Goal: Task Accomplishment & Management: Manage account settings

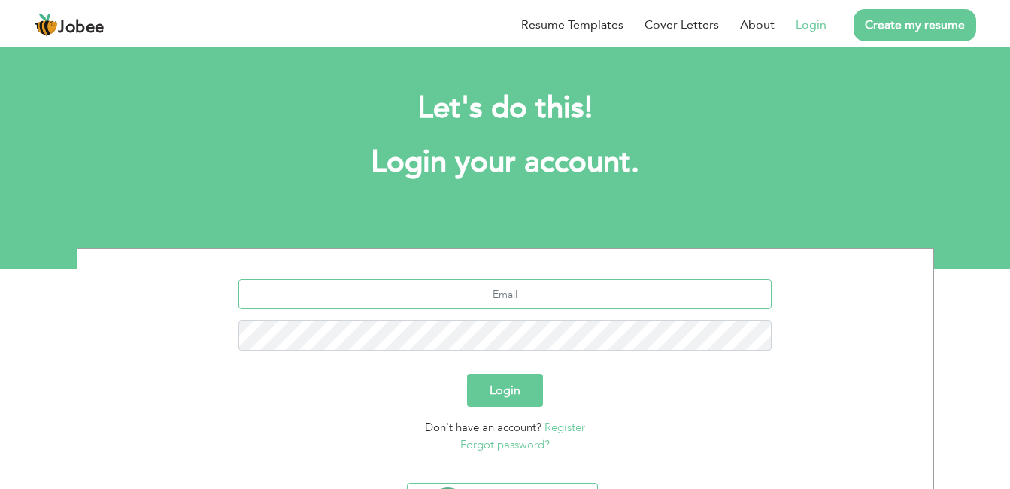
click at [530, 299] on input "text" at bounding box center [504, 294] width 533 height 30
type input "abdulghaffar47890@gmail.com"
click at [495, 380] on button "Login" at bounding box center [505, 390] width 76 height 33
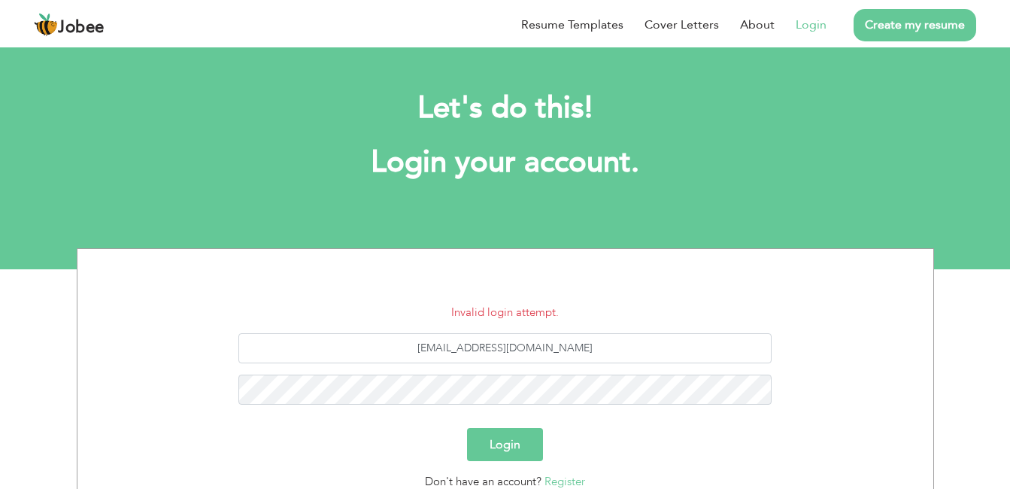
click at [539, 439] on button "Login" at bounding box center [505, 444] width 76 height 33
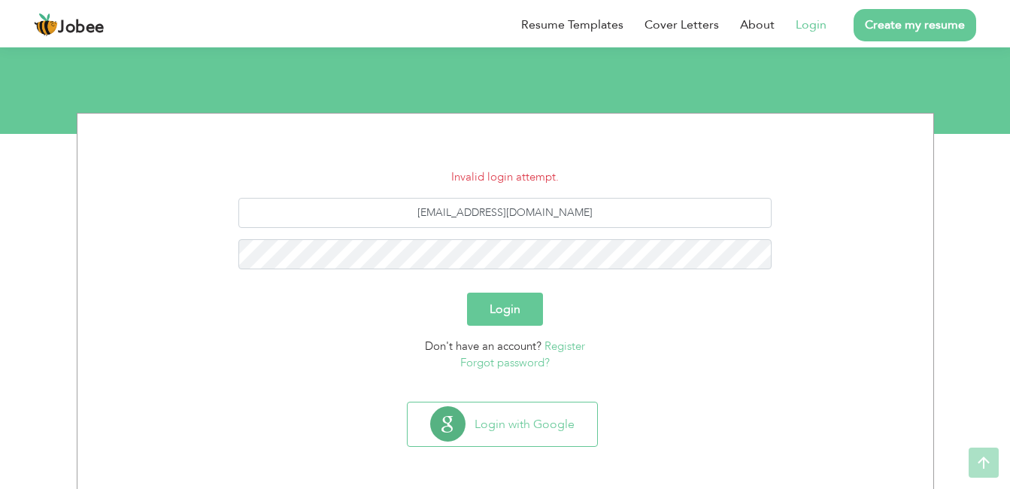
scroll to position [136, 0]
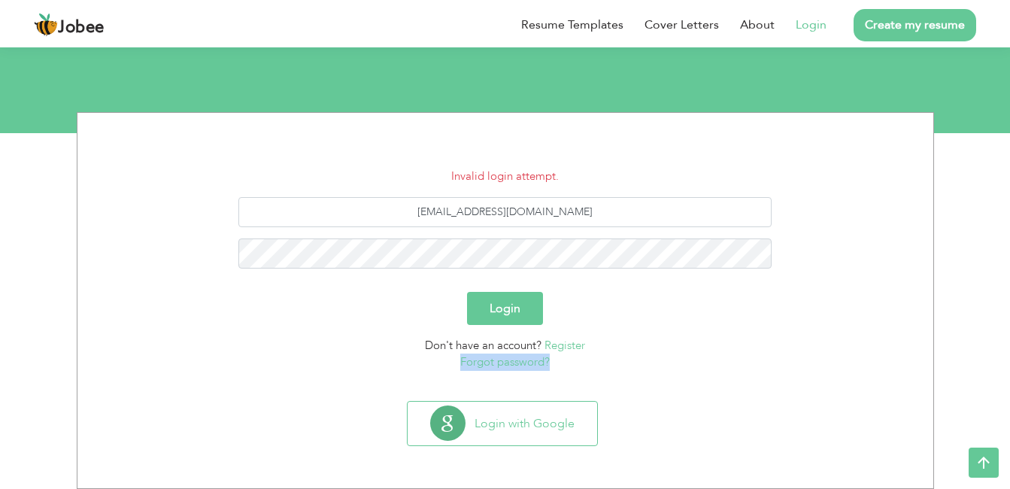
drag, startPoint x: 658, startPoint y: 345, endPoint x: 609, endPoint y: 361, distance: 51.4
click at [609, 361] on div "Don't have an account? Register Forgot password?" at bounding box center [505, 354] width 833 height 34
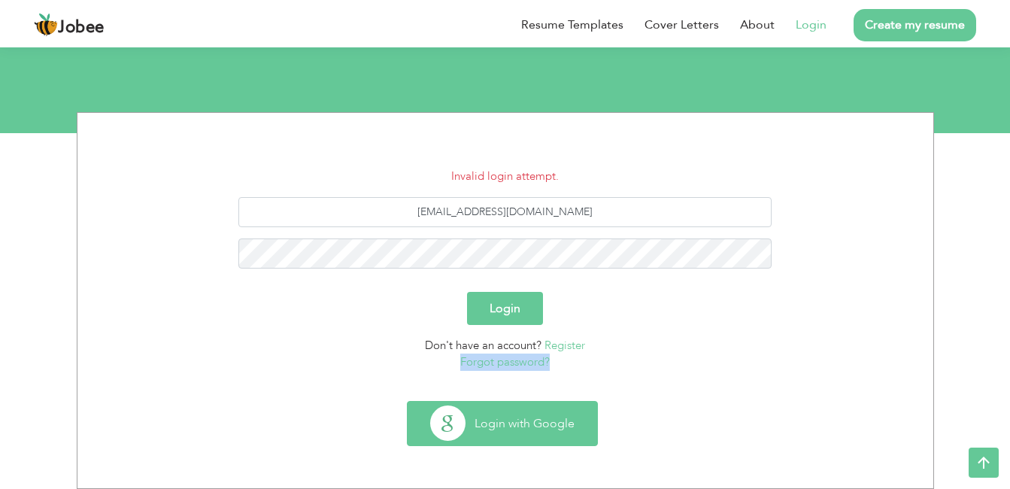
drag, startPoint x: 609, startPoint y: 361, endPoint x: 508, endPoint y: 426, distance: 120.1
click at [508, 426] on button "Login with Google" at bounding box center [502, 424] width 189 height 44
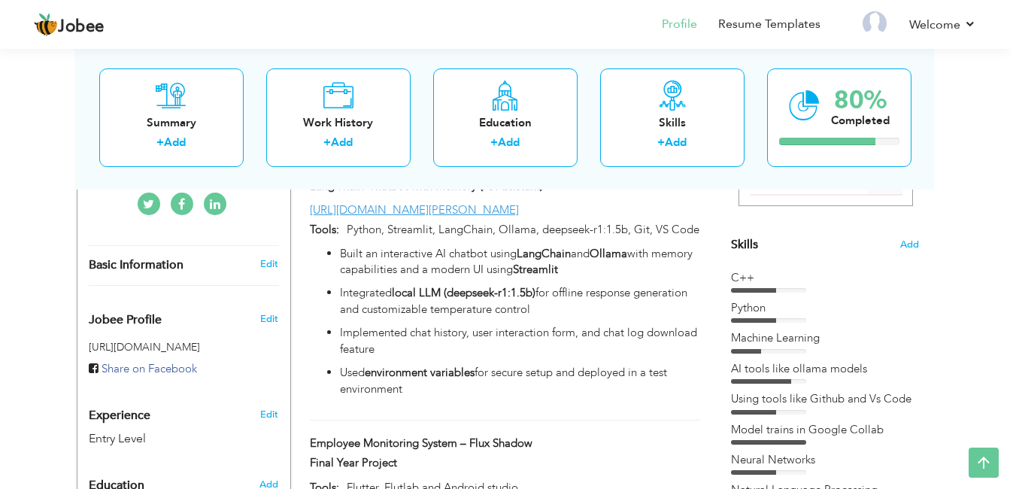
scroll to position [368, 0]
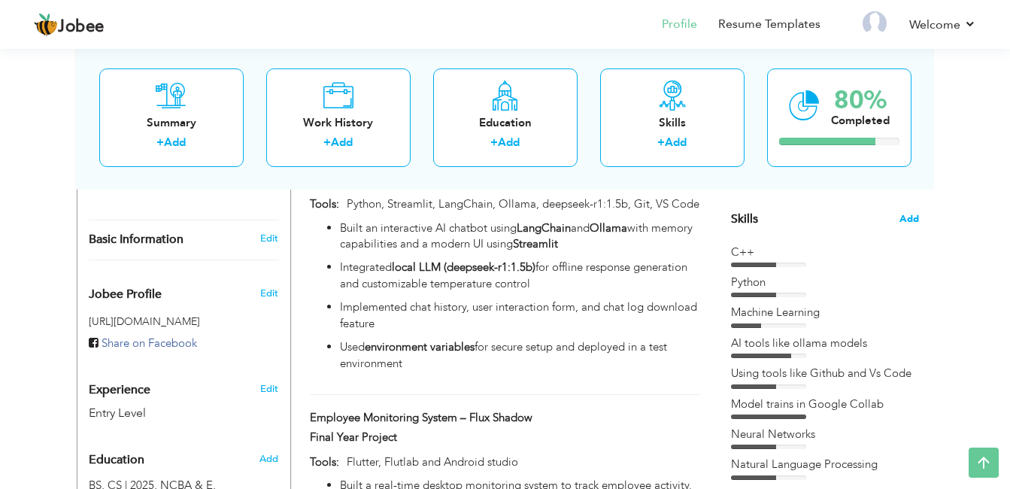
click at [912, 215] on span "Add" at bounding box center [909, 219] width 20 height 14
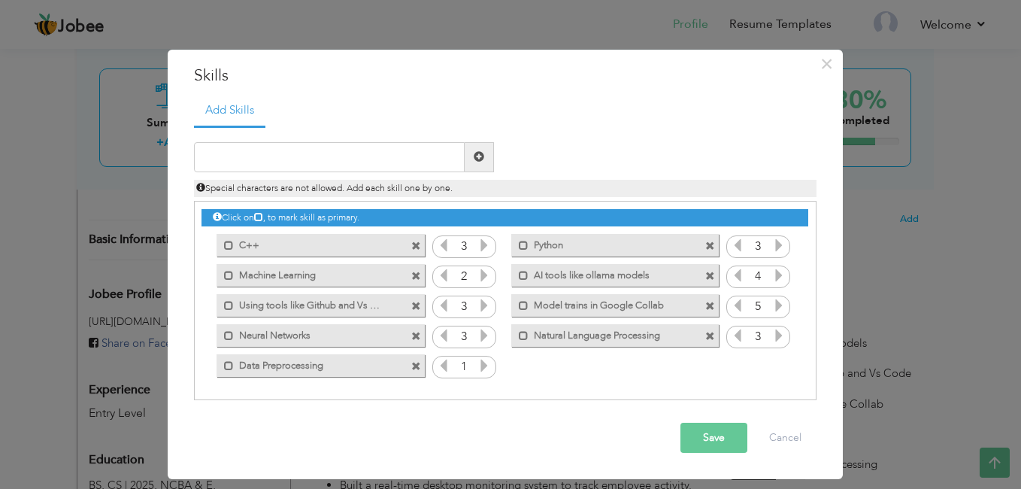
click at [414, 334] on span at bounding box center [416, 337] width 10 height 10
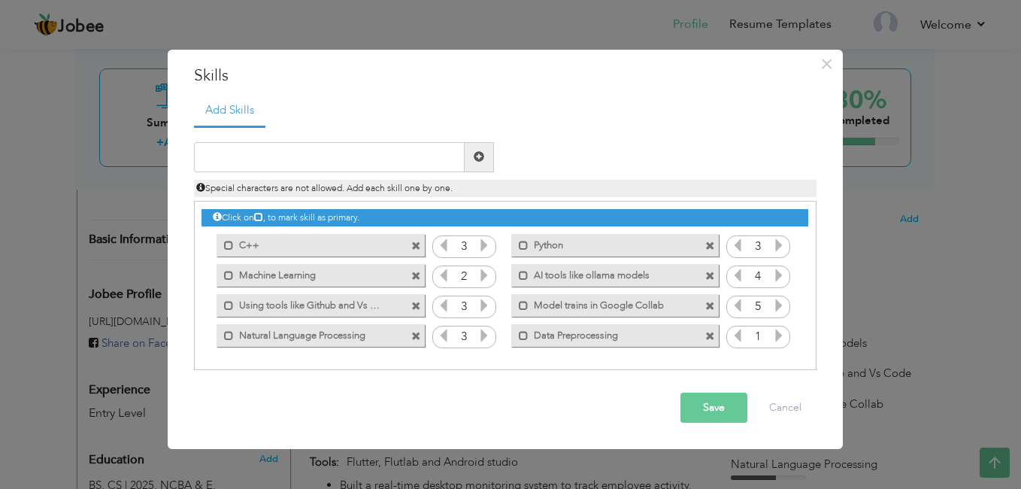
click at [711, 277] on span at bounding box center [710, 276] width 10 height 10
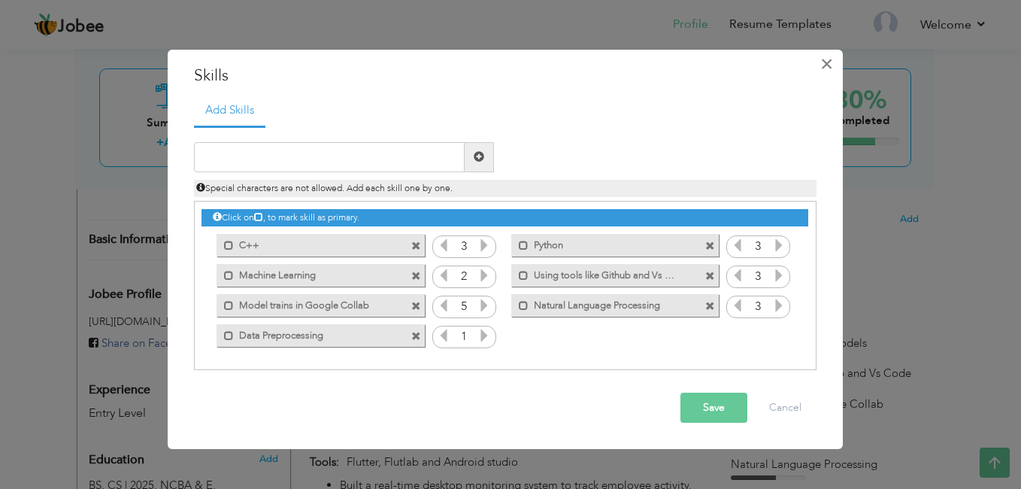
click at [832, 67] on span "×" at bounding box center [826, 63] width 13 height 27
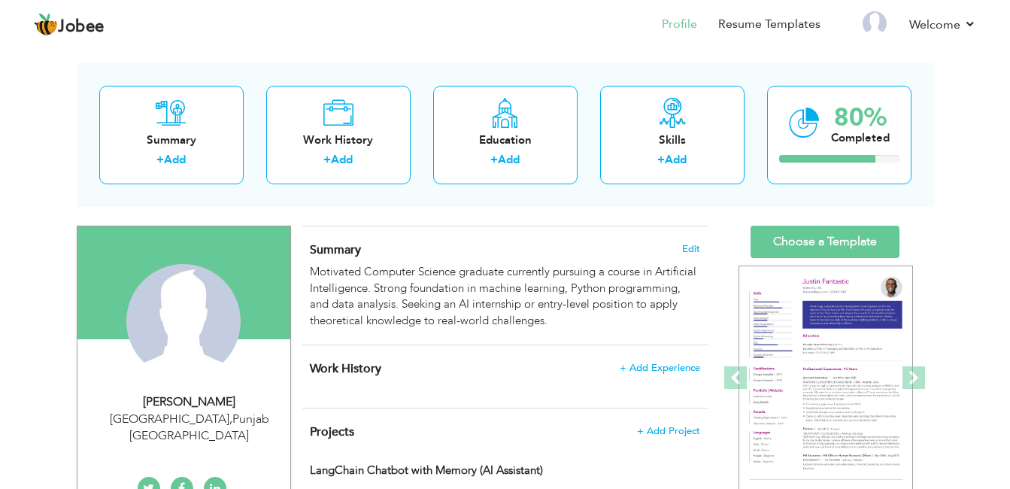
scroll to position [59, 0]
click at [697, 249] on span "Edit" at bounding box center [691, 248] width 18 height 11
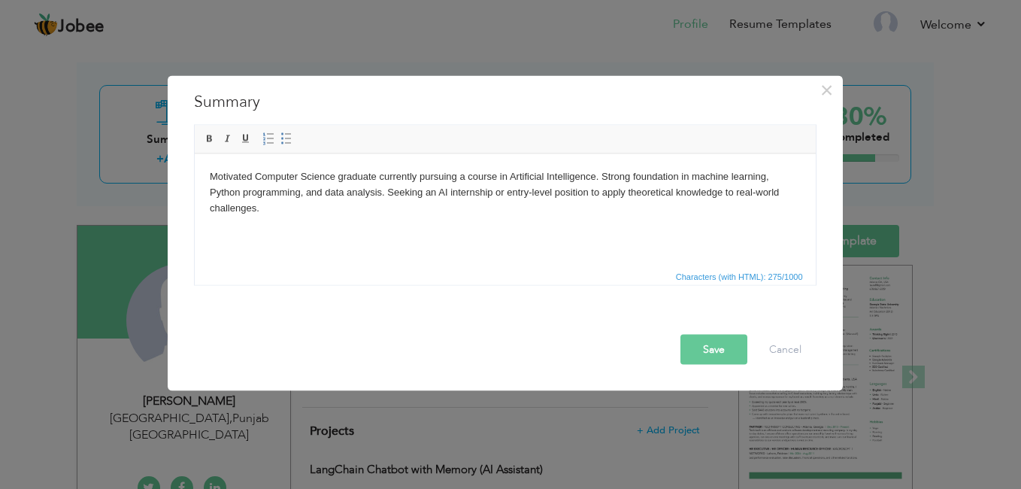
click at [514, 230] on html "Motivated Computer Science graduate currently pursuing a course in Artificial I…" at bounding box center [504, 191] width 621 height 77
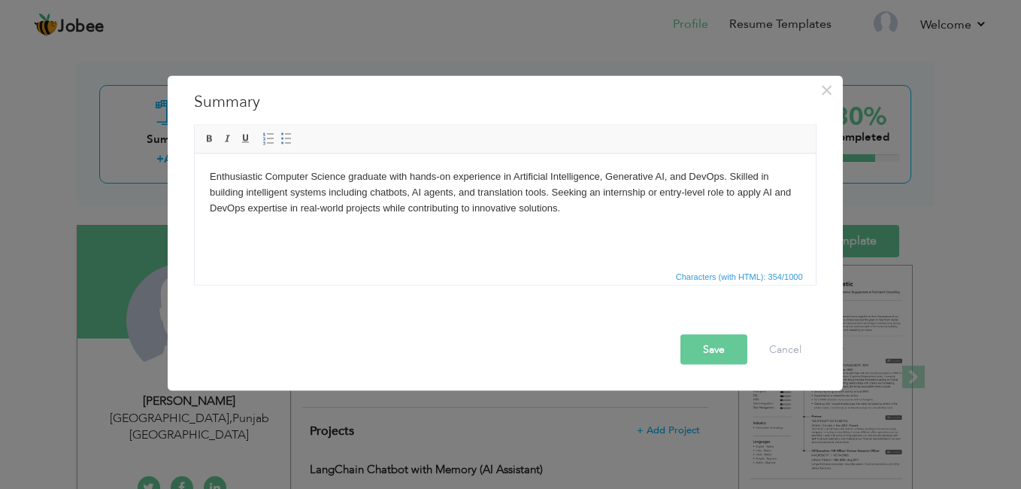
click at [719, 344] on button "Save" at bounding box center [714, 350] width 67 height 30
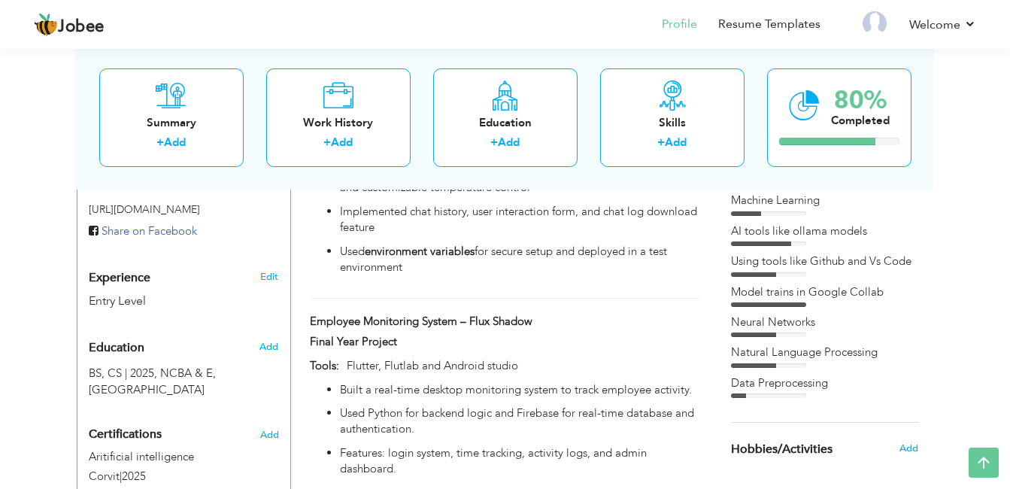
scroll to position [486, 0]
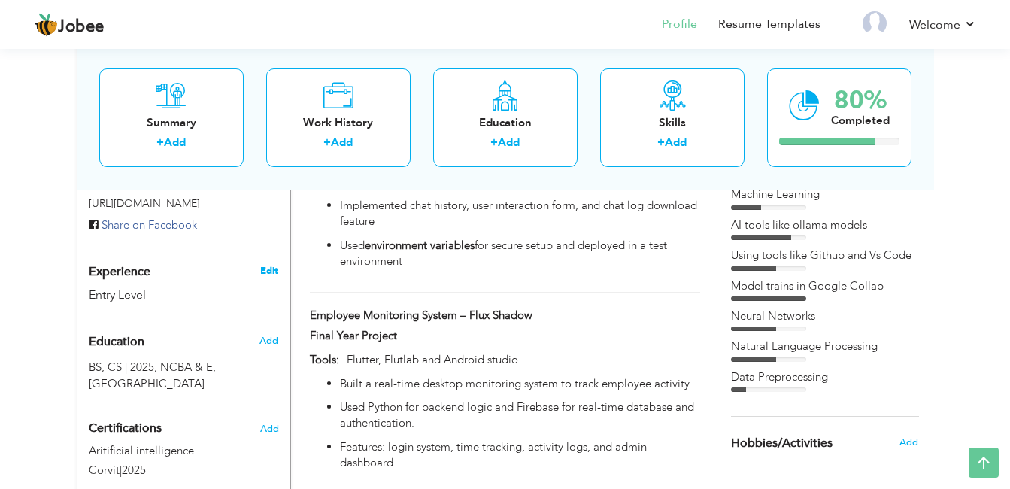
click at [270, 264] on link "Edit" at bounding box center [269, 271] width 18 height 14
type input "[PERSON_NAME]"
type input "03240505992"
select select "number:166"
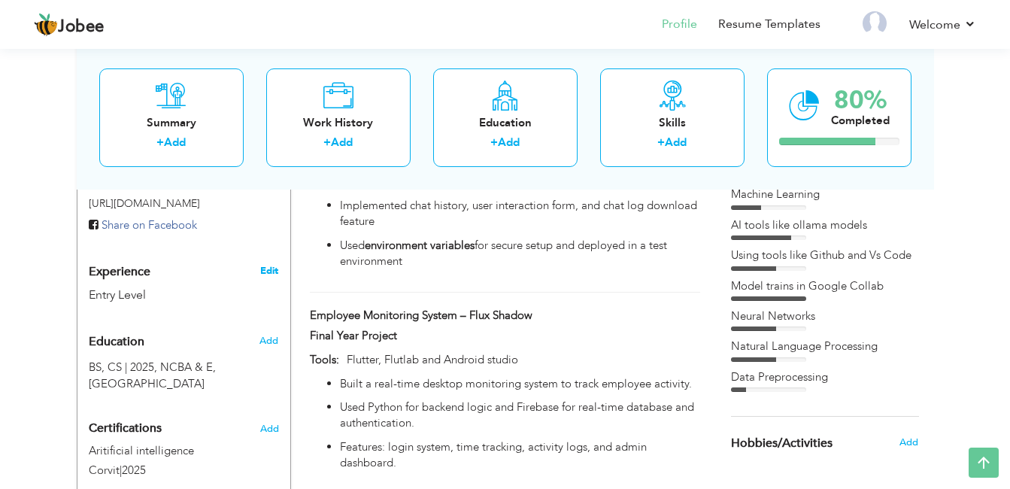
type input "[GEOGRAPHIC_DATA]"
select select "number:1"
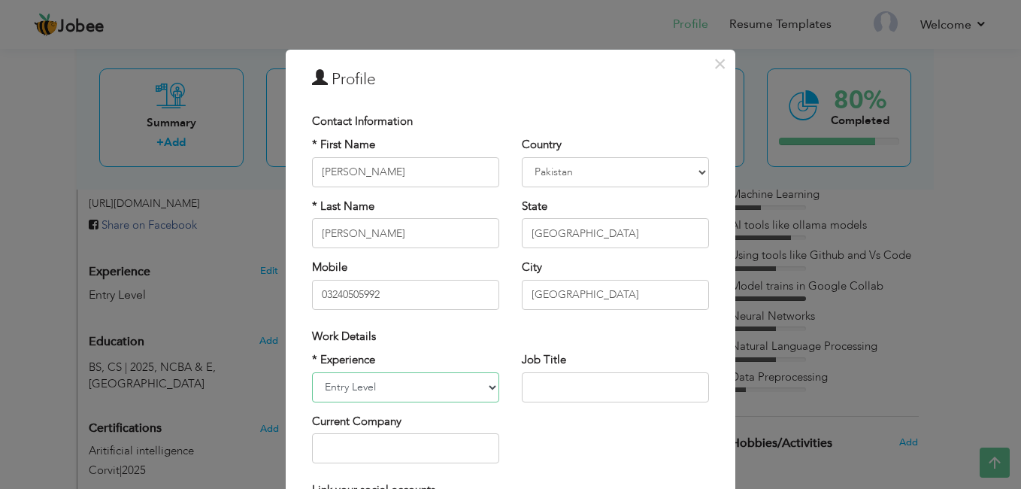
click at [465, 386] on select "Entry Level Less than 1 Year 1 Year 2 Years 3 Years 4 Years 5 Years 6 Years 7 Y…" at bounding box center [405, 387] width 187 height 30
click at [312, 372] on select "Entry Level Less than 1 Year 1 Year 2 Years 3 Years 4 Years 5 Years 6 Years 7 Y…" at bounding box center [405, 387] width 187 height 30
click at [716, 62] on span "×" at bounding box center [720, 63] width 13 height 27
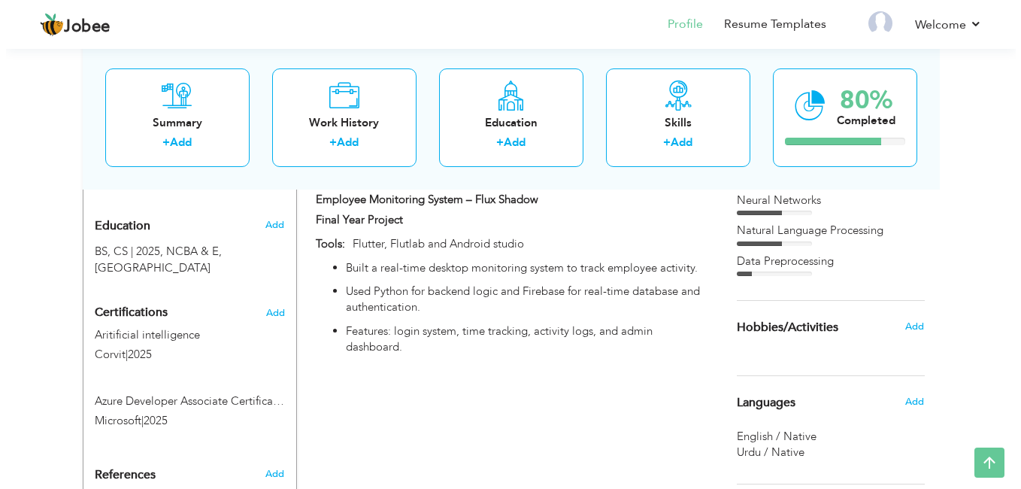
scroll to position [608, 0]
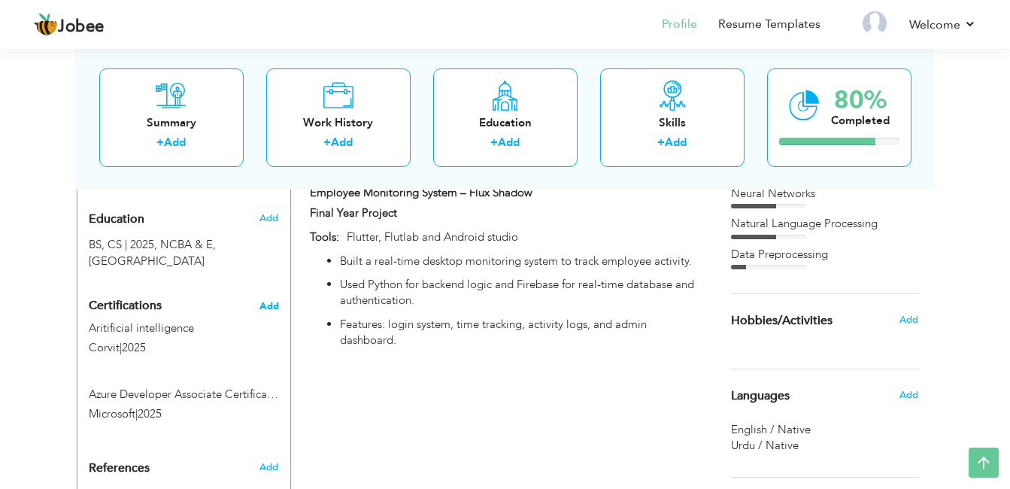
click at [271, 301] on span "Add" at bounding box center [269, 306] width 20 height 11
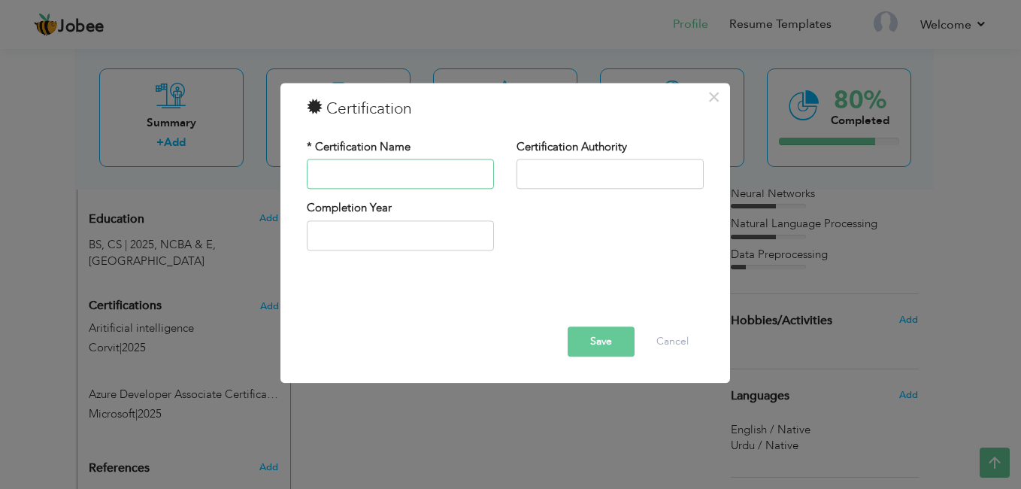
click at [387, 180] on input "text" at bounding box center [400, 174] width 187 height 30
type input "DevOps"
click at [561, 181] on input "text" at bounding box center [610, 174] width 187 height 30
type input "Corvit"
type input "2025"
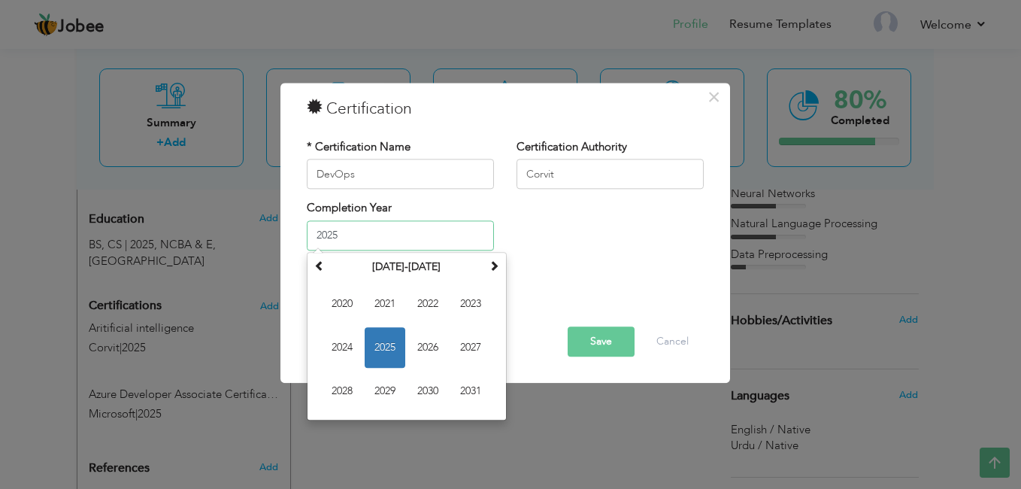
click at [396, 249] on input "2025" at bounding box center [400, 235] width 187 height 30
click at [376, 345] on span "2025" at bounding box center [385, 347] width 41 height 41
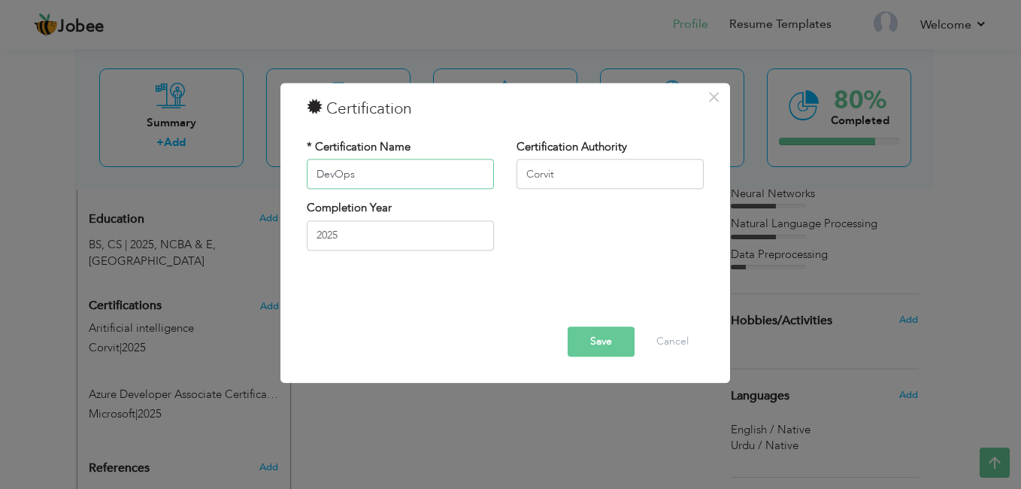
click at [377, 171] on input "DevOps" at bounding box center [400, 174] width 187 height 30
type input "DevOps engineer"
click at [581, 339] on button "Save" at bounding box center [601, 342] width 67 height 30
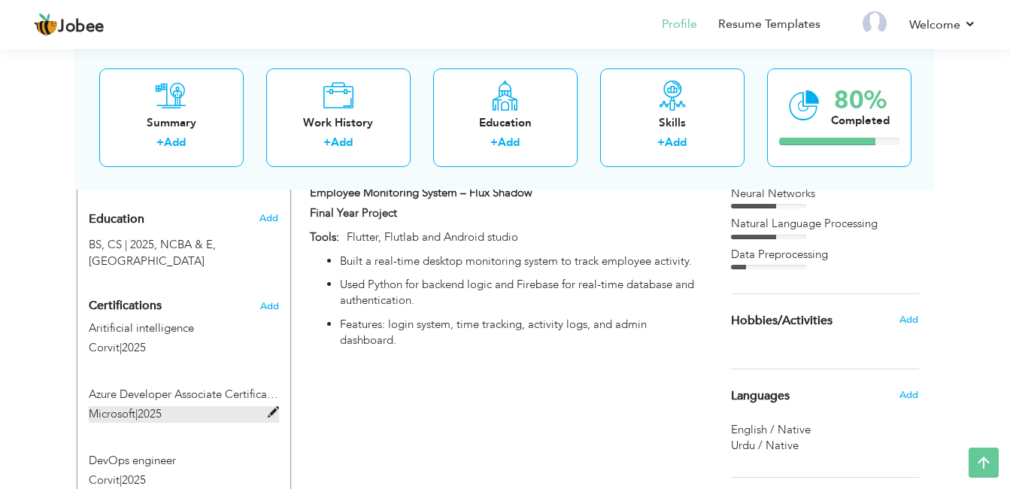
drag, startPoint x: 273, startPoint y: 359, endPoint x: 220, endPoint y: 372, distance: 55.1
click at [220, 406] on label "Microsoft | 2025" at bounding box center [184, 414] width 190 height 16
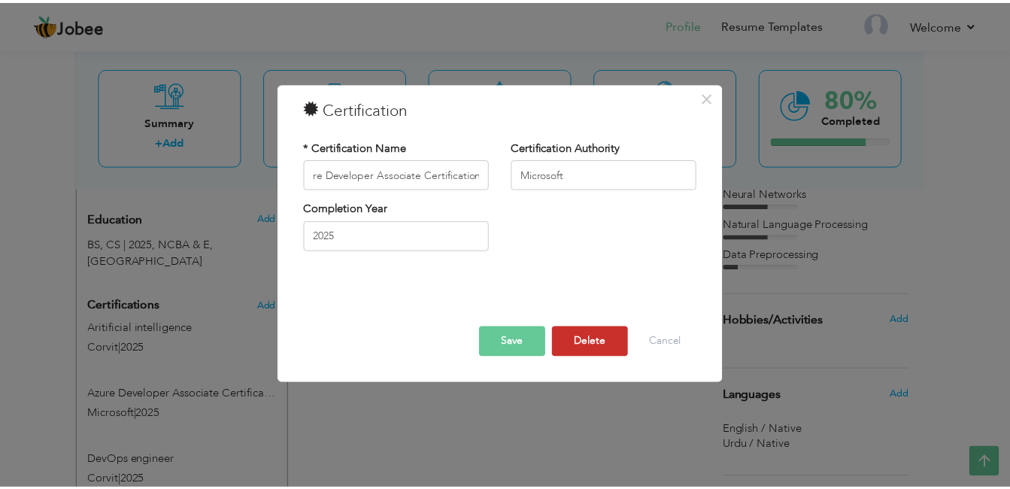
scroll to position [0, 0]
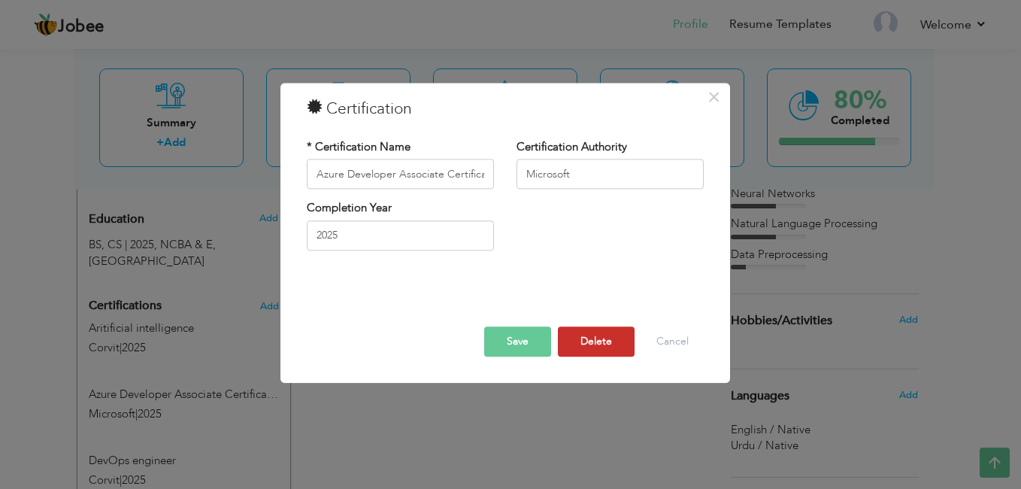
click at [590, 342] on button "Delete" at bounding box center [596, 342] width 77 height 30
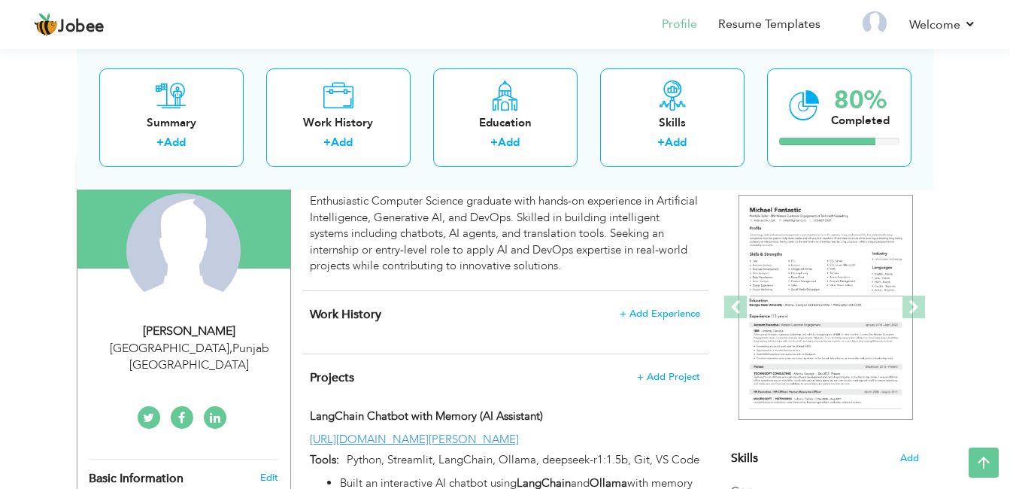
scroll to position [126, 0]
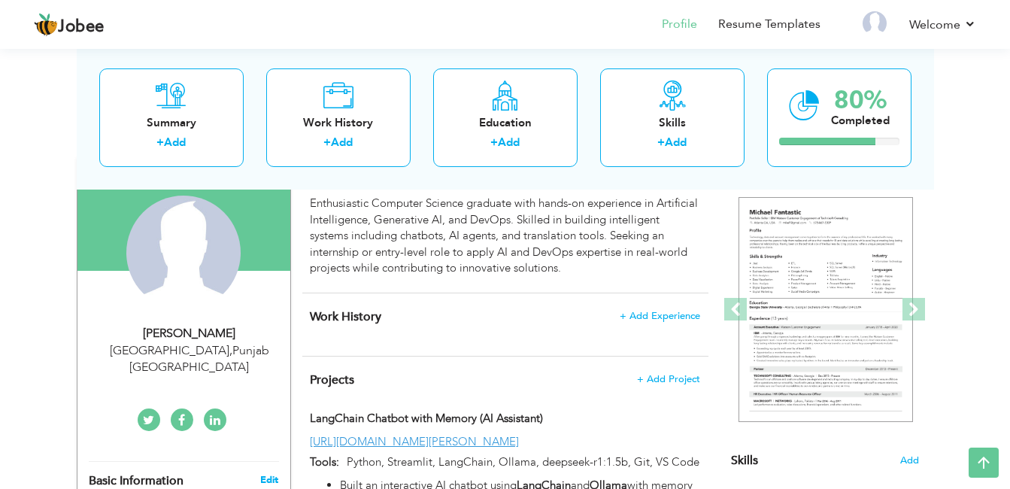
click at [272, 473] on link "Edit" at bounding box center [269, 480] width 18 height 14
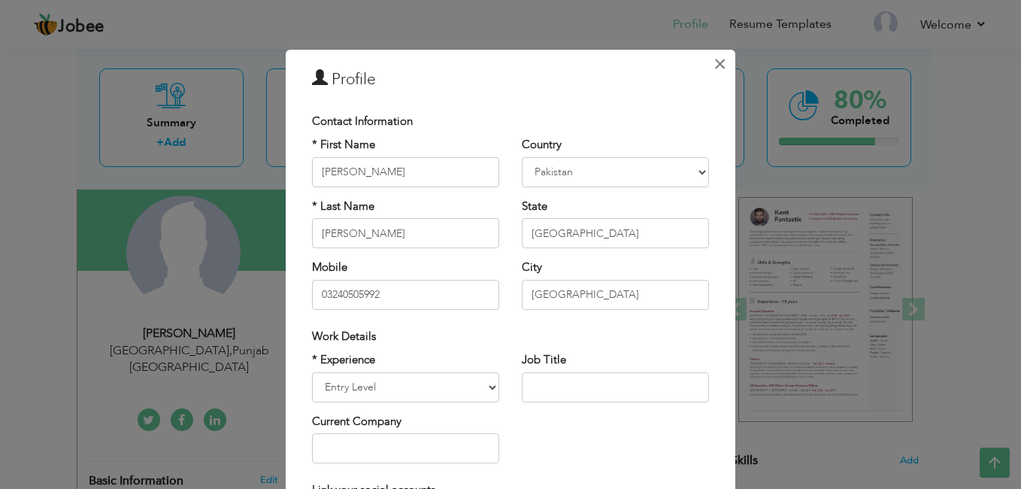
click at [714, 74] on span "×" at bounding box center [720, 63] width 13 height 27
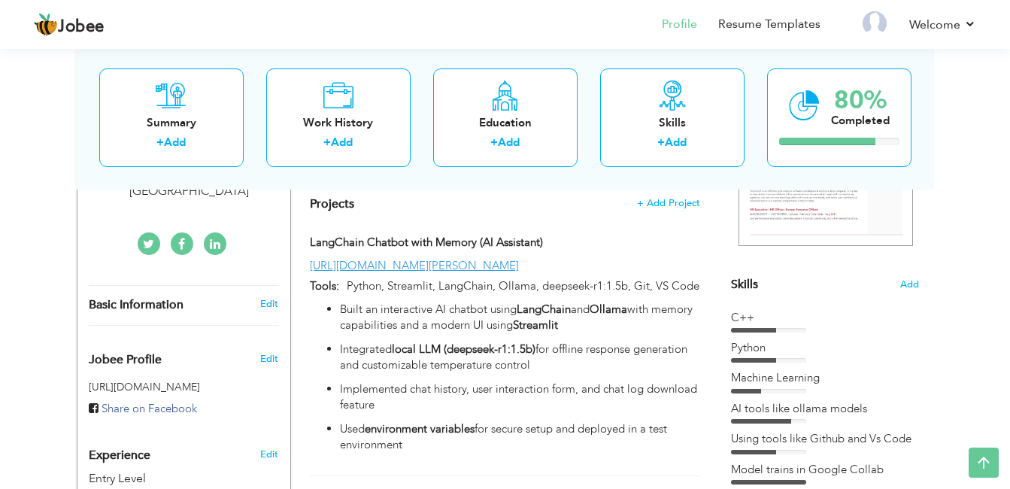
scroll to position [302, 0]
click at [912, 280] on span "Add" at bounding box center [909, 285] width 20 height 14
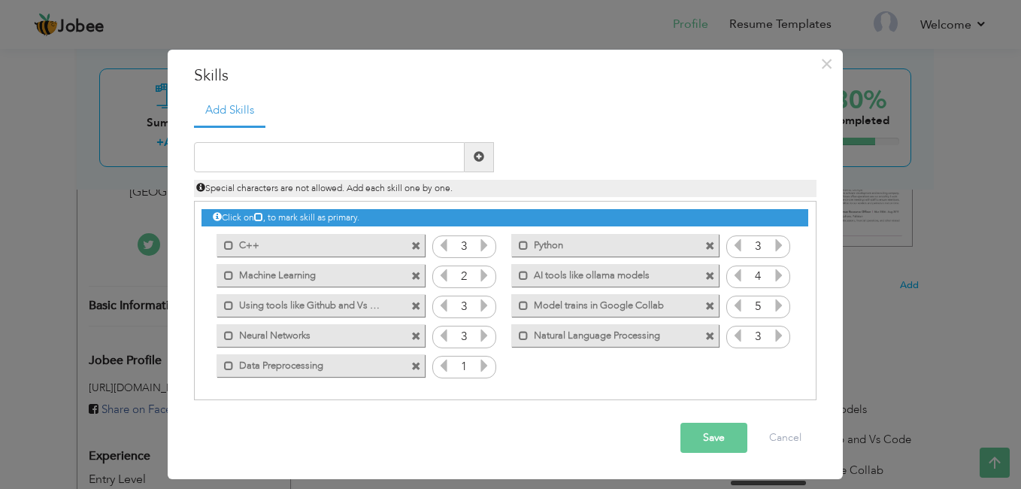
click at [413, 336] on span at bounding box center [416, 337] width 10 height 10
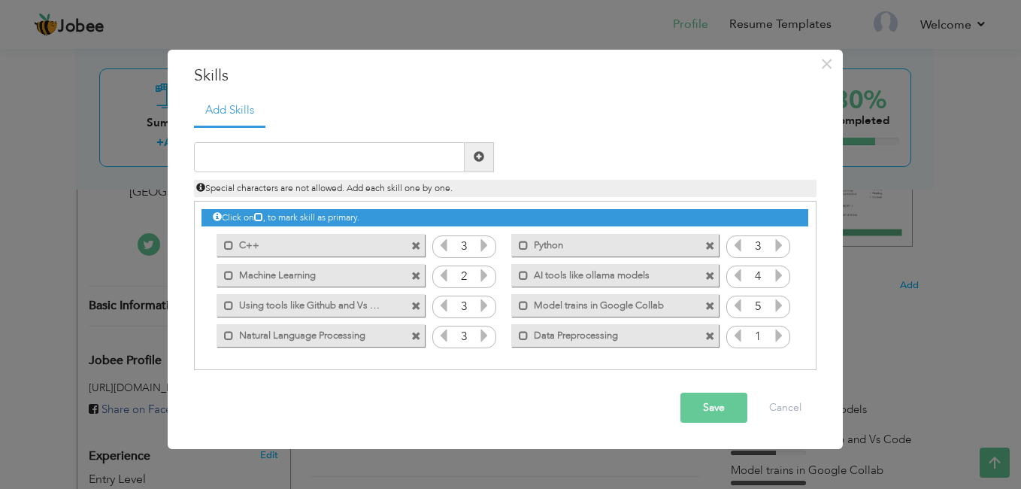
click at [417, 302] on span at bounding box center [416, 307] width 10 height 10
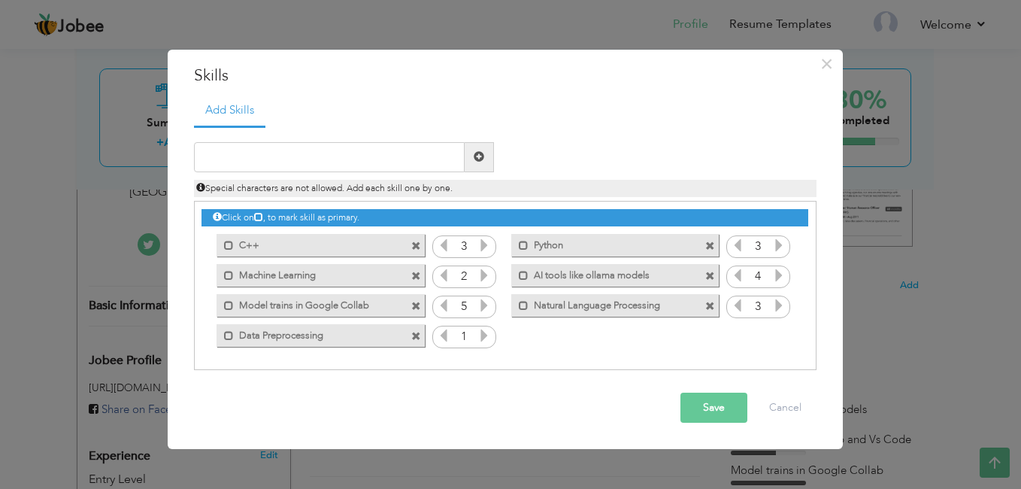
click at [296, 191] on span "Special characters are not allowed. Add each skill one by one." at bounding box center [324, 188] width 256 height 12
click at [242, 119] on link "Add Skills" at bounding box center [229, 111] width 71 height 33
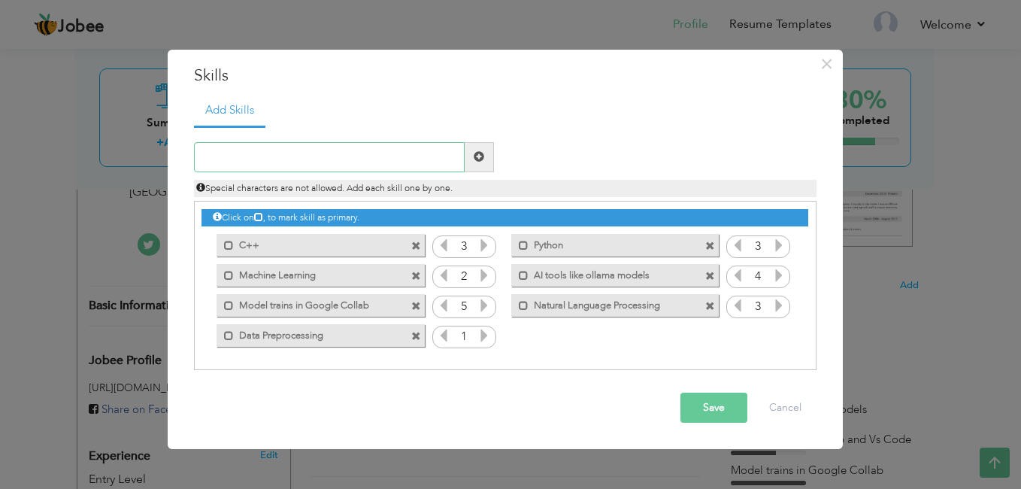
click at [270, 157] on input "text" at bounding box center [329, 157] width 271 height 30
click at [420, 302] on span at bounding box center [416, 307] width 10 height 10
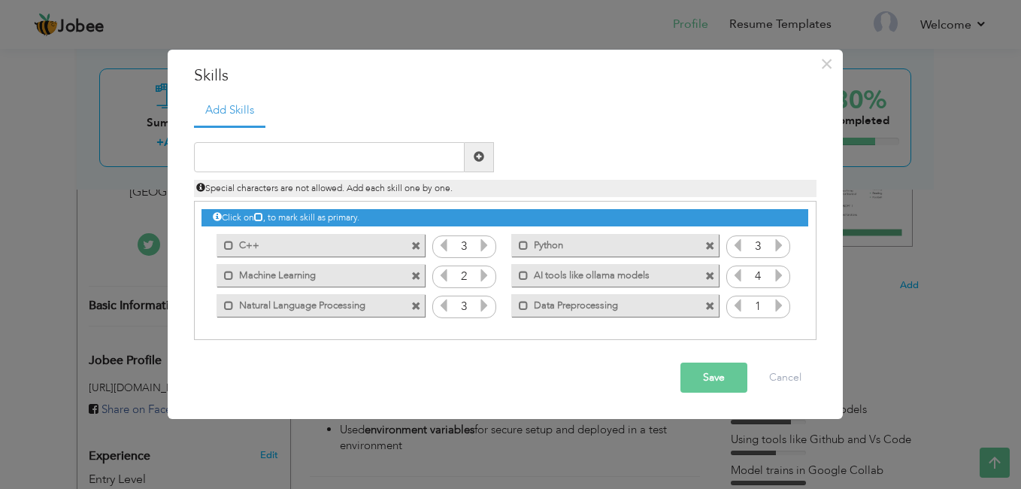
click at [707, 273] on span at bounding box center [710, 276] width 10 height 10
click at [420, 150] on input "text" at bounding box center [329, 157] width 271 height 30
paste input "AI/ML: Machine Learning, Deep Learning,"
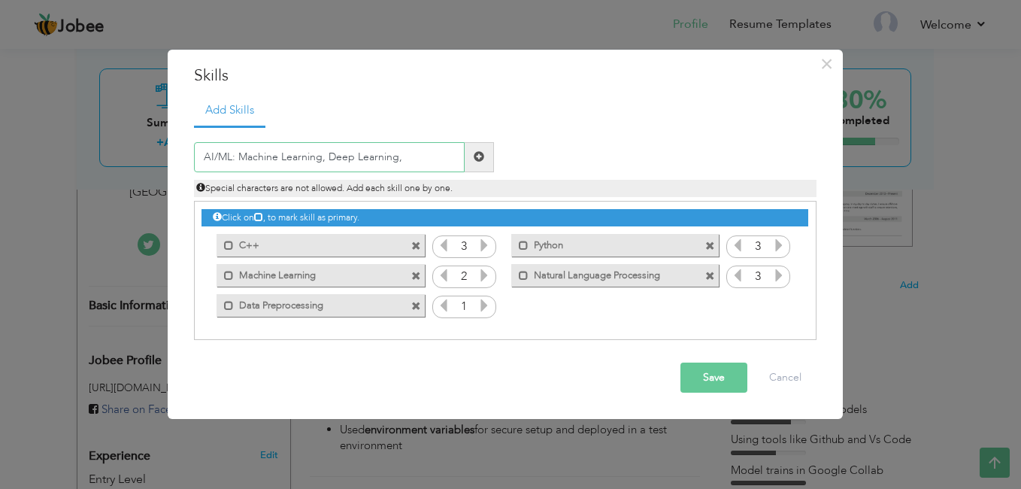
type input "AI/ML: Machine Learning, Deep Learning,"
click at [477, 157] on span at bounding box center [479, 156] width 11 height 11
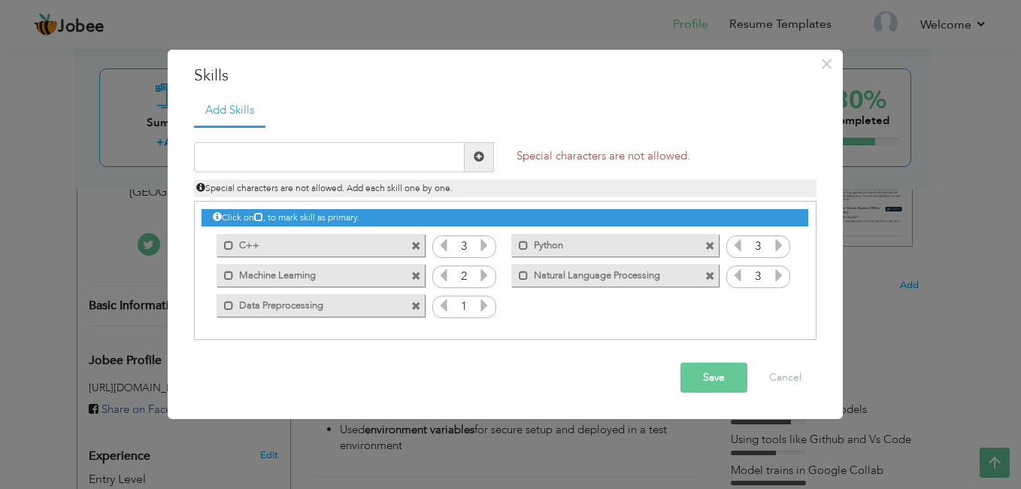
click at [477, 157] on span at bounding box center [479, 156] width 11 height 11
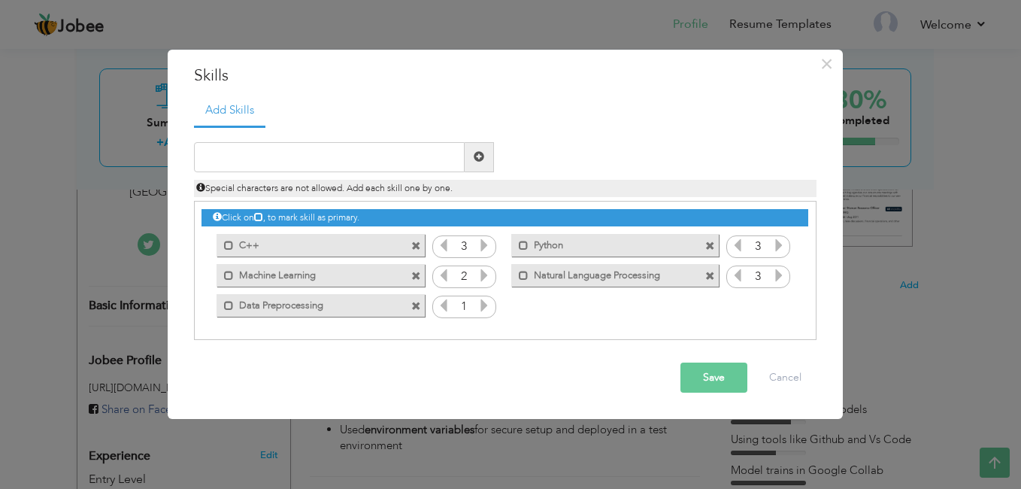
click at [477, 157] on span at bounding box center [479, 156] width 11 height 11
click at [414, 165] on input "text" at bounding box center [329, 157] width 271 height 30
click at [393, 151] on input "text" at bounding box center [329, 157] width 271 height 30
paste input "Artificial Intelligence and Machine Learning: Mach"
type input "Artificial Intelligence and Machine Learning:"
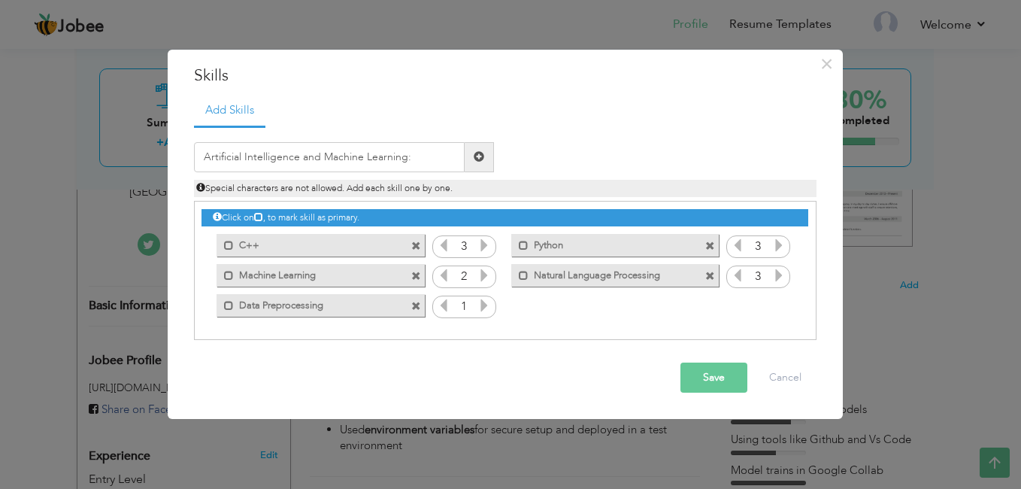
click at [475, 151] on span at bounding box center [479, 156] width 11 height 11
click at [420, 247] on span at bounding box center [416, 246] width 10 height 10
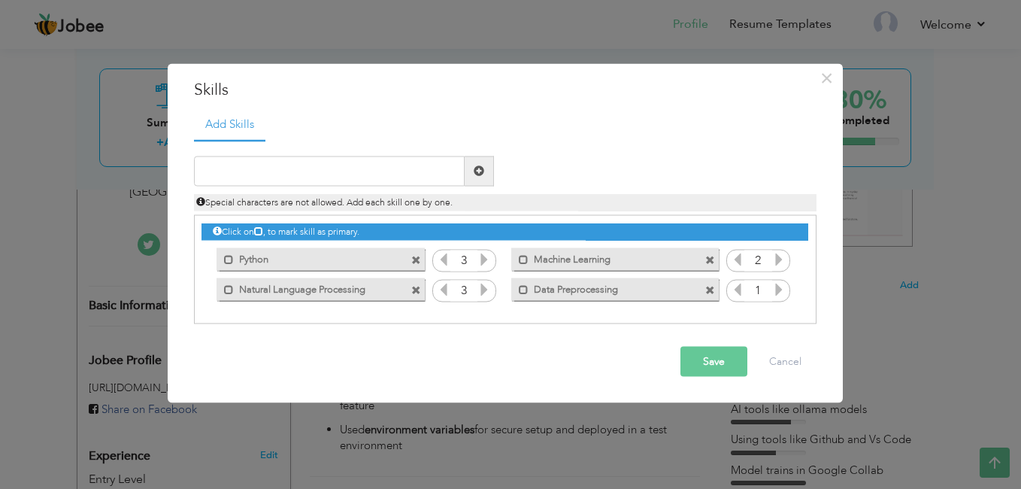
click at [711, 259] on span at bounding box center [710, 261] width 10 height 10
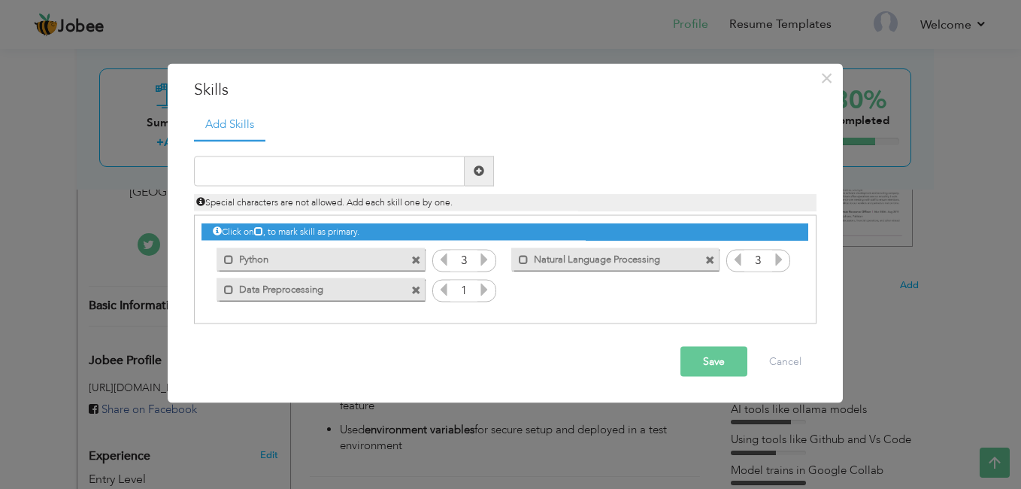
click at [414, 290] on span at bounding box center [416, 291] width 10 height 10
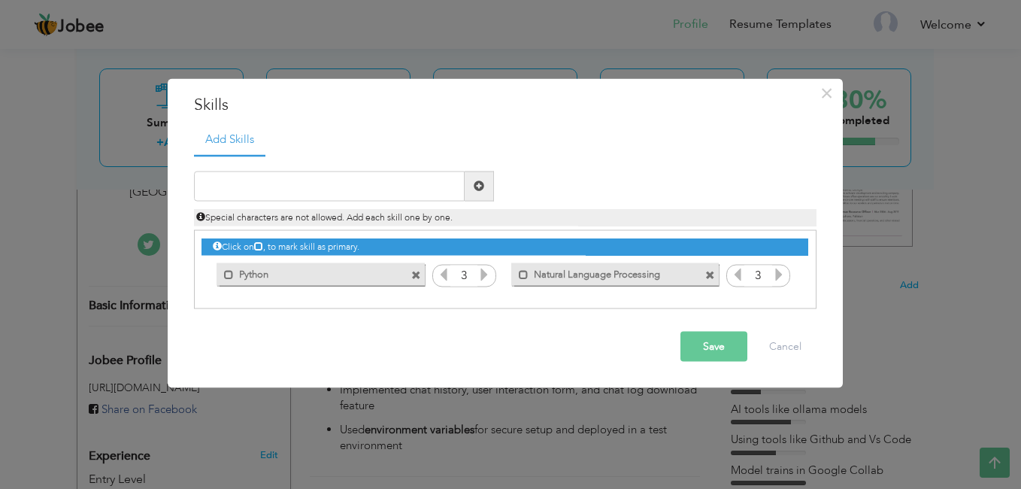
click at [709, 277] on span at bounding box center [710, 276] width 10 height 10
click at [429, 188] on input "text" at bounding box center [329, 186] width 271 height 30
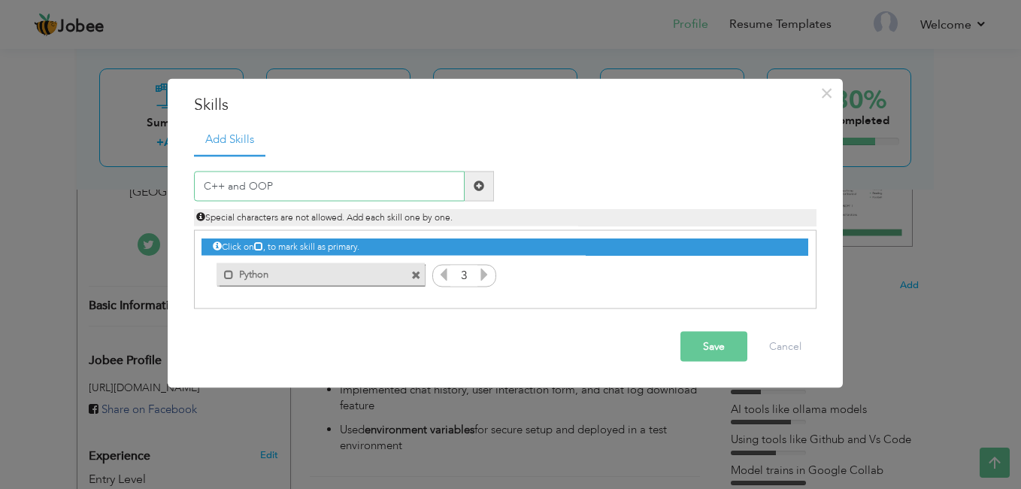
click at [247, 189] on input "C++ and OOP" at bounding box center [329, 186] width 271 height 30
click at [249, 185] on input "C++ and OOP" at bounding box center [329, 186] width 271 height 30
type input "C++ and OOP"
click at [480, 183] on span at bounding box center [479, 185] width 11 height 11
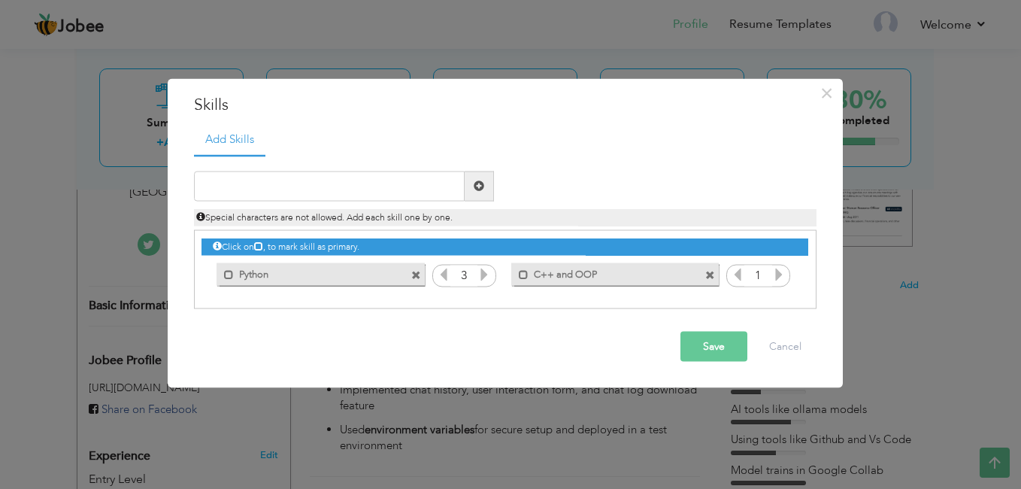
click at [478, 183] on span at bounding box center [479, 185] width 11 height 11
type input "M"
click at [278, 174] on input "text" at bounding box center [329, 186] width 271 height 30
paste input "Machine Learning, Deep Learning,"
click at [290, 189] on input "Machine Learning, Deep Learning," at bounding box center [329, 186] width 271 height 30
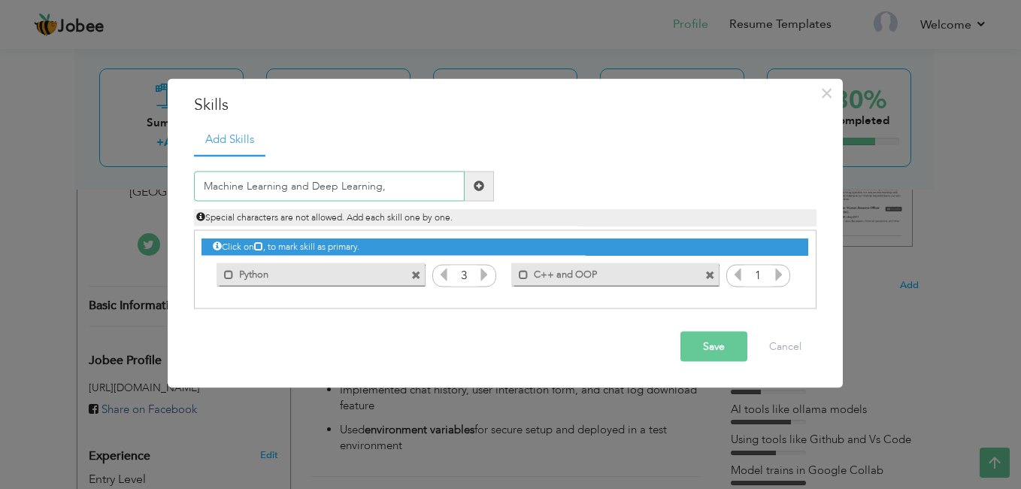
click at [383, 186] on input "Machine Learning and Deep Learning," at bounding box center [329, 186] width 271 height 30
type input "Machine Learning and Deep Learning"
click at [479, 189] on span at bounding box center [479, 185] width 11 height 11
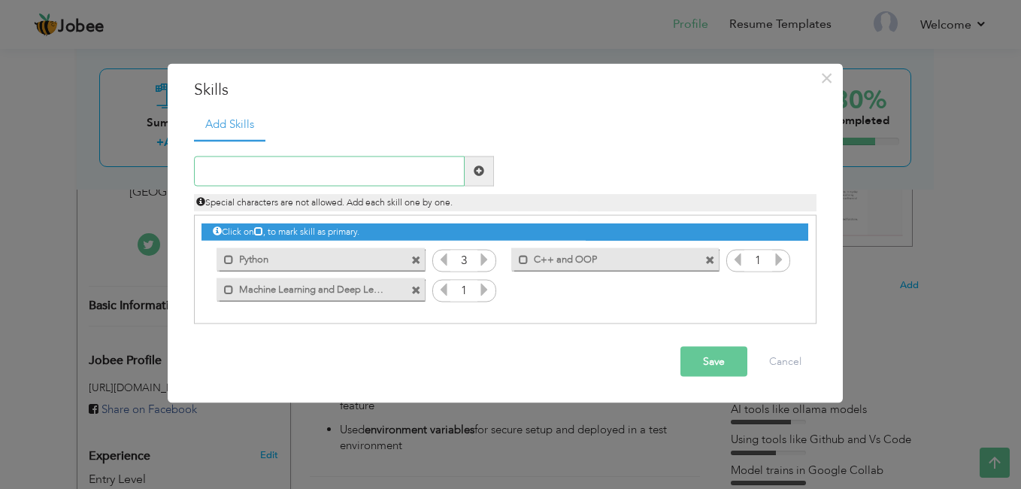
click at [322, 164] on input "text" at bounding box center [329, 171] width 271 height 30
type input "Generative AI and Agentic AI"
click at [484, 174] on span at bounding box center [479, 170] width 11 height 11
click at [324, 174] on input "text" at bounding box center [329, 171] width 271 height 30
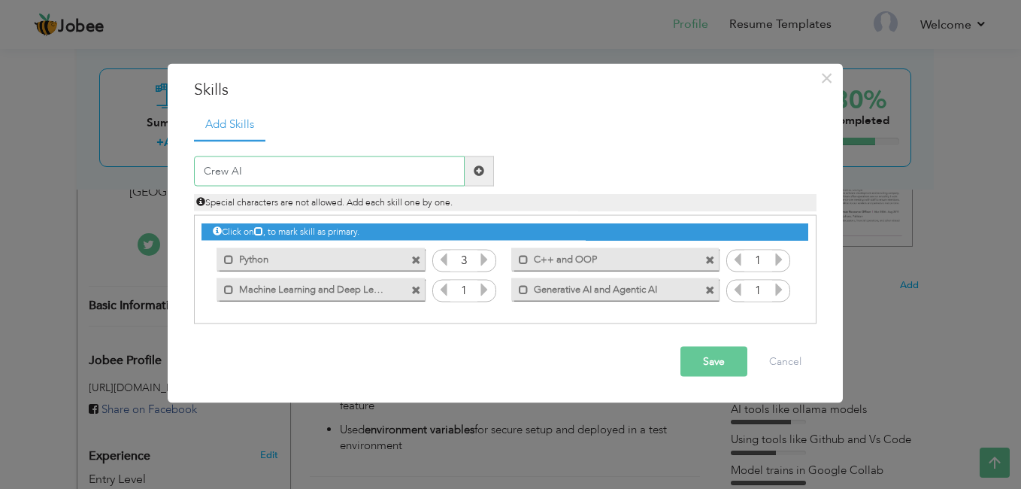
type input "Crew AI"
click at [482, 174] on span at bounding box center [479, 170] width 11 height 11
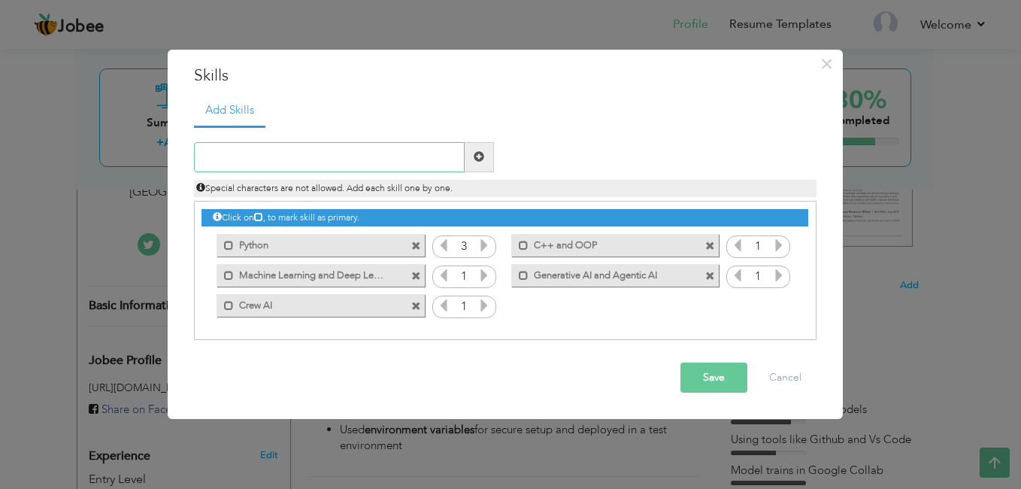
click at [381, 157] on input "text" at bounding box center [329, 157] width 271 height 30
type input "t"
type input "Y"
type input "Tools like Github and Hugging face"
click at [480, 158] on span at bounding box center [479, 156] width 11 height 11
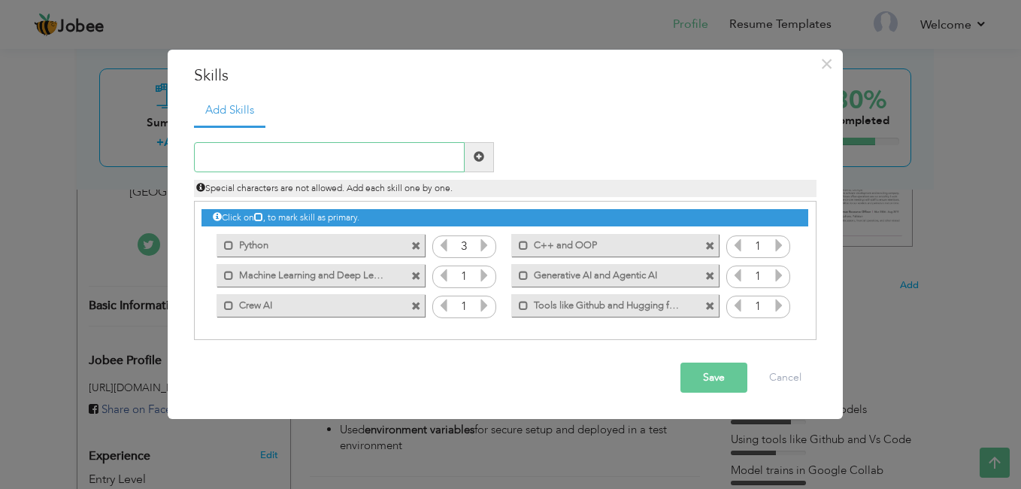
click at [347, 162] on input "text" at bounding box center [329, 157] width 271 height 30
type input "D"
click at [208, 156] on input "cloud basic" at bounding box center [329, 157] width 271 height 30
click at [264, 157] on input "Cloud basic" at bounding box center [329, 157] width 271 height 30
type input "Cloud basic platforms like AWS and Azure"
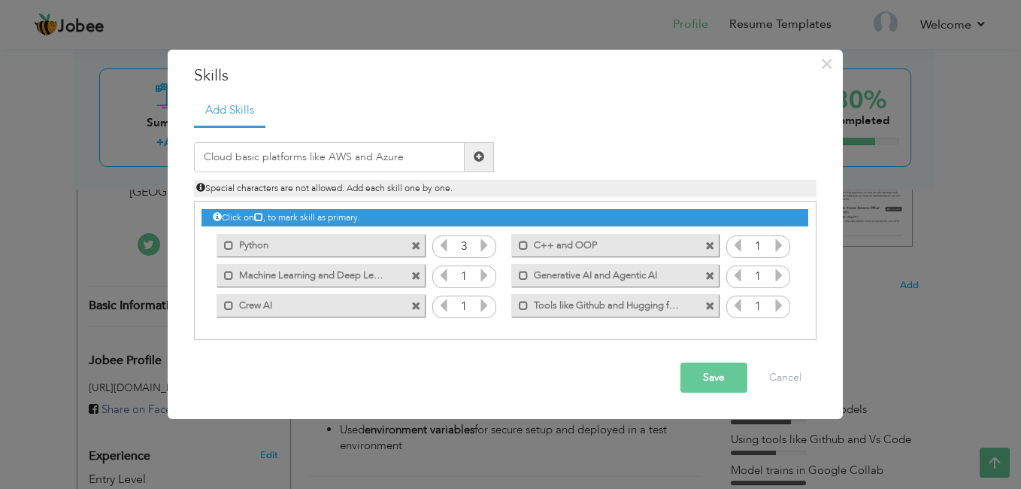
click at [480, 160] on span at bounding box center [479, 156] width 11 height 11
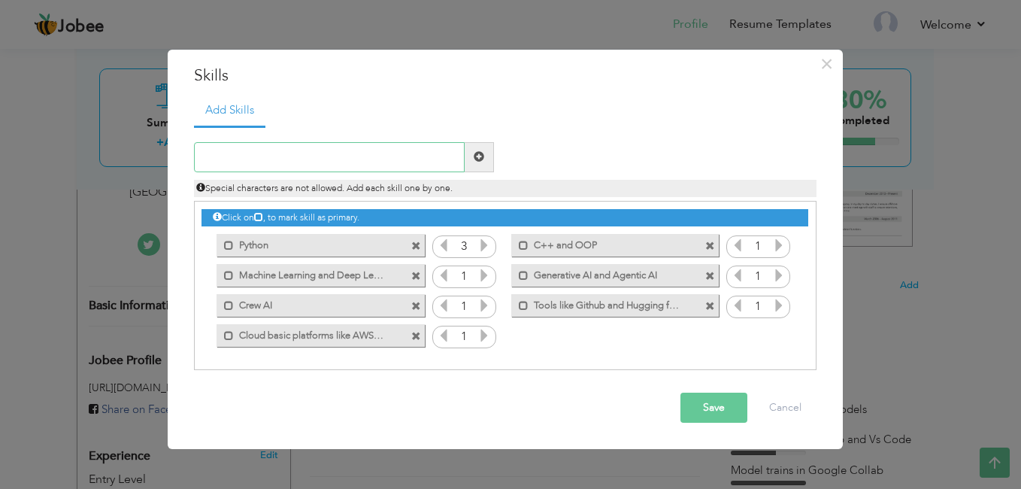
click at [278, 163] on input "text" at bounding box center [329, 157] width 271 height 30
paste input "Kubernetes"
type input "Doker and Kubernetes"
click at [477, 164] on span at bounding box center [479, 157] width 29 height 30
click at [352, 160] on input "text" at bounding box center [329, 157] width 271 height 30
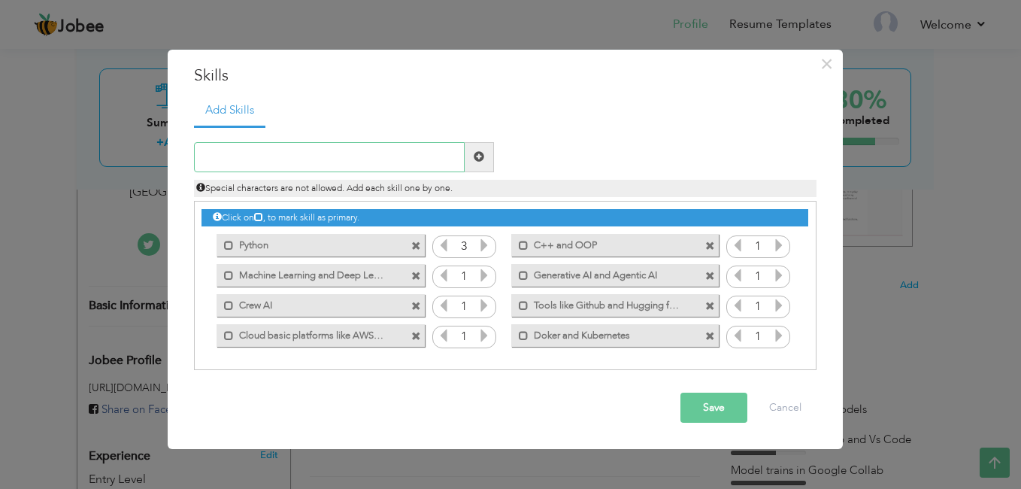
paste input "CI/CD"
type input "CI/CD Pipelines"
click at [480, 164] on span at bounding box center [479, 157] width 29 height 30
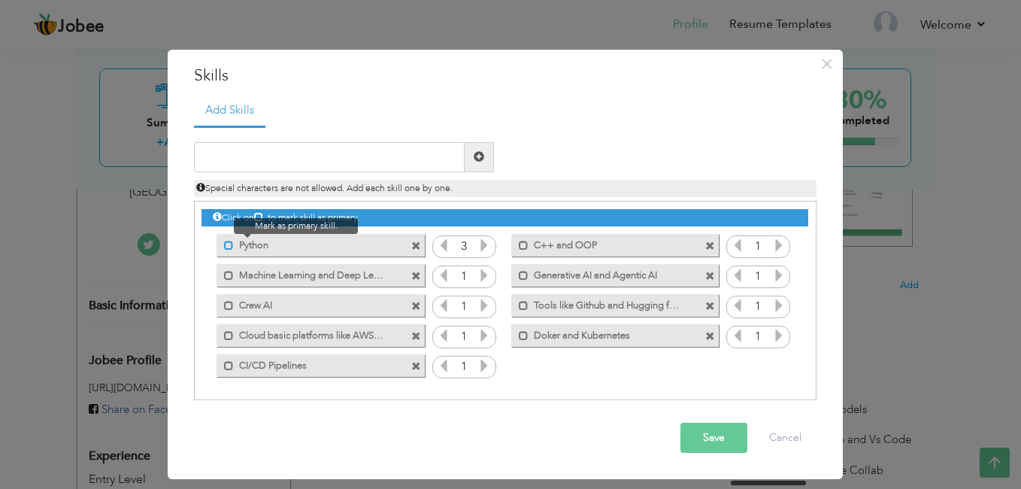
click at [232, 247] on span at bounding box center [229, 246] width 10 height 10
click at [232, 247] on span at bounding box center [232, 246] width 10 height 10
drag, startPoint x: 282, startPoint y: 247, endPoint x: 380, endPoint y: 262, distance: 98.8
click at [380, 262] on div "Mark as primary skill." at bounding box center [317, 275] width 230 height 30
click at [338, 217] on div "Click on , to mark skill as primary." at bounding box center [505, 217] width 606 height 17
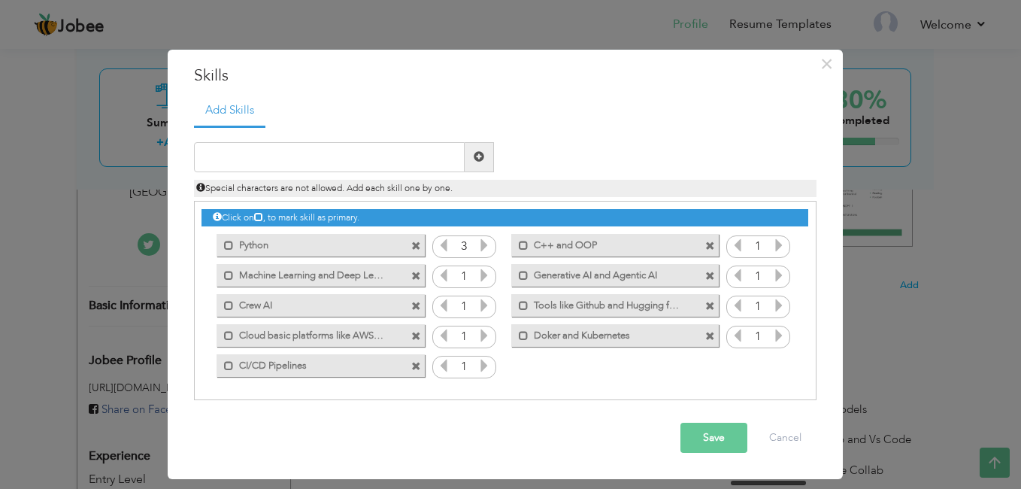
click at [264, 245] on label "Python" at bounding box center [310, 243] width 152 height 19
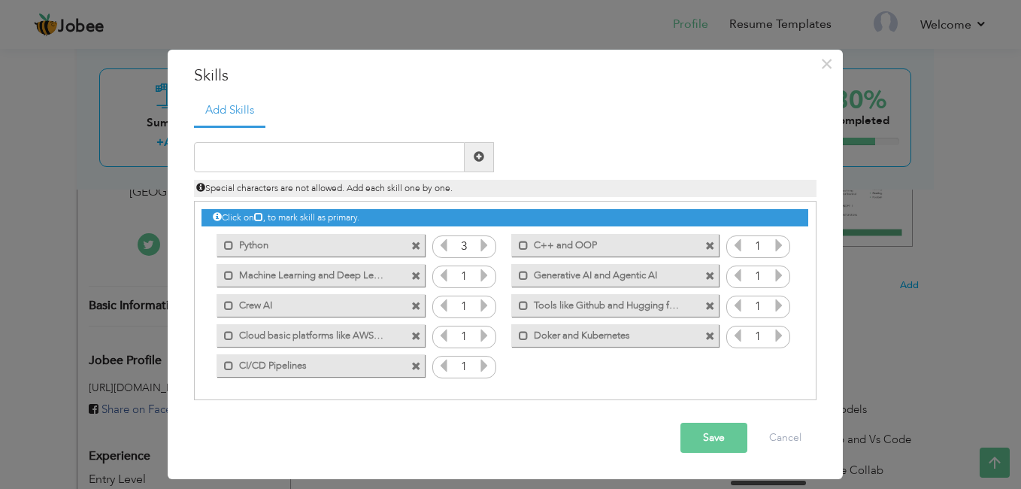
click at [264, 245] on label "Python" at bounding box center [310, 243] width 152 height 19
drag, startPoint x: 341, startPoint y: 244, endPoint x: 364, endPoint y: 257, distance: 25.9
click at [364, 257] on div "Mark as primary skill. Python" at bounding box center [317, 245] width 230 height 30
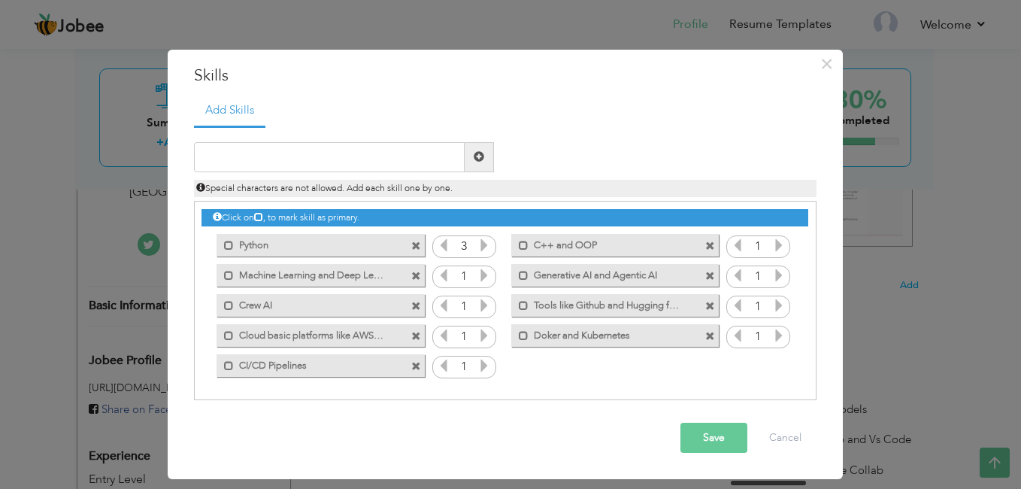
click at [713, 428] on button "Save" at bounding box center [714, 438] width 67 height 30
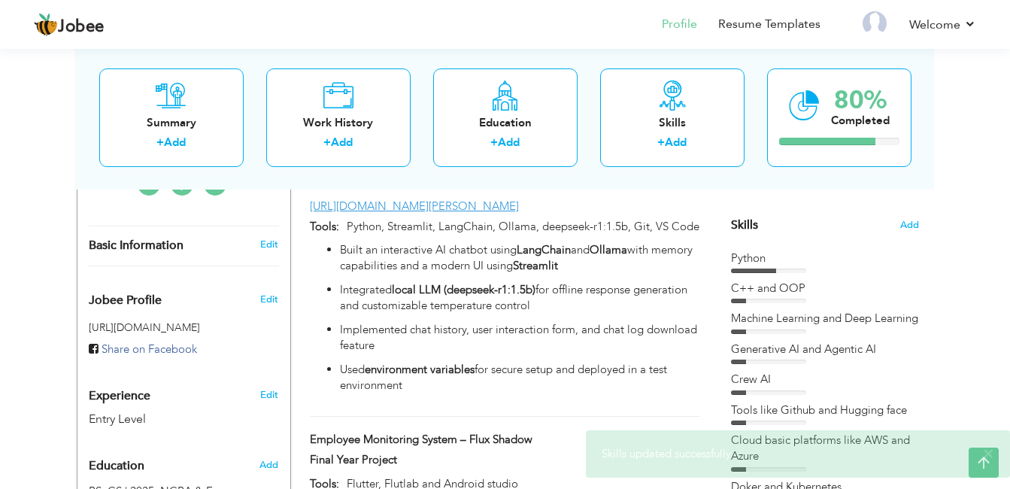
scroll to position [343, 0]
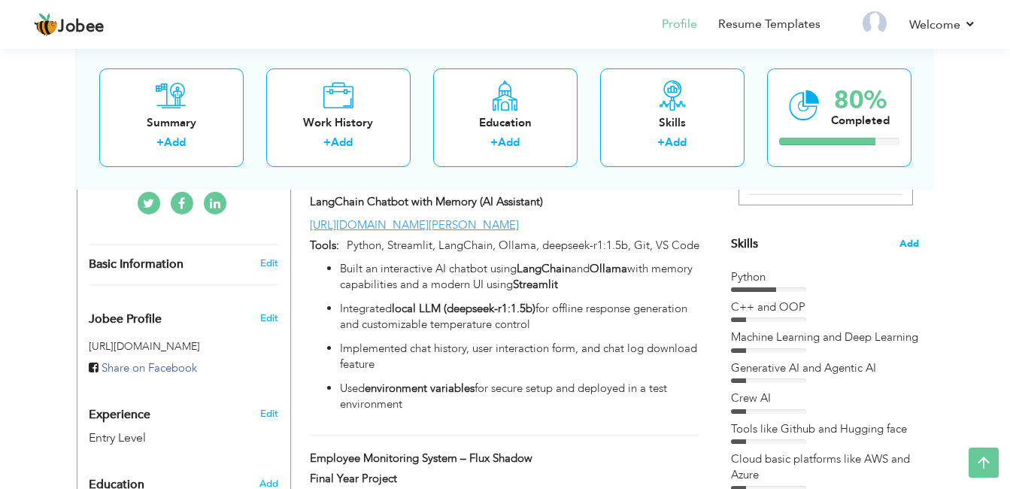
click at [903, 241] on span "Add" at bounding box center [909, 244] width 20 height 14
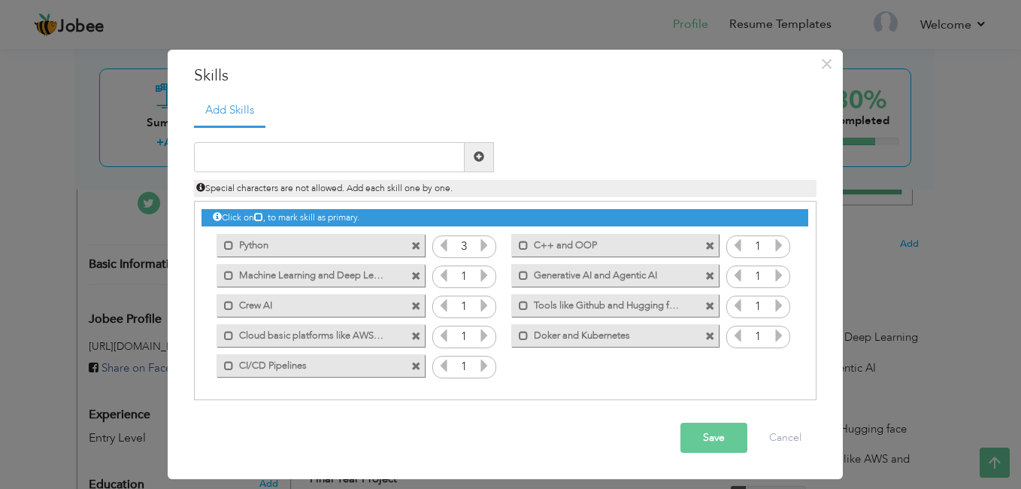
click at [783, 247] on icon at bounding box center [779, 245] width 14 height 14
click at [781, 244] on icon at bounding box center [779, 245] width 14 height 14
click at [487, 281] on icon at bounding box center [484, 275] width 14 height 14
click at [776, 277] on icon at bounding box center [779, 275] width 14 height 14
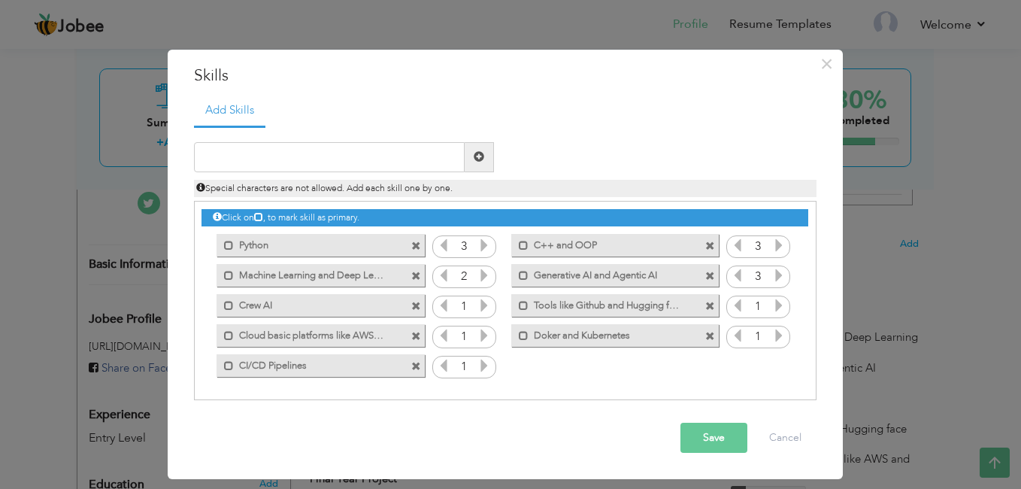
click at [776, 277] on icon at bounding box center [779, 275] width 14 height 14
click at [485, 310] on icon at bounding box center [484, 306] width 14 height 14
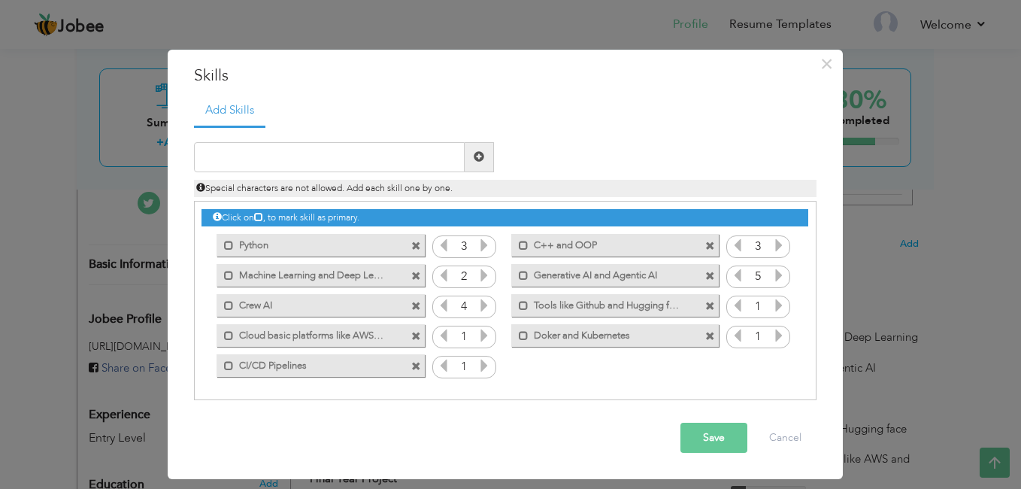
click at [485, 310] on icon at bounding box center [484, 306] width 14 height 14
click at [781, 302] on icon at bounding box center [779, 306] width 14 height 14
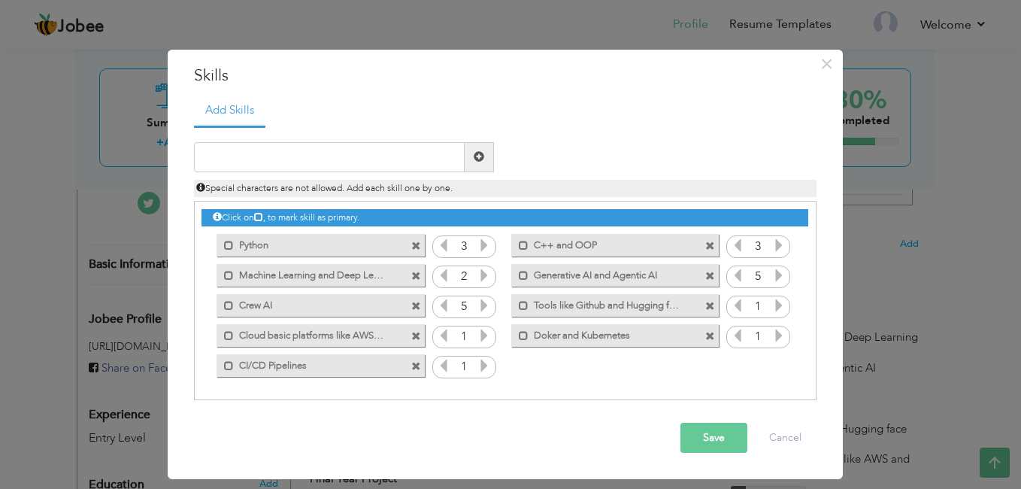
click at [781, 302] on icon at bounding box center [779, 306] width 14 height 14
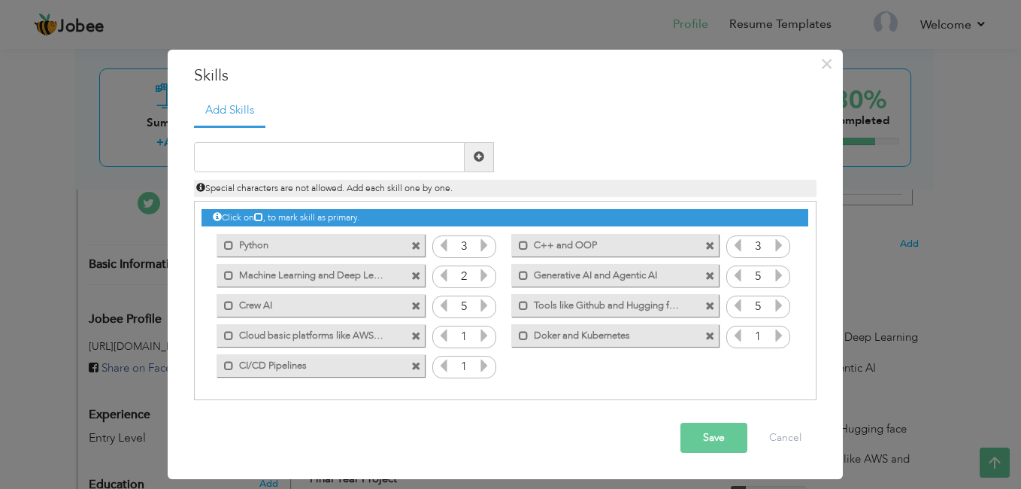
click at [781, 302] on icon at bounding box center [779, 306] width 14 height 14
click at [483, 336] on icon at bounding box center [484, 336] width 14 height 14
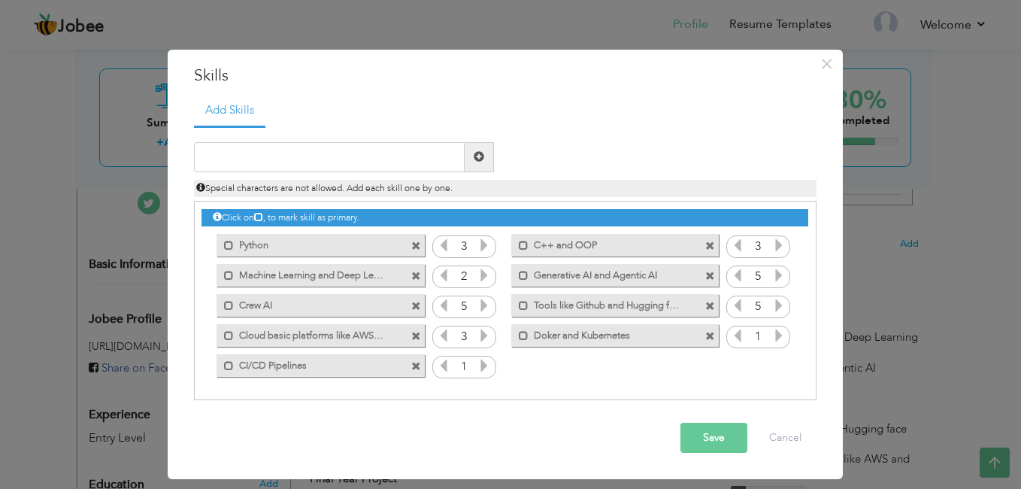
click at [483, 336] on icon at bounding box center [484, 336] width 14 height 14
click at [780, 335] on icon at bounding box center [779, 336] width 14 height 14
click at [487, 366] on icon at bounding box center [484, 366] width 14 height 14
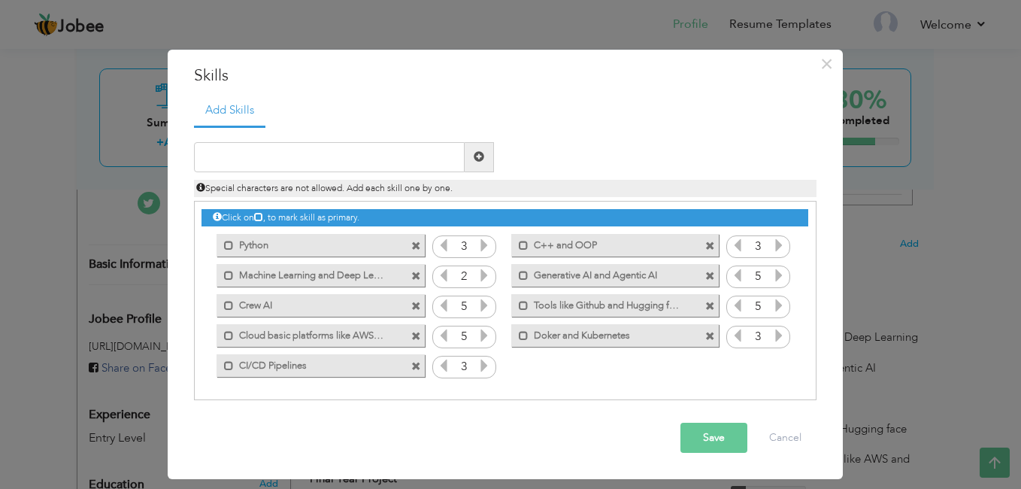
click at [714, 441] on button "Save" at bounding box center [714, 438] width 67 height 30
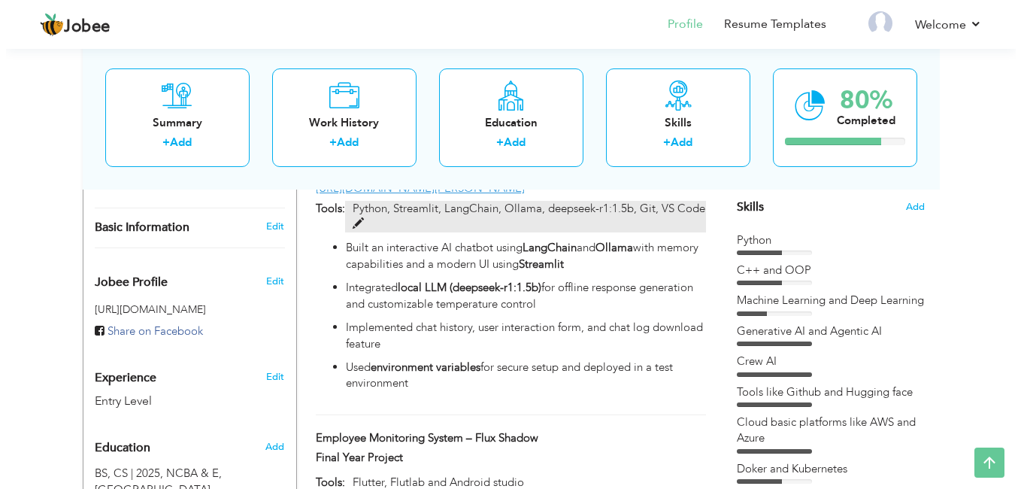
scroll to position [368, 0]
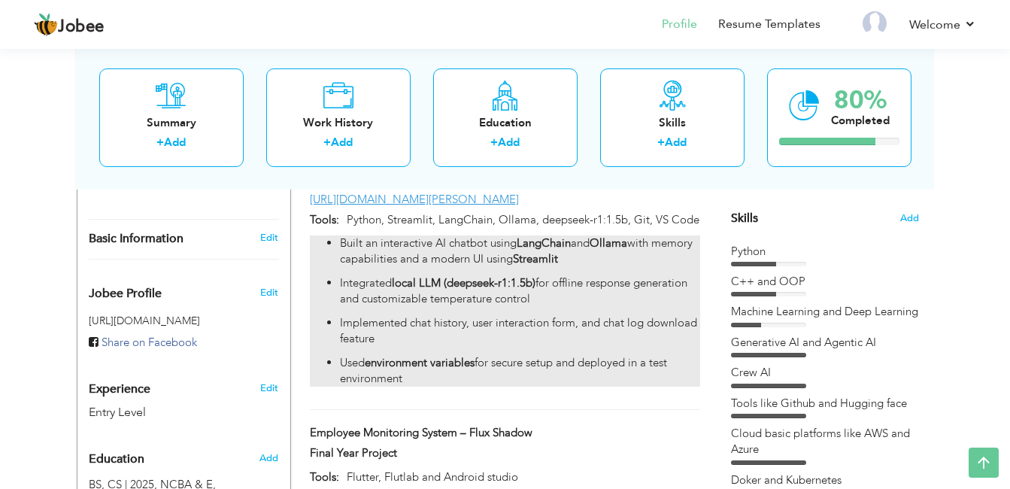
click at [617, 338] on p "Implemented chat history, user interaction form, and chat log download feature" at bounding box center [519, 331] width 359 height 32
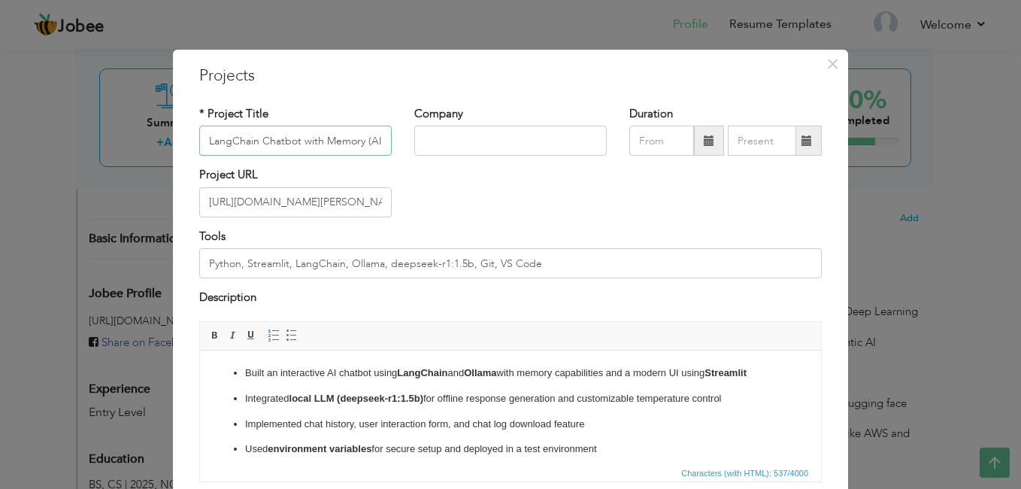
click at [617, 338] on span "Editor toolbars Basic Styles Bold Italic Underline Paragraph Insert/Remove Numb…" at bounding box center [510, 336] width 621 height 29
click at [617, 450] on p "Used environment variables for secure setup and deployed in a test environment" at bounding box center [510, 449] width 531 height 16
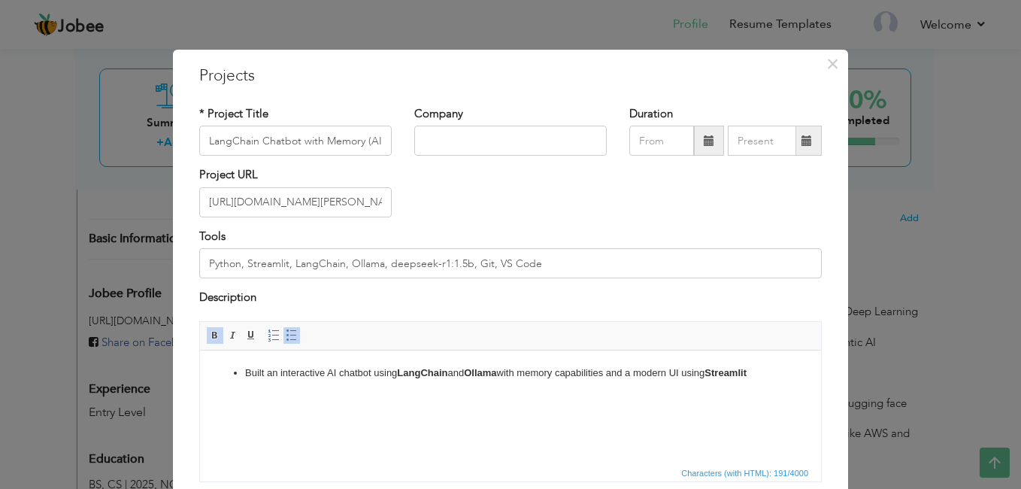
scroll to position [115, 0]
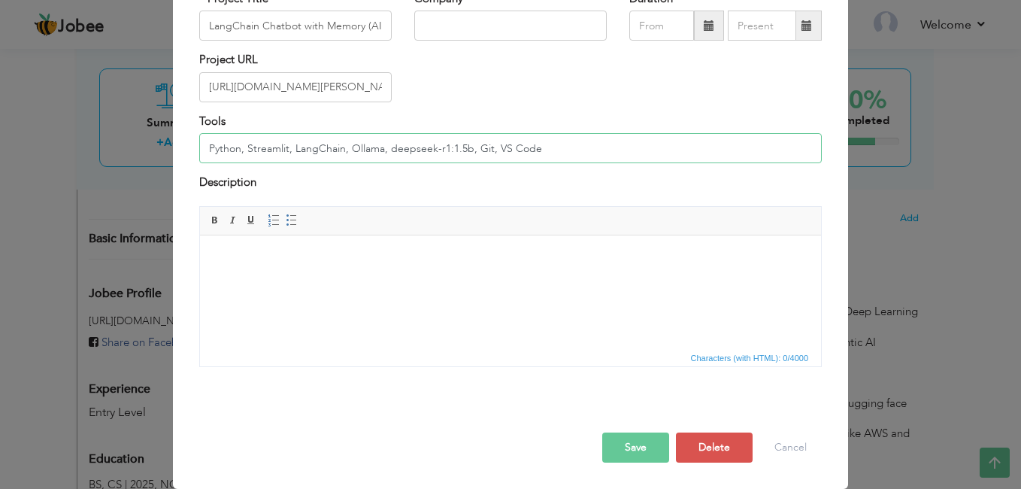
click at [486, 150] on input "Python, Streamlit, LangChain, Ollama, deepseek-r1:1.5b, Git, VS Code" at bounding box center [510, 148] width 623 height 30
click at [483, 149] on input "Python, Streamlit, LangChain, Ollama, deepseek-r1:1.5b, Git, VS Code" at bounding box center [510, 148] width 623 height 30
type input "Python, Streamlit, LangChain, Ollama, deepseek-r1:1.5b, VS Code"
click at [639, 446] on button "Save" at bounding box center [635, 447] width 67 height 30
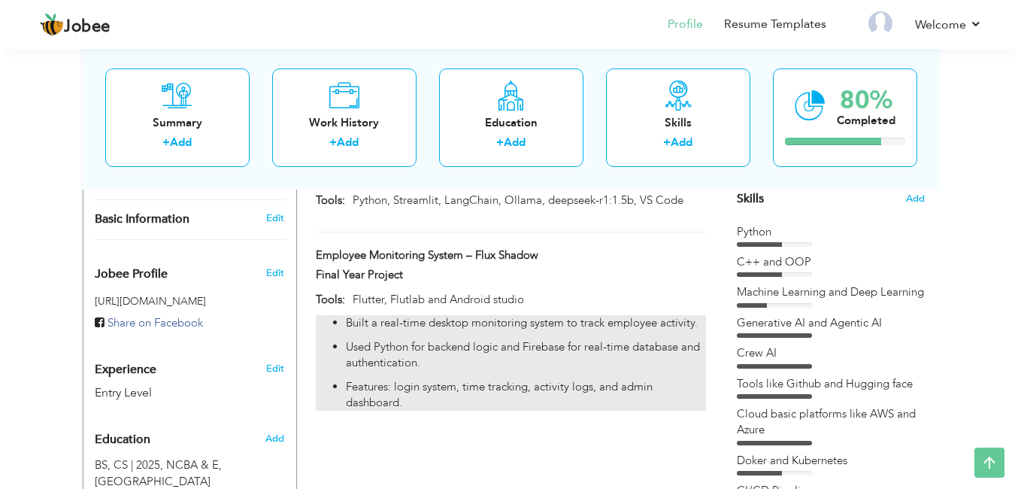
scroll to position [398, 0]
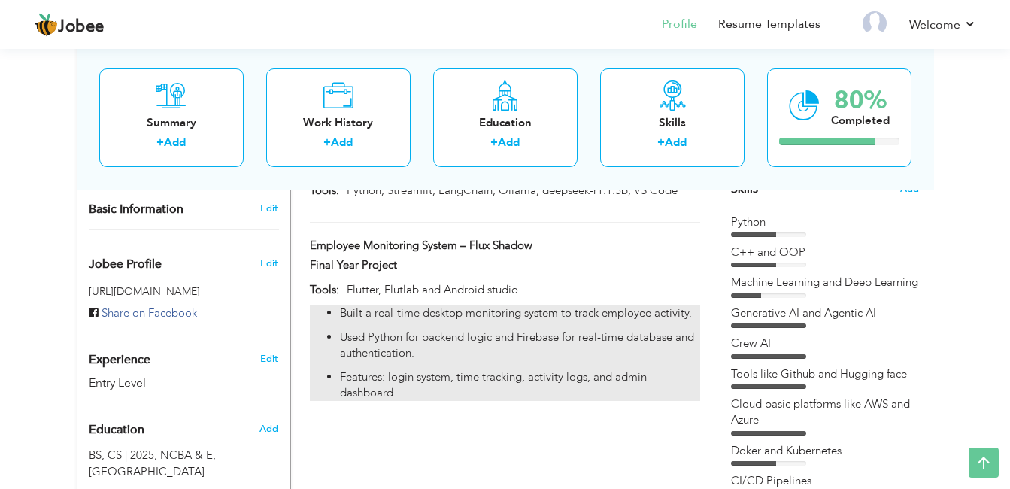
click at [418, 347] on p "Used Python for backend logic and Firebase for real-time database and authentic…" at bounding box center [519, 345] width 359 height 32
type input "Employee Monitoring System – Flux Shadow"
type input "Final Year Project"
type input "Flutter, Flutlab and Android studio"
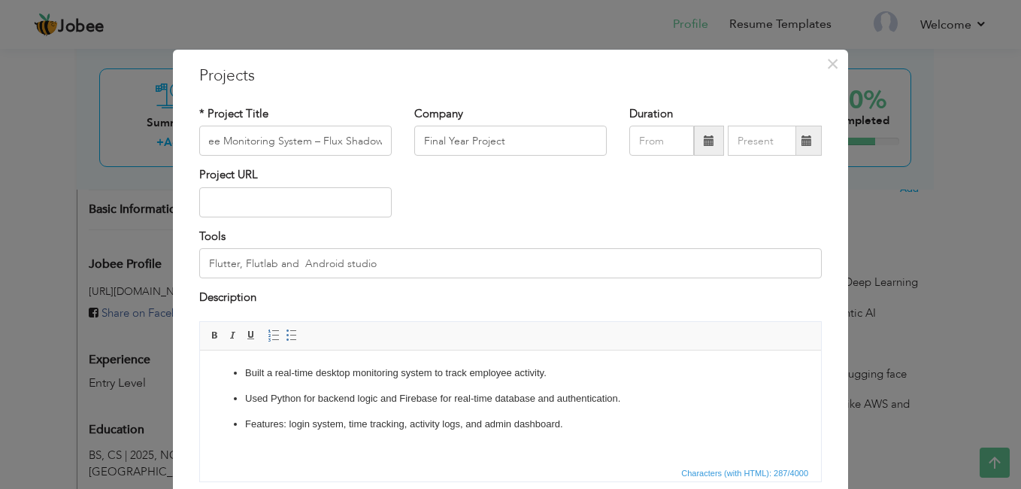
scroll to position [0, 0]
click at [565, 424] on p "Features: login system, time tracking, activity logs, and admin dashboard." at bounding box center [510, 424] width 531 height 16
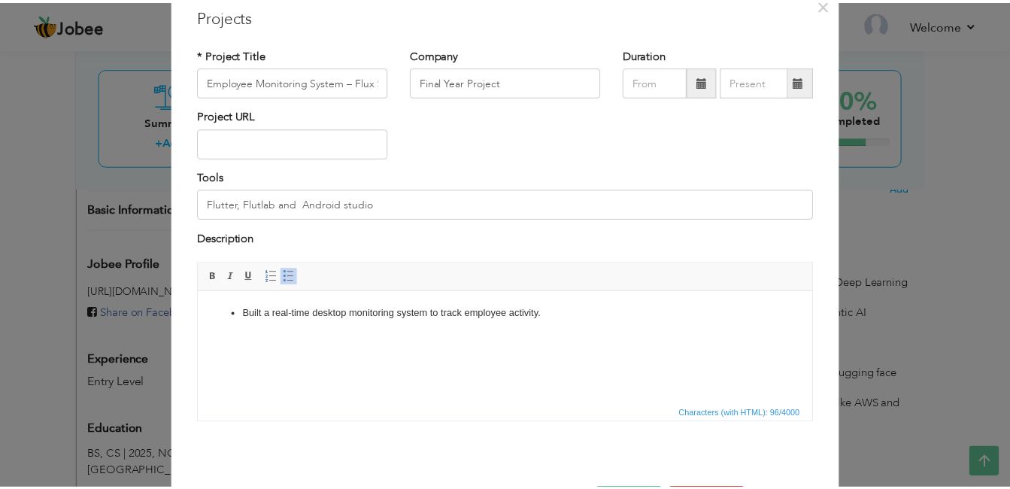
scroll to position [115, 0]
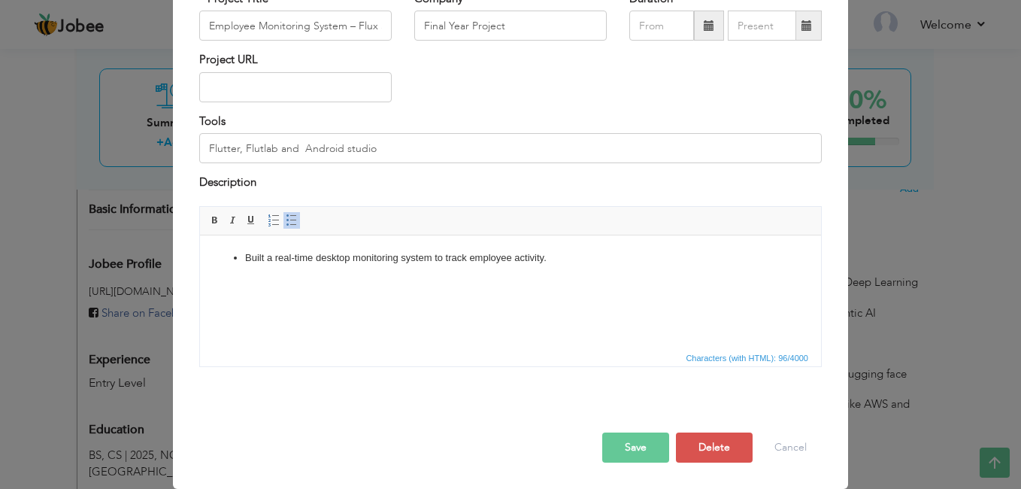
click at [650, 450] on button "Save" at bounding box center [635, 447] width 67 height 30
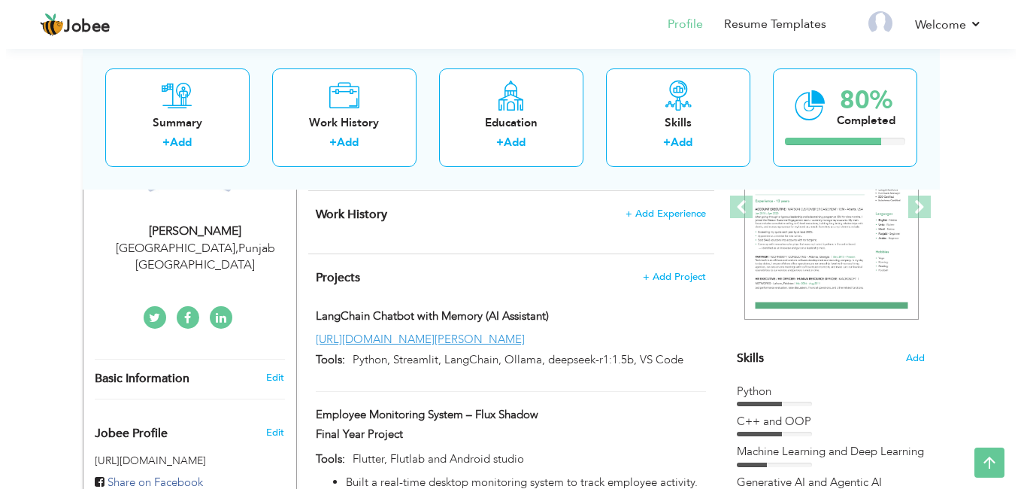
scroll to position [193, 0]
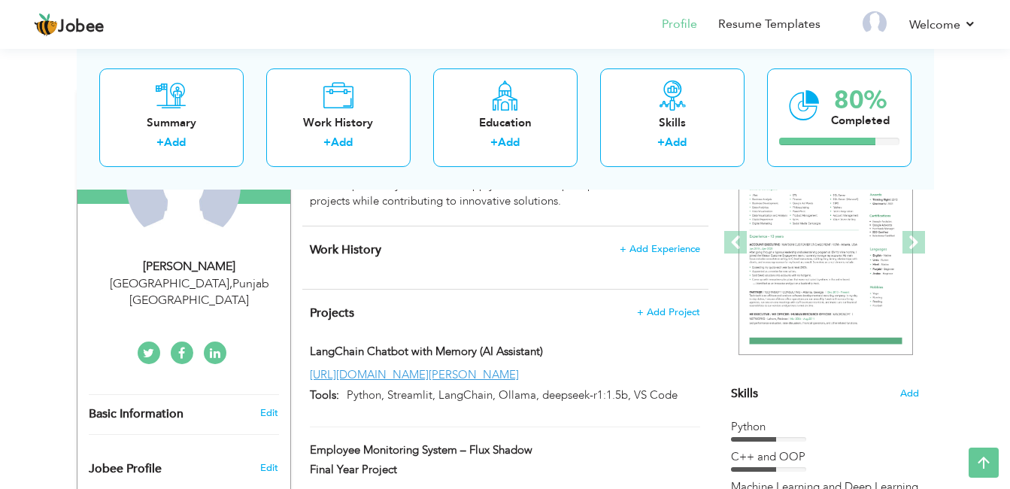
click at [657, 319] on h4 "Projects + Add Project" at bounding box center [505, 312] width 390 height 15
click at [665, 305] on span "+ Add Project" at bounding box center [668, 311] width 63 height 12
click at [665, 307] on span "+ Add Project" at bounding box center [668, 312] width 64 height 11
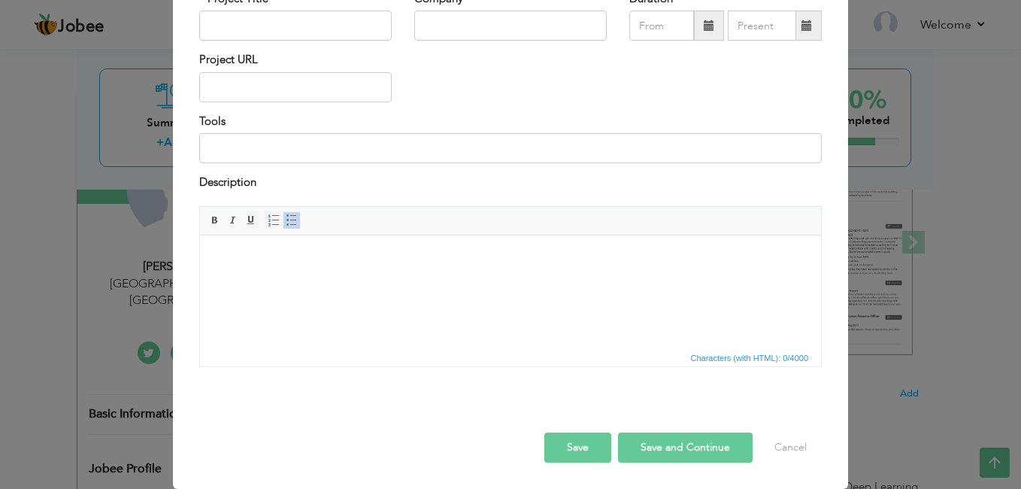
scroll to position [0, 0]
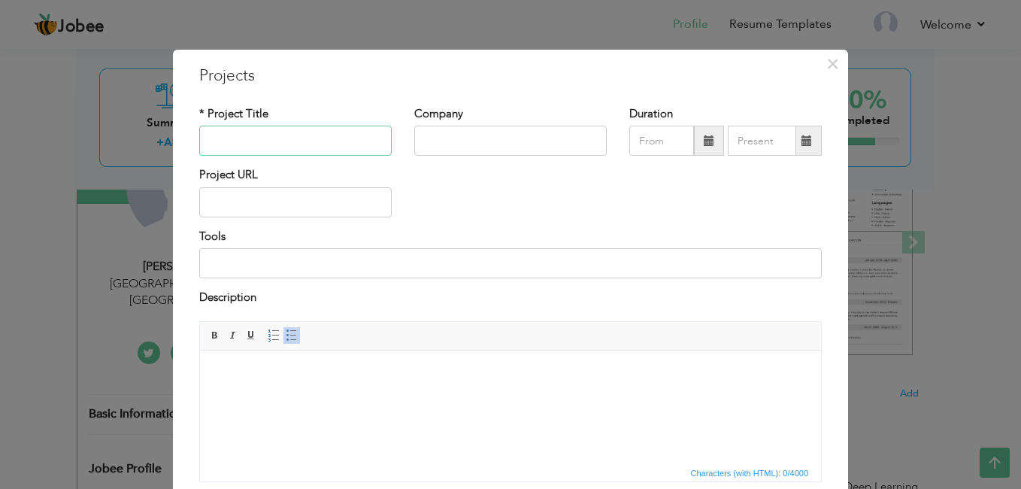
click at [255, 134] on input "text" at bounding box center [295, 141] width 192 height 30
paste input "AI Translator Application"
type input "AI Translator Application"
click at [237, 387] on html at bounding box center [510, 373] width 621 height 46
click at [336, 380] on body at bounding box center [510, 373] width 591 height 16
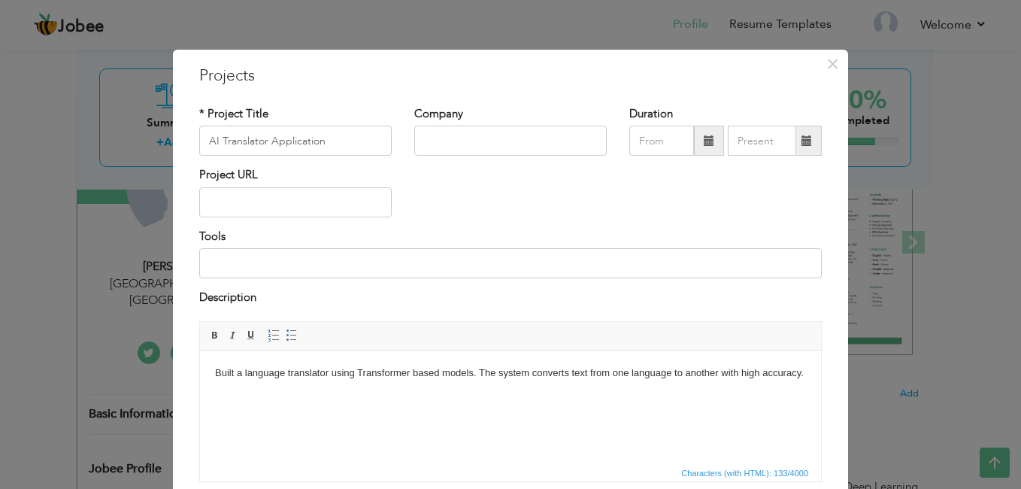
scroll to position [115, 0]
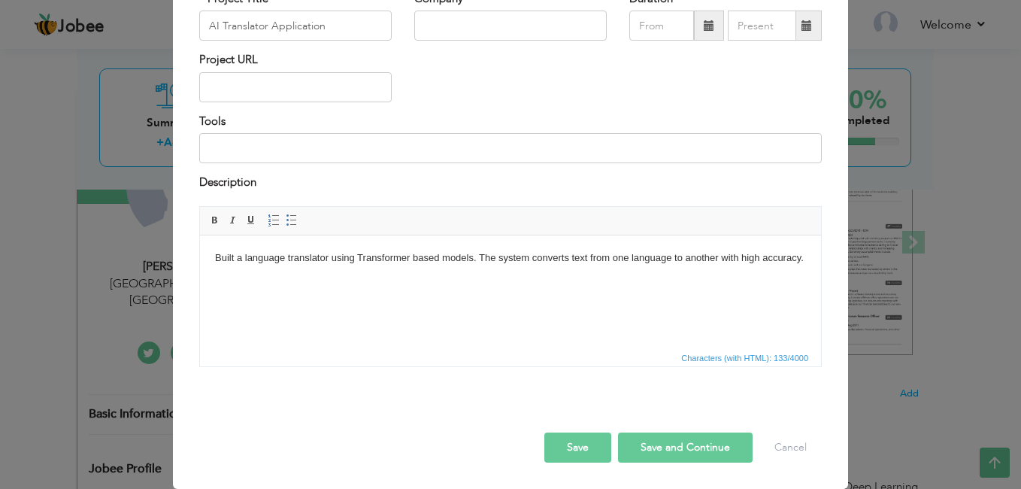
click at [630, 452] on button "Save and Continue" at bounding box center [685, 447] width 135 height 30
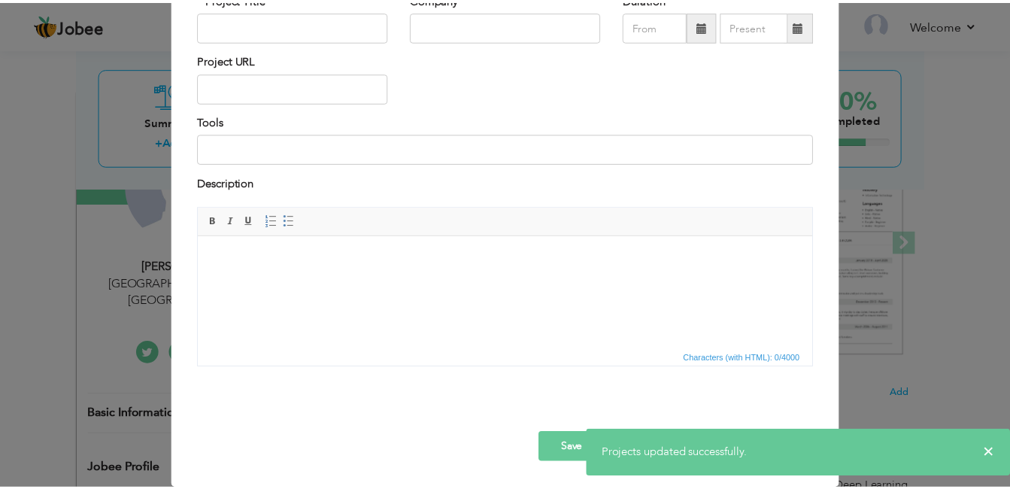
scroll to position [0, 0]
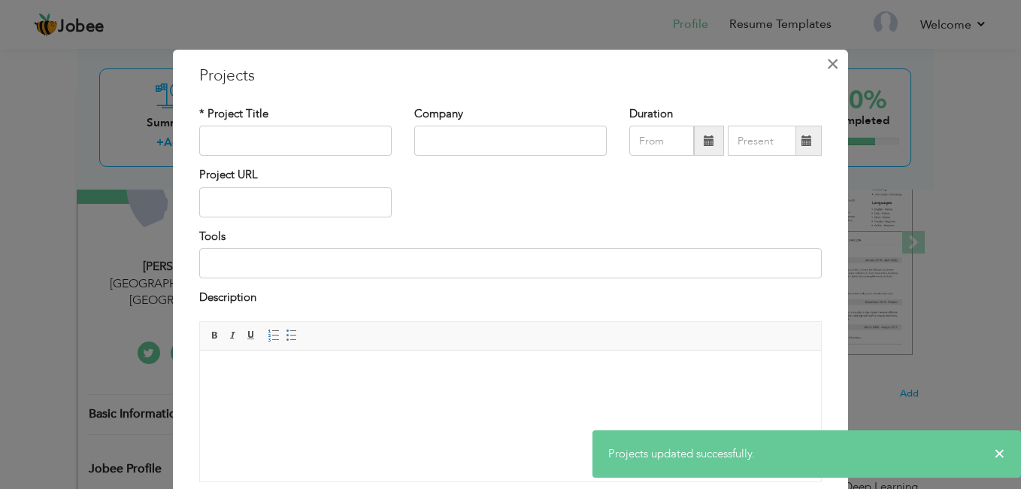
click at [829, 59] on span "×" at bounding box center [832, 63] width 13 height 27
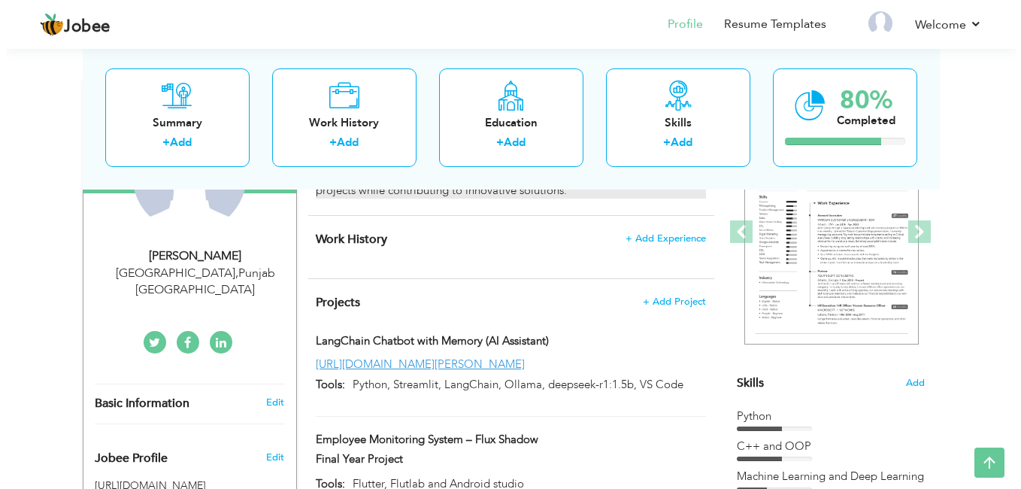
scroll to position [193, 0]
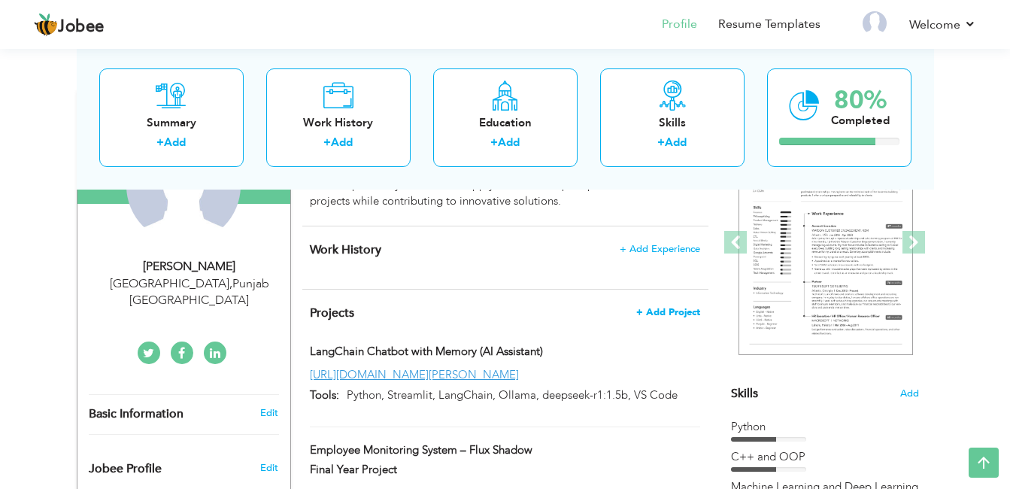
click at [656, 314] on span "+ Add Project" at bounding box center [668, 312] width 64 height 11
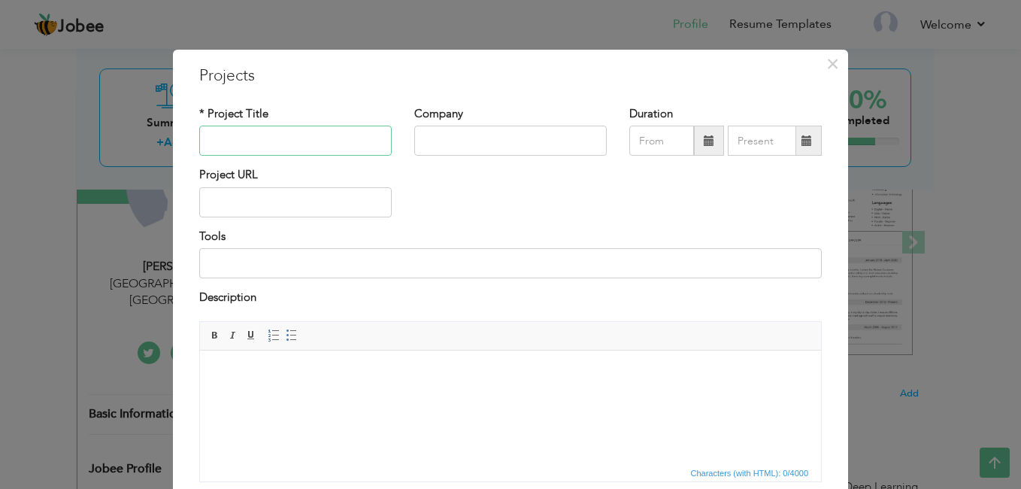
click at [341, 141] on input "text" at bounding box center [295, 141] width 192 height 30
paste input "Research Assistant Agent"
type input "Research Assistant Agent"
click at [268, 362] on html at bounding box center [510, 373] width 621 height 46
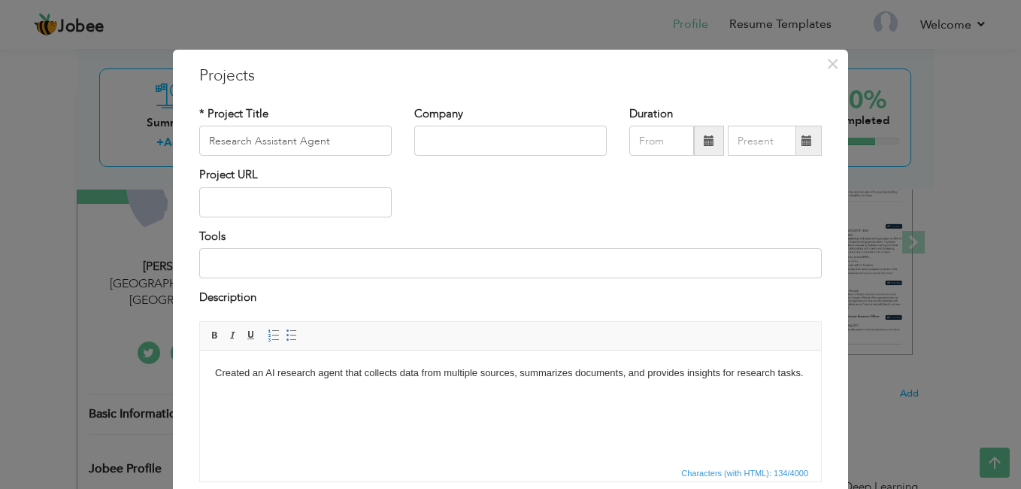
scroll to position [115, 0]
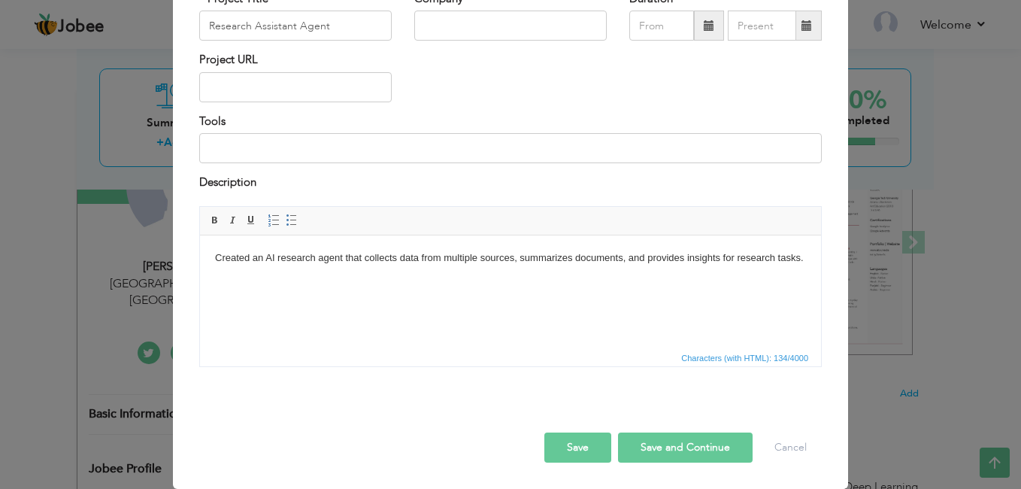
click at [636, 446] on button "Save and Continue" at bounding box center [685, 447] width 135 height 30
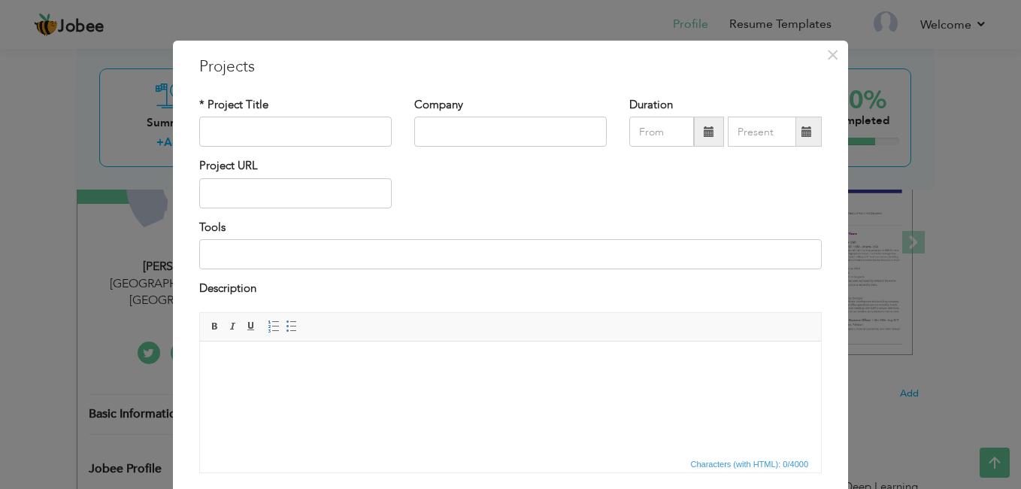
scroll to position [0, 0]
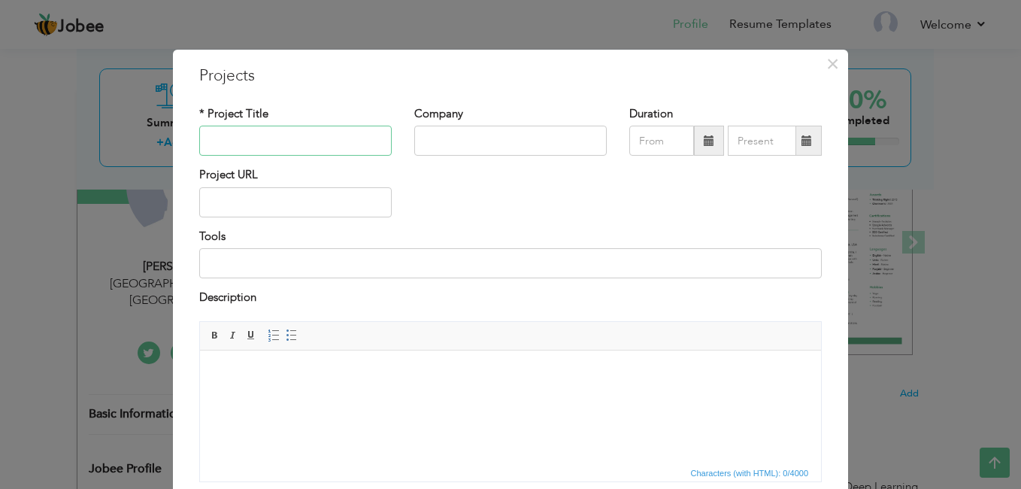
click at [271, 146] on input "text" at bounding box center [295, 141] width 192 height 30
paste input "Generative AI Content Creator"
type input "G"
paste input "Agentic AI and Crew AI System"
type input "Agentic AI and Crew AI System"
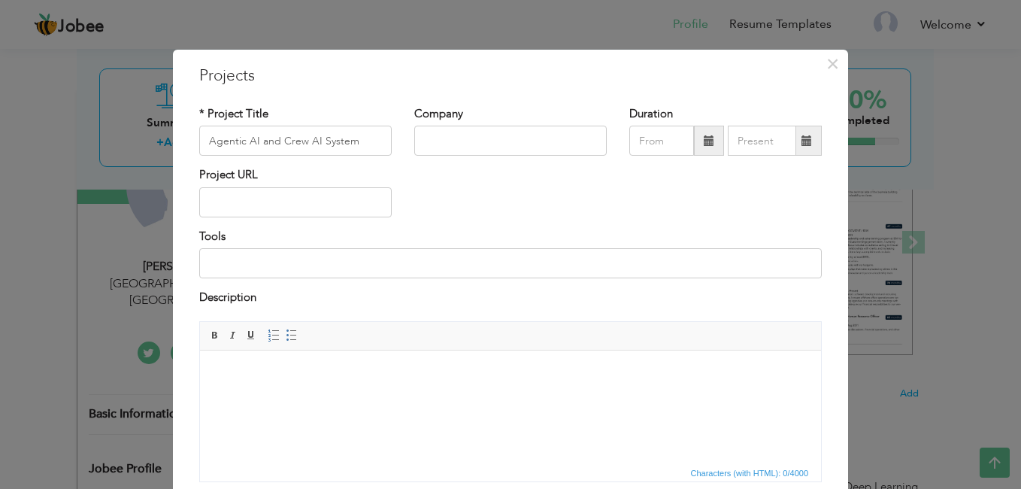
click at [304, 396] on html at bounding box center [510, 373] width 621 height 46
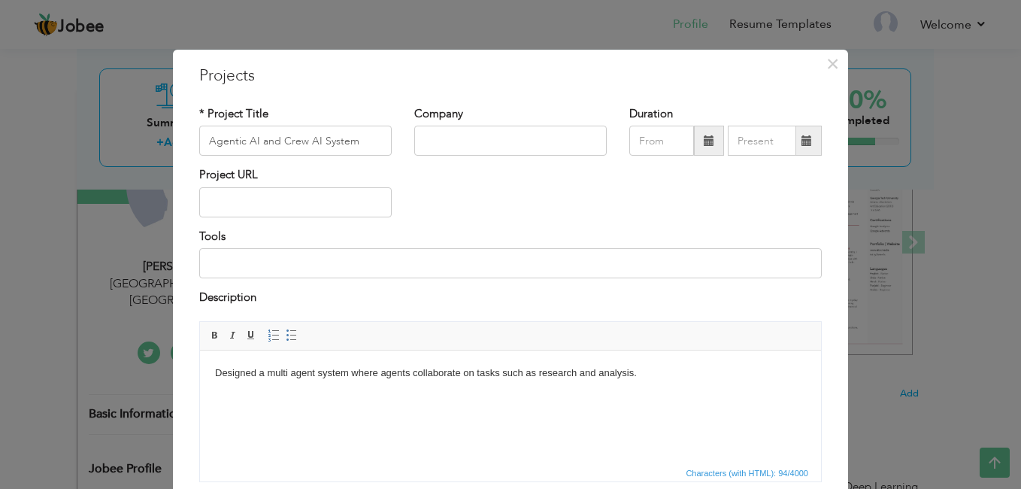
scroll to position [115, 0]
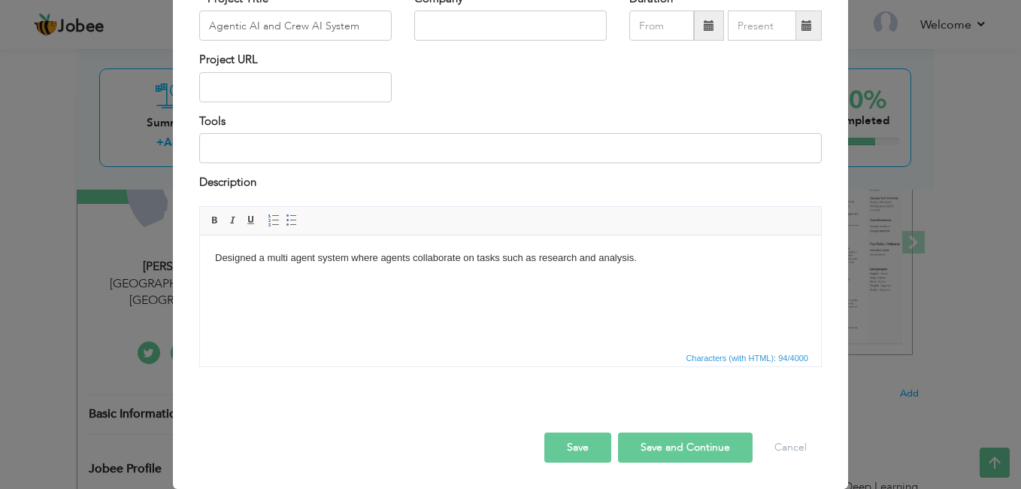
click at [667, 447] on button "Save and Continue" at bounding box center [685, 447] width 135 height 30
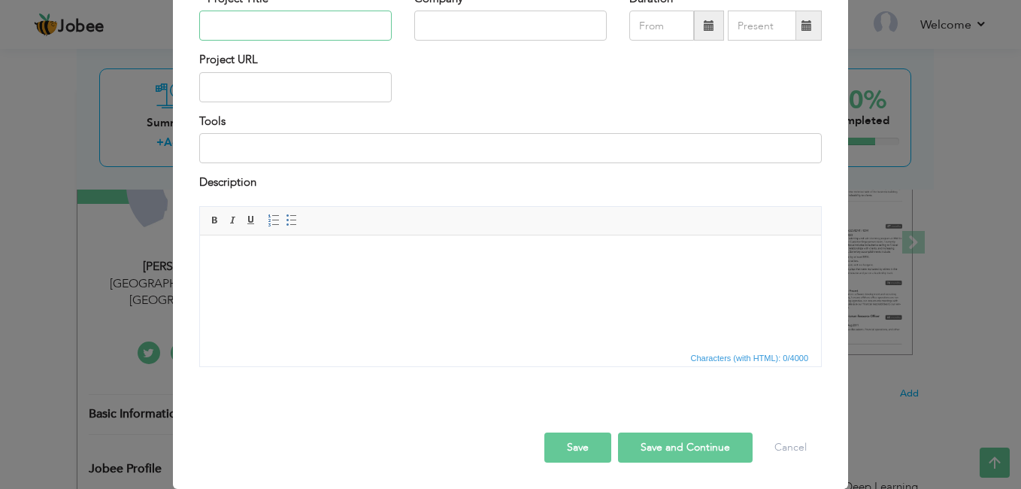
click at [268, 30] on input "text" at bounding box center [295, 26] width 192 height 30
paste input "DevOps CI CD Pipeline"
click at [258, 22] on input "DevOps CI CD Pipeline" at bounding box center [295, 26] width 192 height 30
type input "DevOps CI/CD Pipeline"
click at [268, 280] on html at bounding box center [510, 258] width 621 height 46
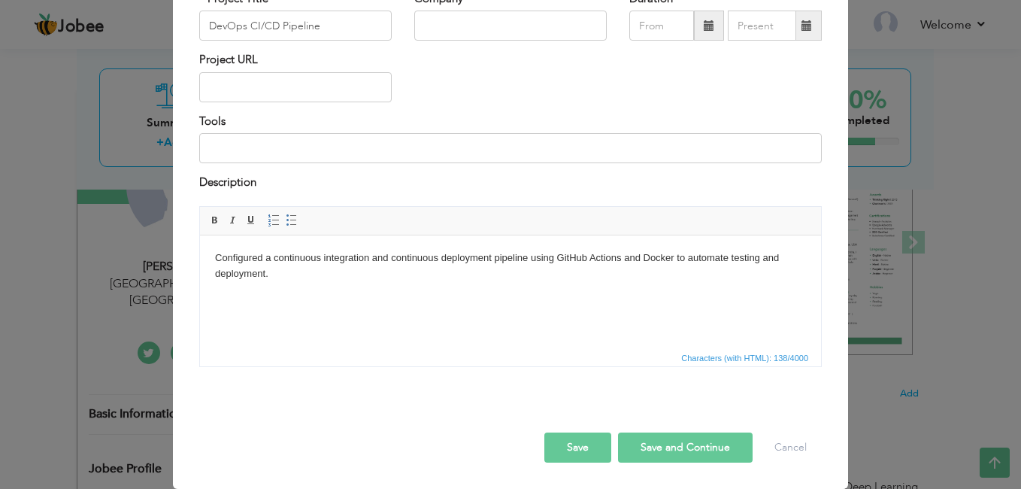
click at [658, 453] on button "Save and Continue" at bounding box center [685, 447] width 135 height 30
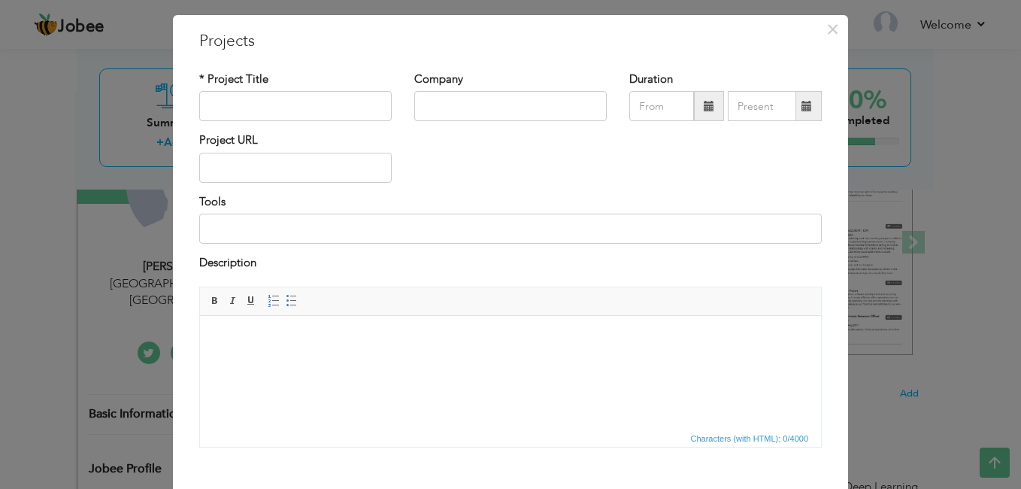
scroll to position [0, 0]
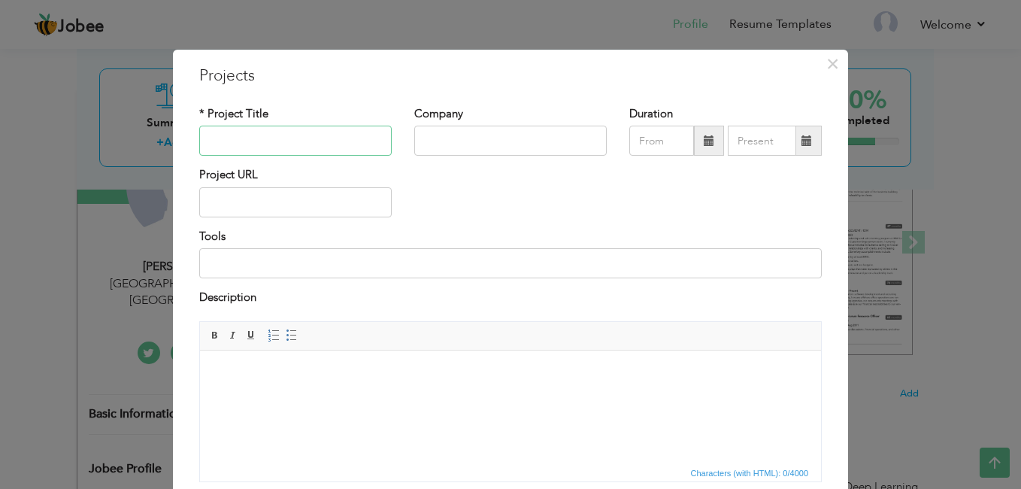
click at [277, 137] on input "text" at bounding box center [295, 141] width 192 height 30
paste input "Cloud Based Deployment of AI Model"
type input "Cloud Based Deployment of AI Model"
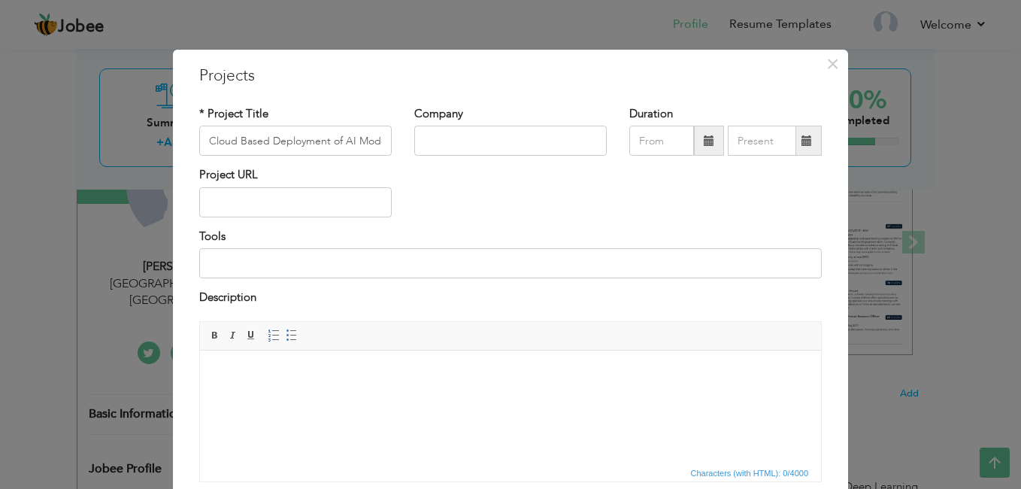
click at [340, 370] on body at bounding box center [510, 373] width 591 height 16
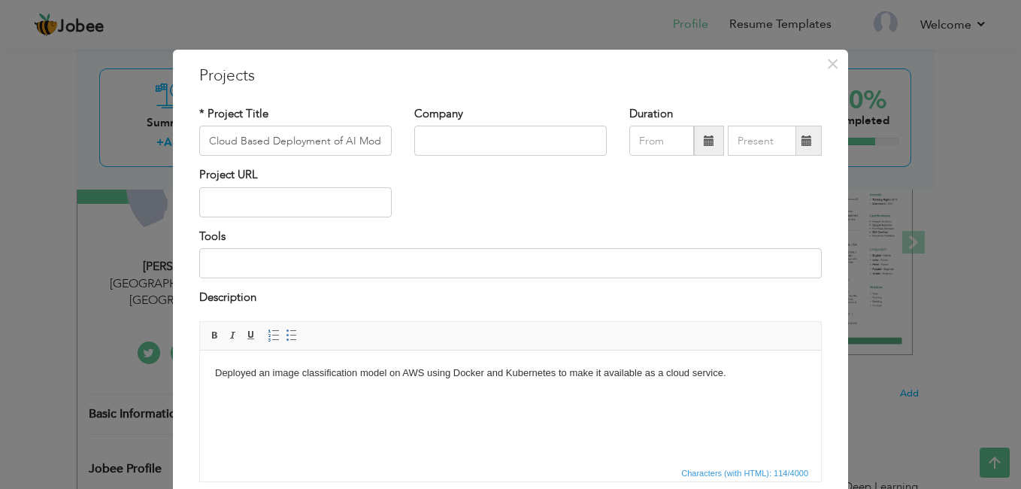
scroll to position [115, 0]
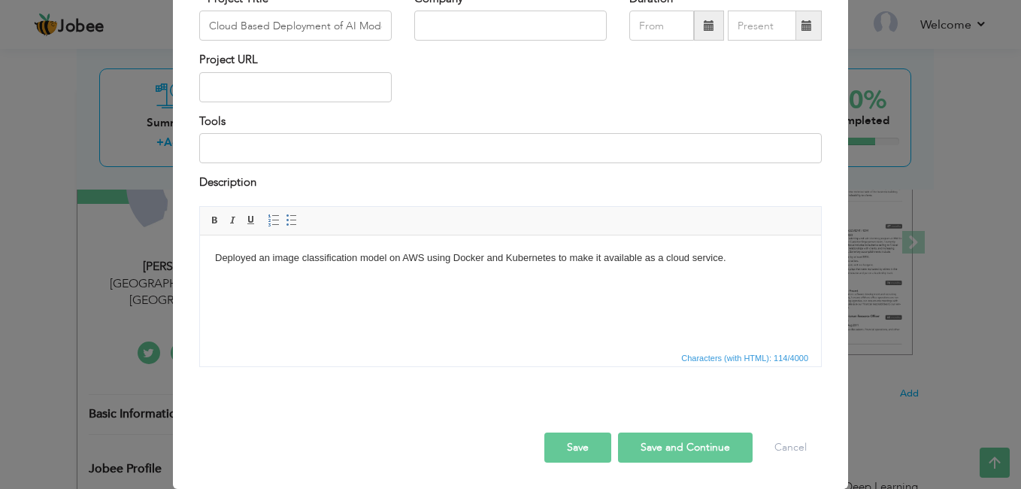
click at [659, 453] on button "Save and Continue" at bounding box center [685, 447] width 135 height 30
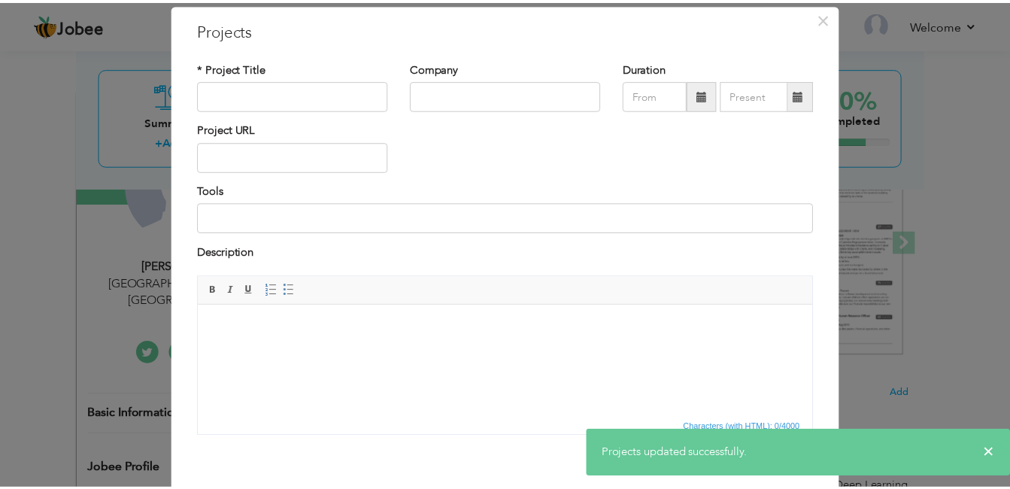
scroll to position [0, 0]
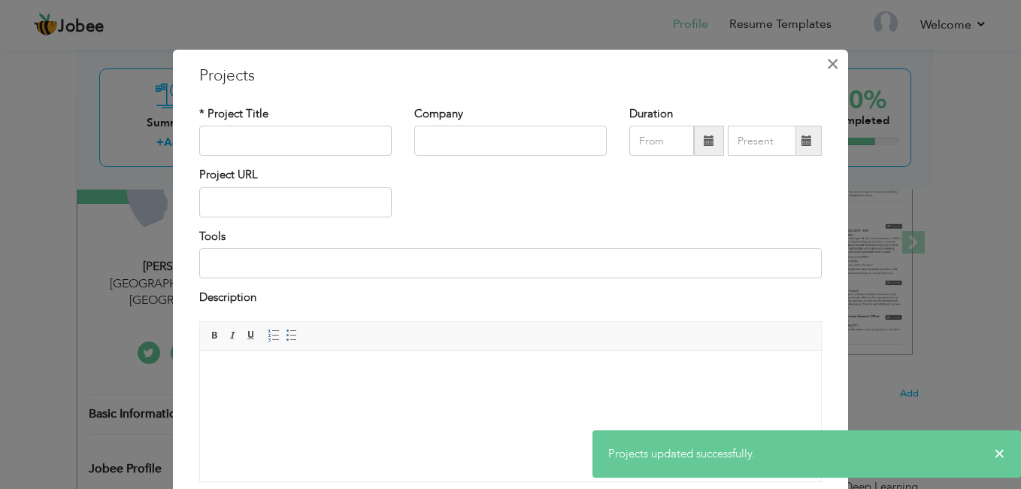
click at [826, 62] on span "×" at bounding box center [832, 63] width 13 height 27
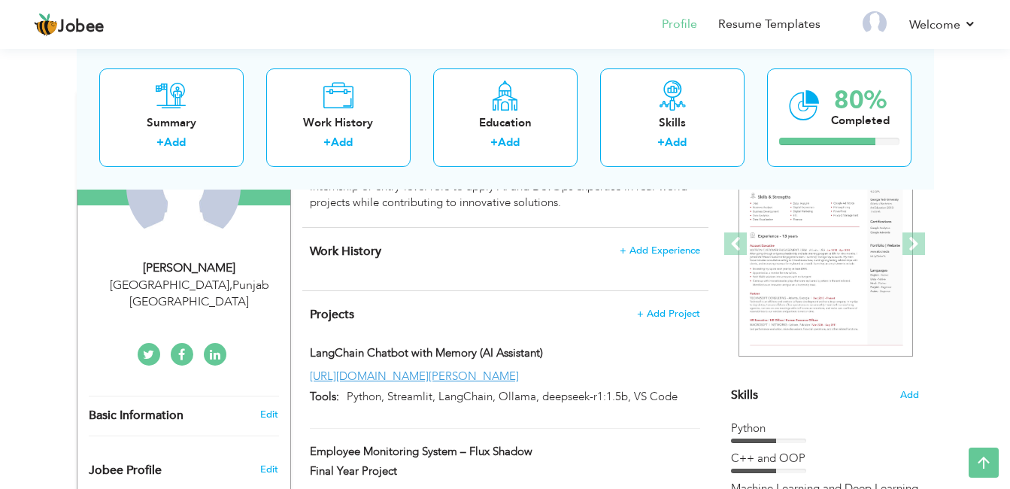
scroll to position [193, 0]
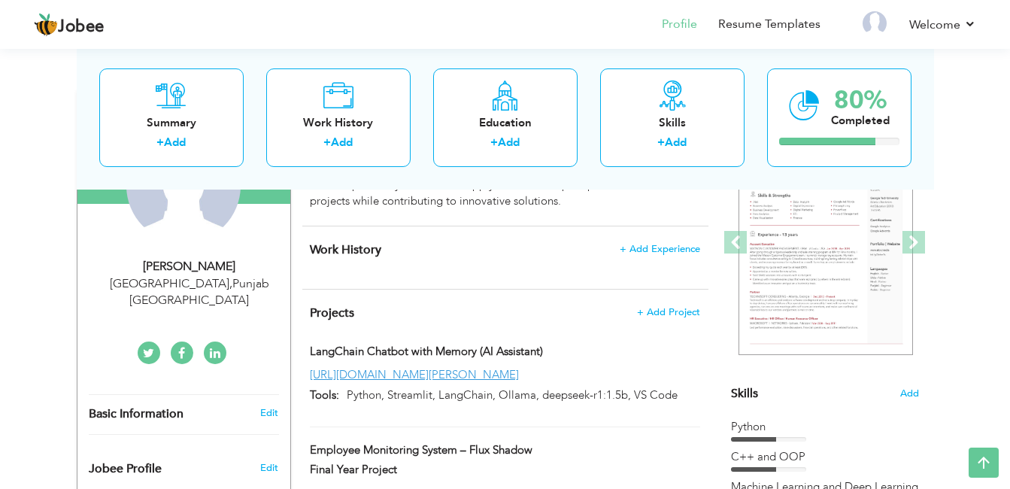
click at [652, 256] on h4 "Work History + Add Experience" at bounding box center [505, 249] width 390 height 15
click at [656, 250] on span "+ Add Experience" at bounding box center [659, 249] width 81 height 11
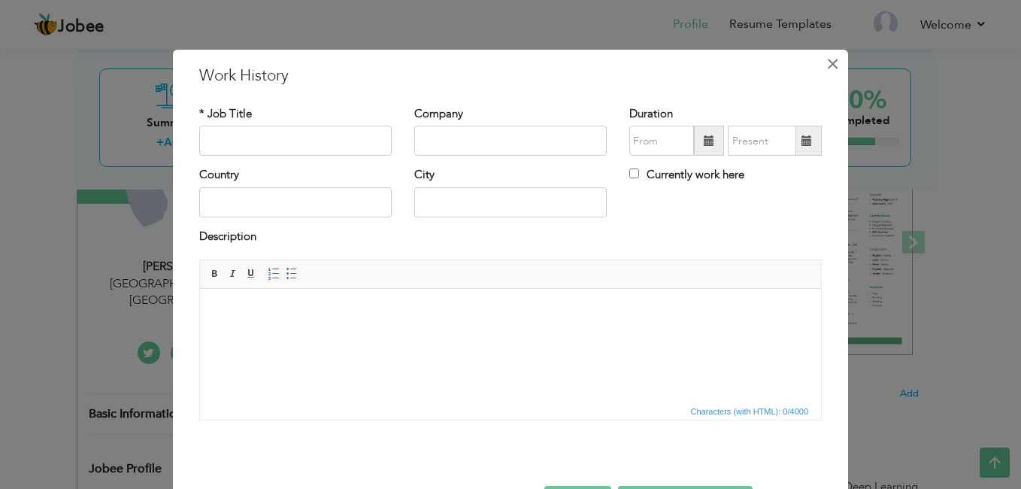
drag, startPoint x: 820, startPoint y: 65, endPoint x: 826, endPoint y: 59, distance: 9.1
click at [826, 59] on span "×" at bounding box center [832, 63] width 13 height 27
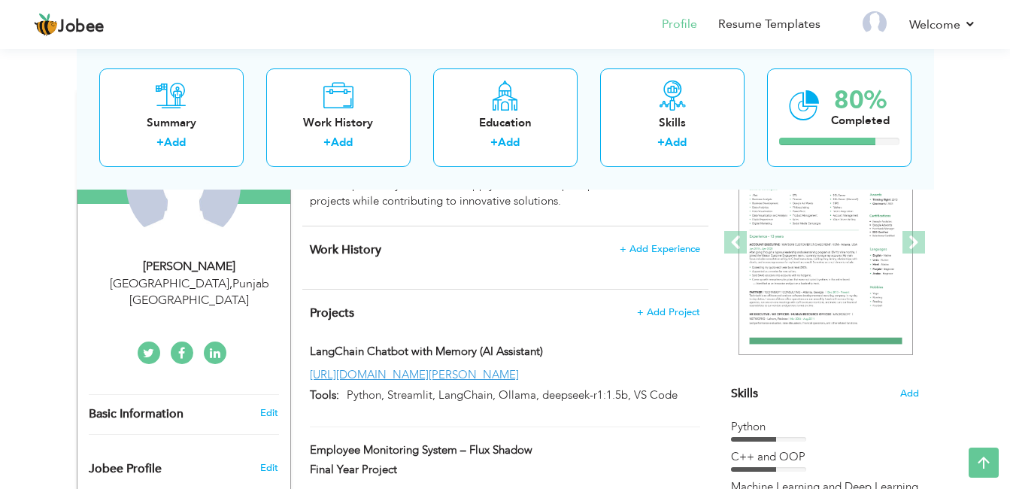
click at [826, 59] on div "Summary + Add Work History + Add Education + Add Skills + Add 80% Completed" at bounding box center [505, 117] width 857 height 144
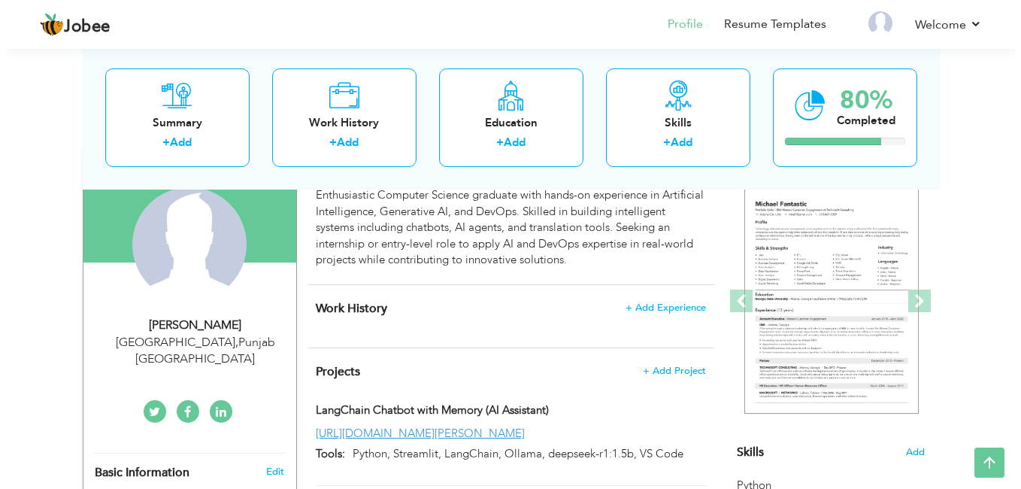
scroll to position [134, 0]
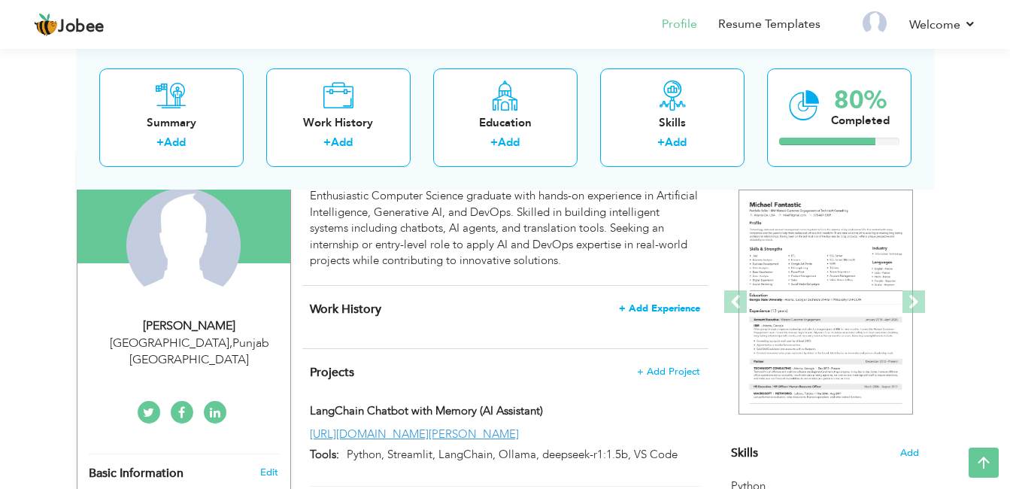
click at [649, 309] on span "+ Add Experience" at bounding box center [659, 308] width 81 height 11
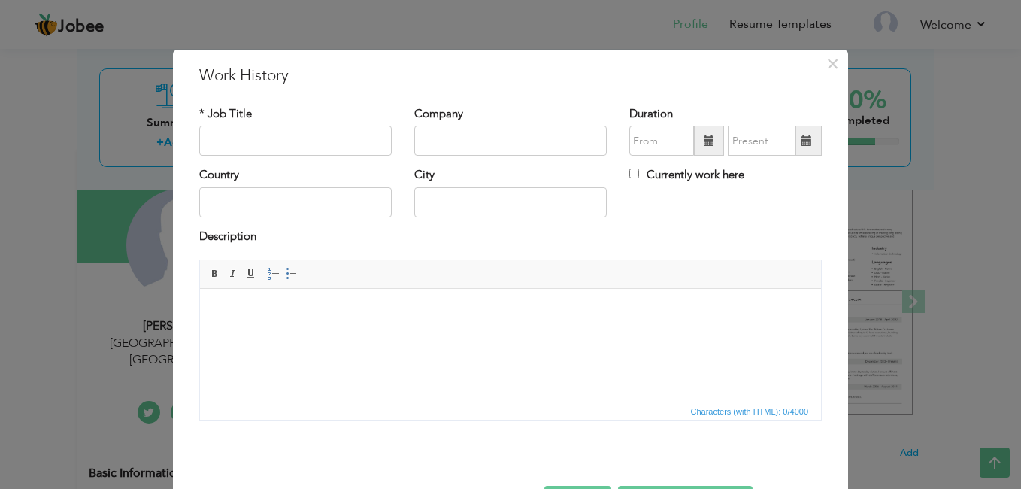
click at [355, 335] on html at bounding box center [510, 312] width 621 height 46
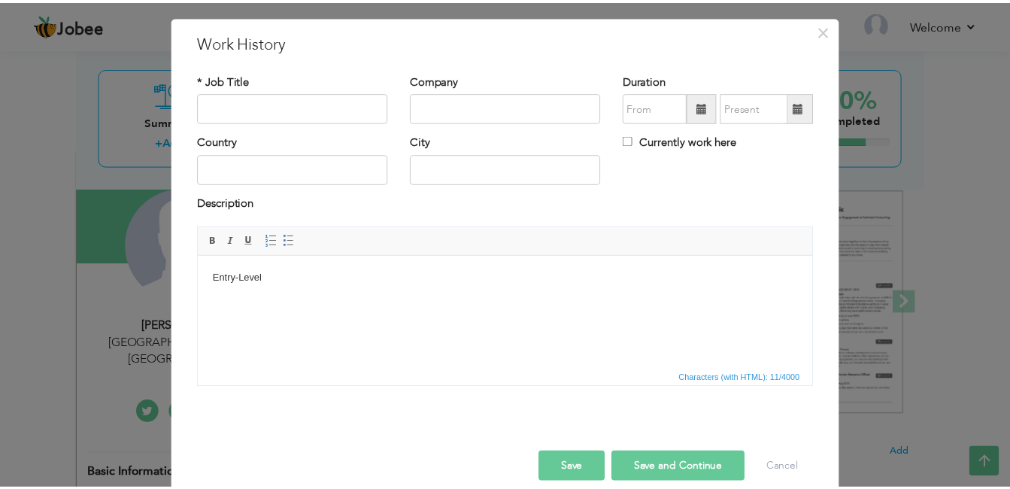
scroll to position [53, 0]
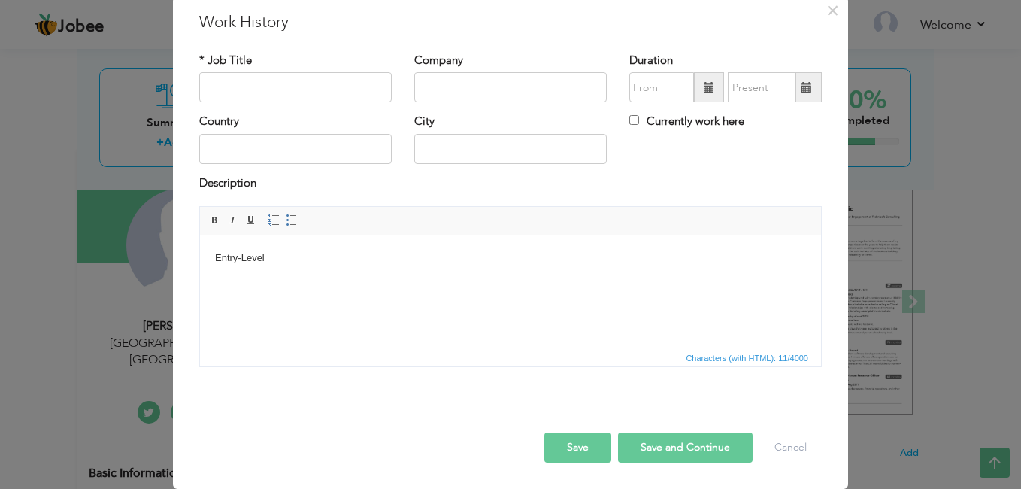
click at [672, 444] on button "Save and Continue" at bounding box center [685, 447] width 135 height 30
click at [587, 446] on button "Save" at bounding box center [577, 447] width 67 height 30
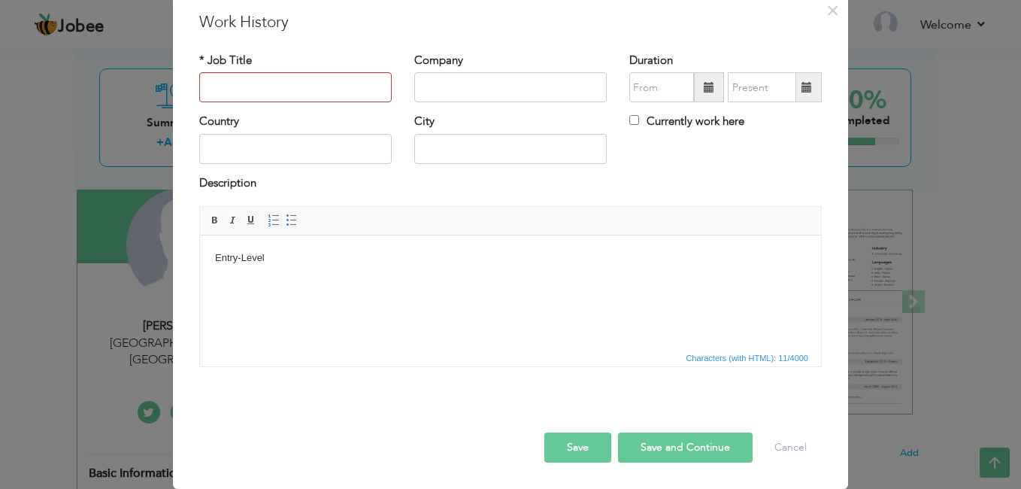
click at [587, 446] on button "Save" at bounding box center [577, 447] width 67 height 30
paste input "AI and DevOps Projects"
type input "AI and DevOps Projects"
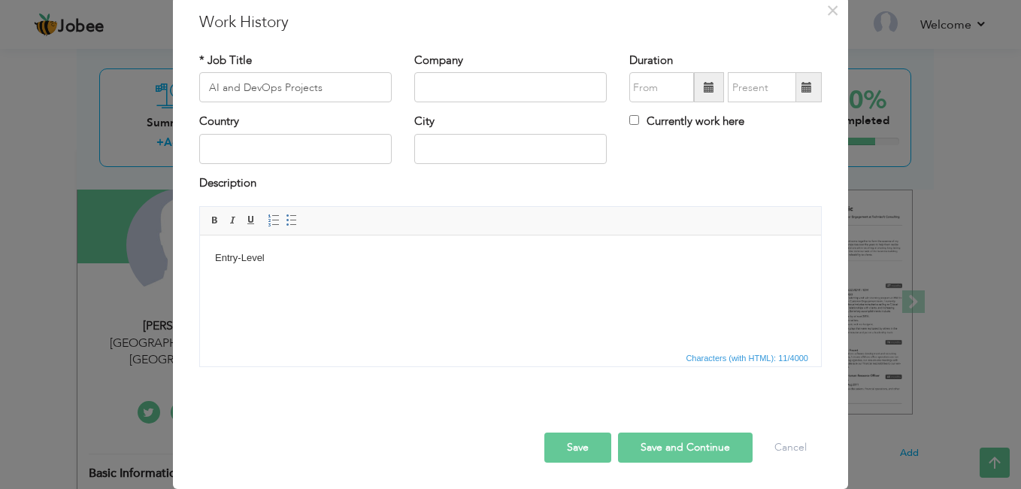
click at [308, 268] on html "Entry-Level" at bounding box center [510, 258] width 621 height 46
click at [244, 257] on body "Entry-Level and" at bounding box center [510, 258] width 591 height 16
click at [349, 259] on body "Entry-level and" at bounding box center [510, 258] width 591 height 16
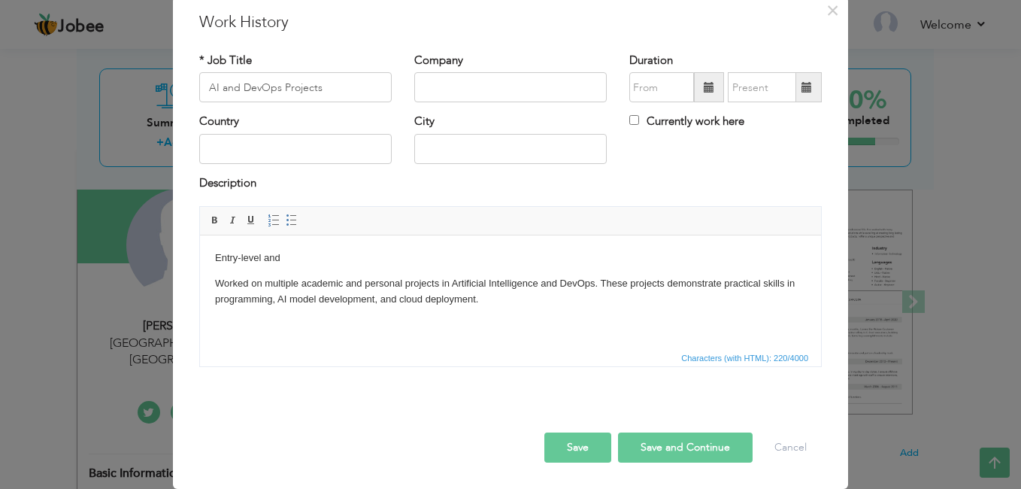
click at [215, 280] on p "Worked on multiple academic and personal projects in Artificial Intelligence an…" at bounding box center [510, 292] width 591 height 32
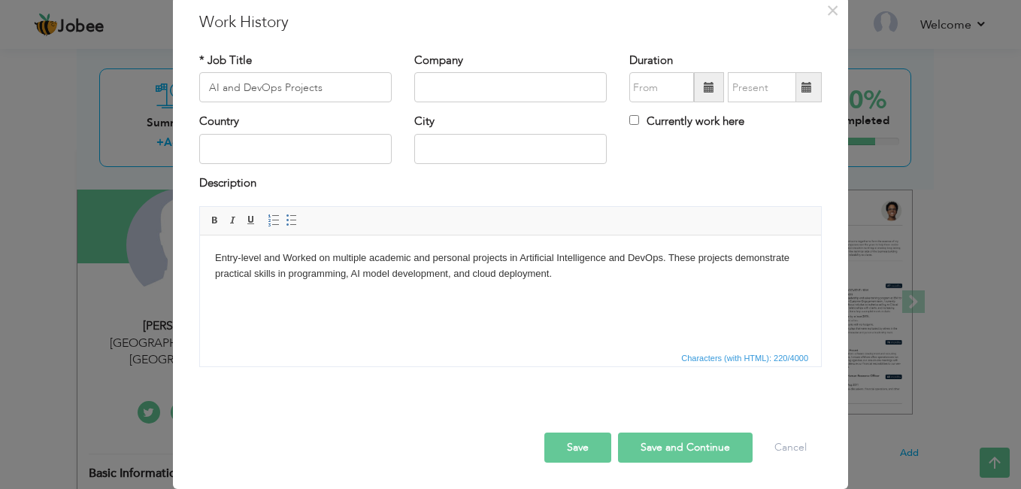
click at [290, 253] on body "Entry-level and Worked on multiple academic and personal projects in Artificial…" at bounding box center [510, 266] width 591 height 32
click at [581, 453] on button "Save" at bounding box center [577, 447] width 67 height 30
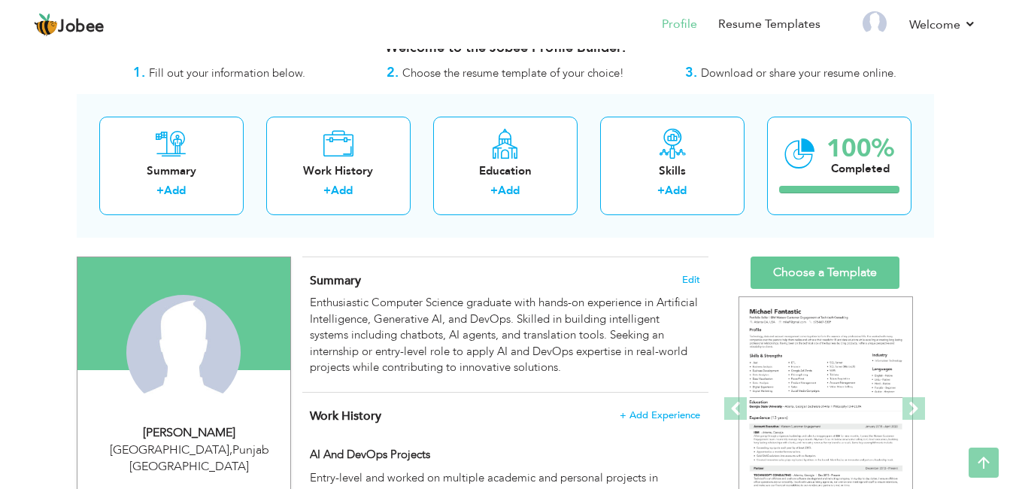
scroll to position [0, 0]
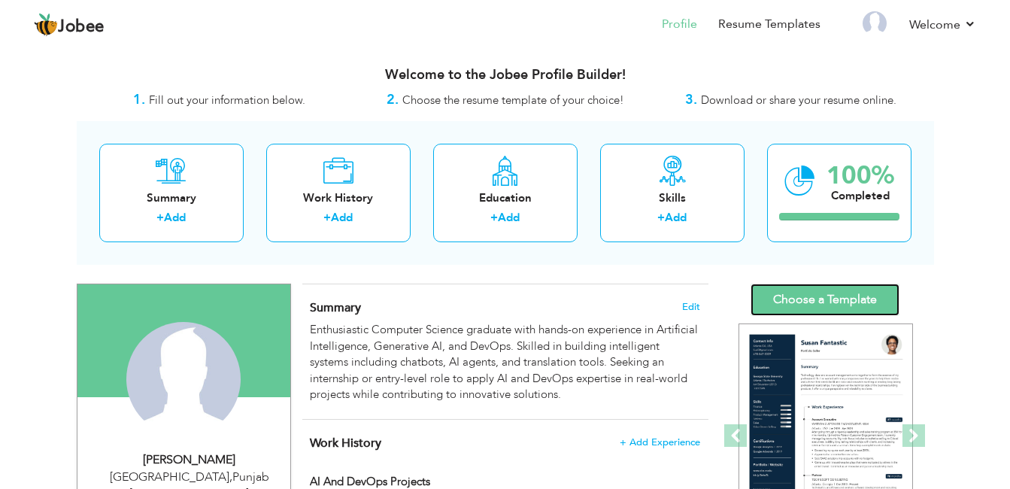
click at [778, 297] on link "Choose a Template" at bounding box center [824, 299] width 149 height 32
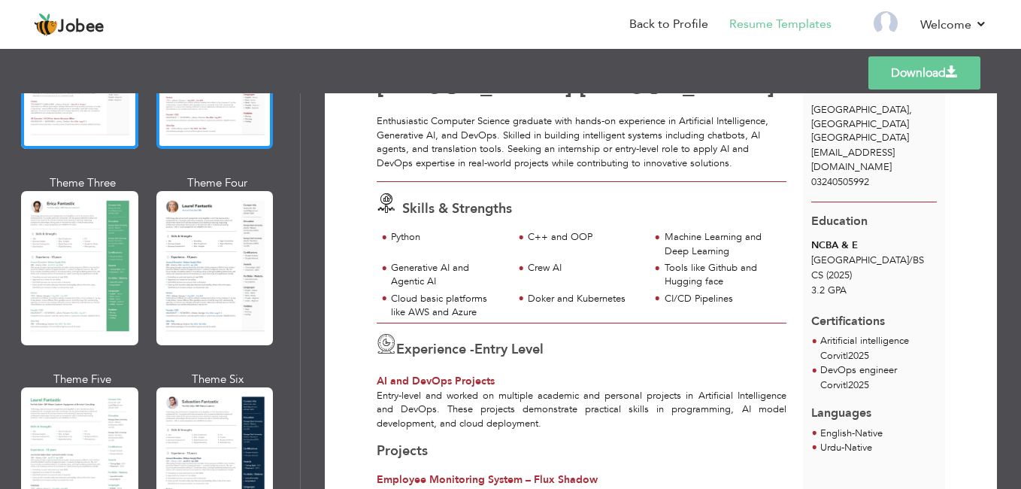
scroll to position [223, 0]
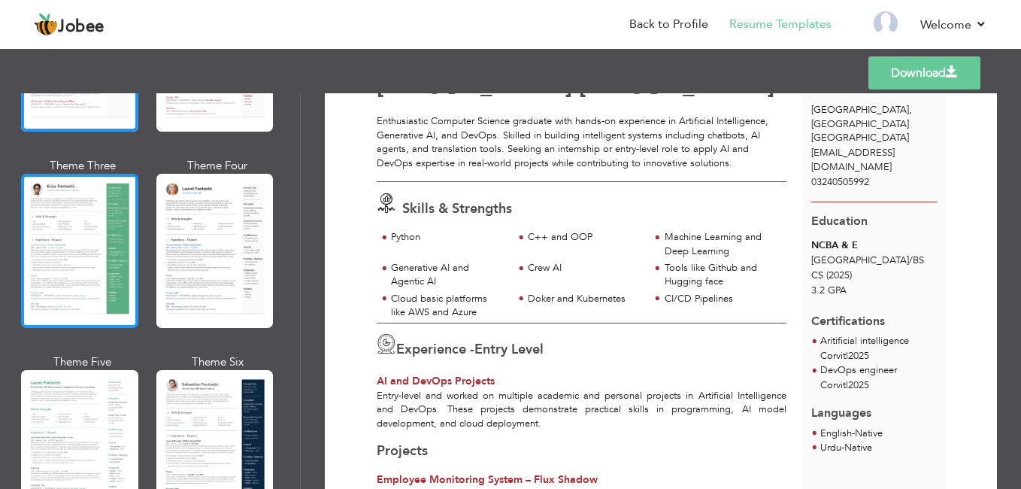
click at [101, 273] on div at bounding box center [79, 251] width 117 height 154
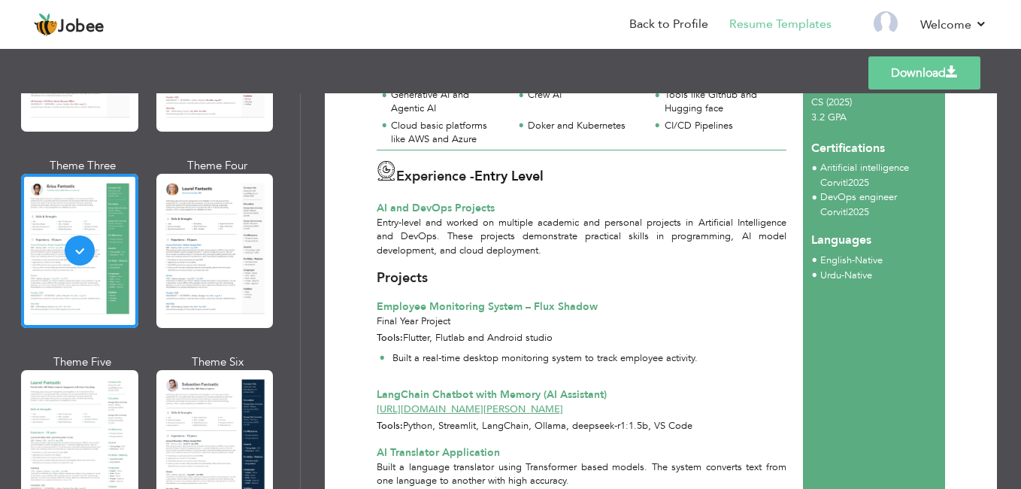
scroll to position [251, 0]
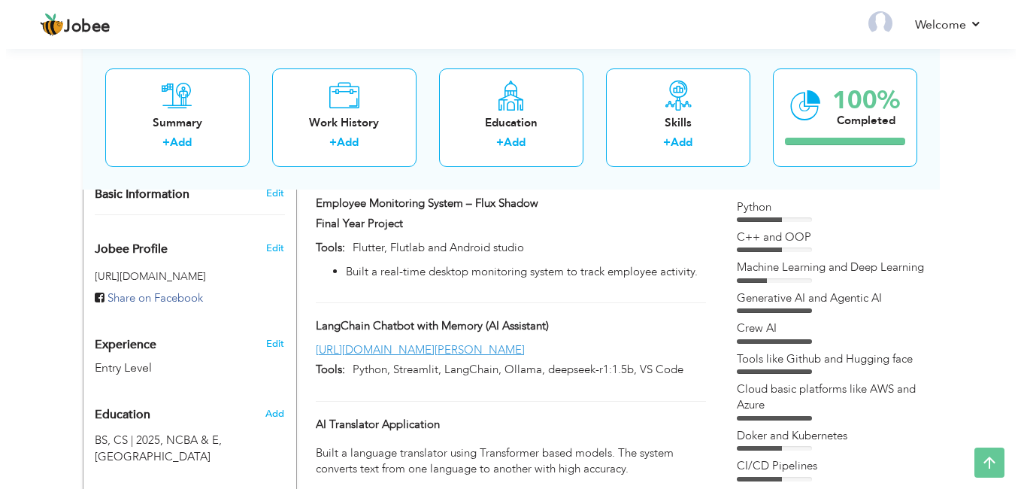
scroll to position [415, 0]
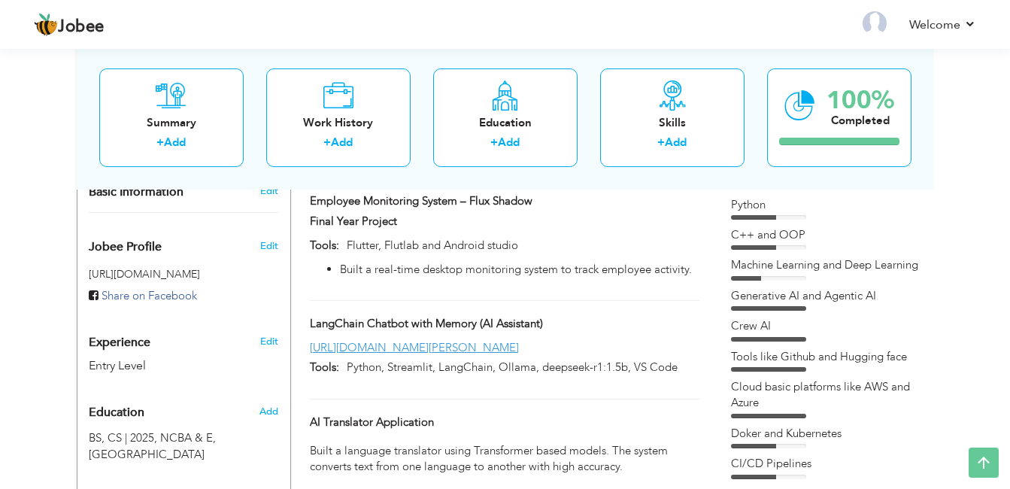
click at [459, 357] on div "[URL][DOMAIN_NAME][PERSON_NAME]" at bounding box center [505, 350] width 412 height 20
type input "LangChain Chatbot with Memory (AI Assistant)"
type input "[URL][DOMAIN_NAME][PERSON_NAME]"
type input "Python, Streamlit, LangChain, Ollama, deepseek-r1:1.5b, VS Code"
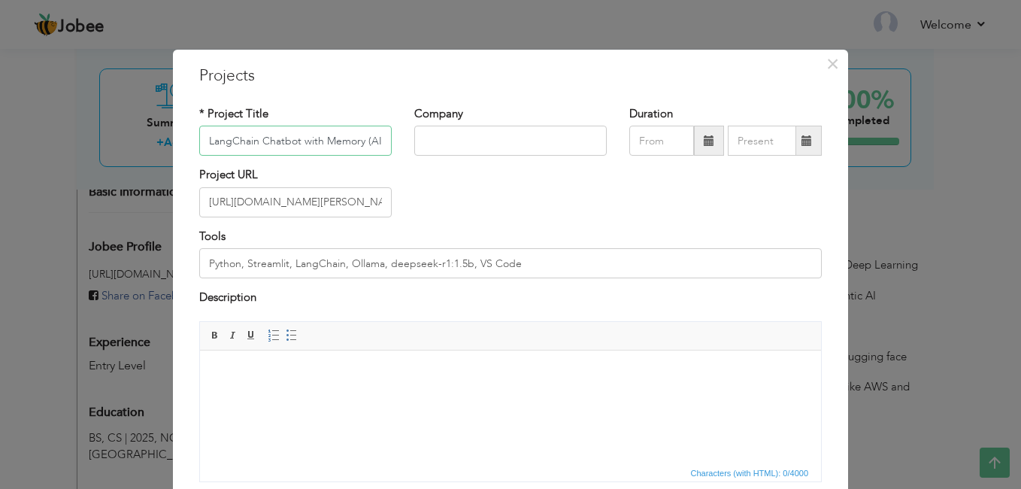
scroll to position [0, 44]
click at [372, 201] on input "https://github.com/Abdul-Ghaffar-art/Chatbot-.git" at bounding box center [295, 202] width 192 height 30
click at [352, 205] on input "t/Chatbot-.git" at bounding box center [295, 202] width 192 height 30
type input "t"
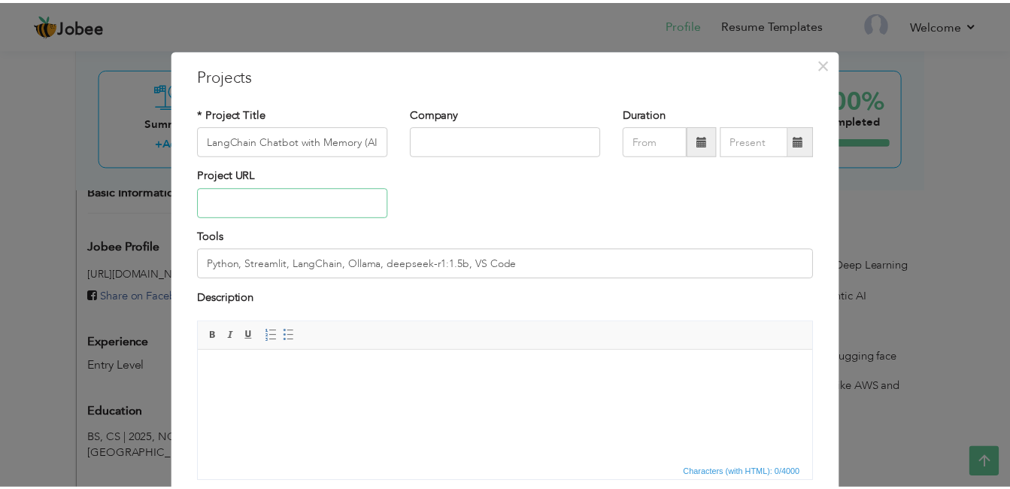
scroll to position [115, 0]
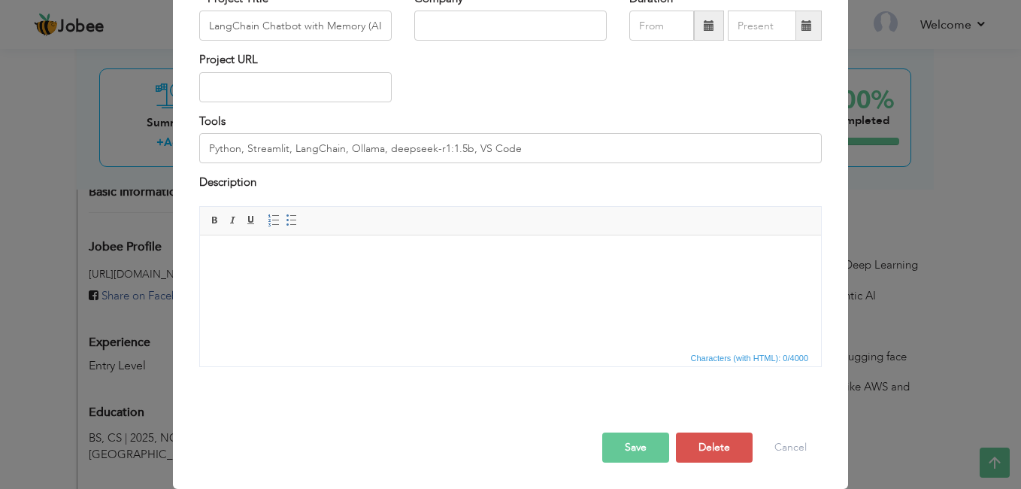
click at [617, 444] on button "Save" at bounding box center [635, 447] width 67 height 30
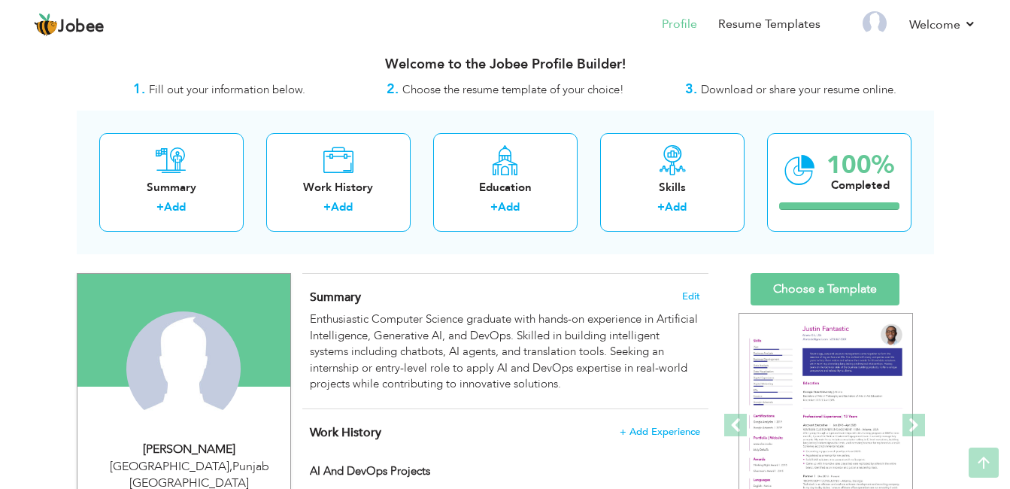
scroll to position [0, 0]
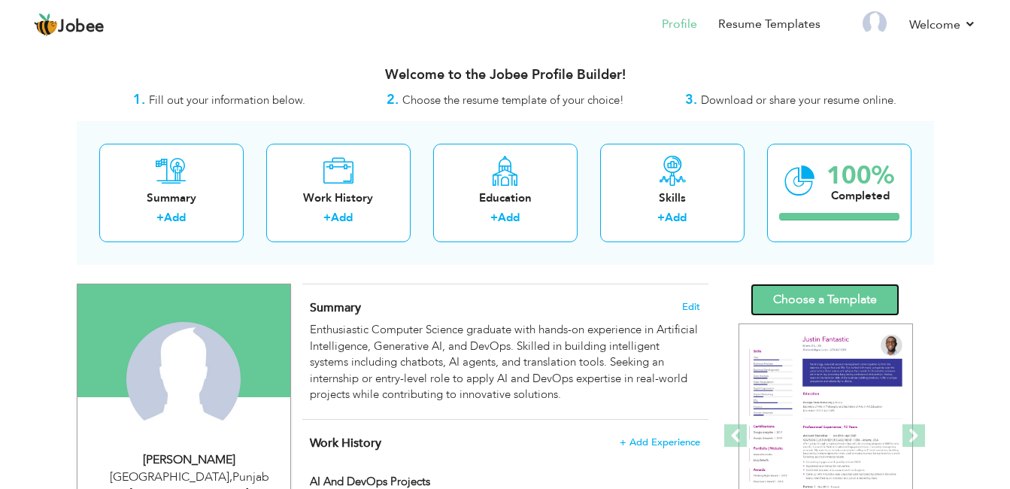
click at [803, 301] on link "Choose a Template" at bounding box center [824, 299] width 149 height 32
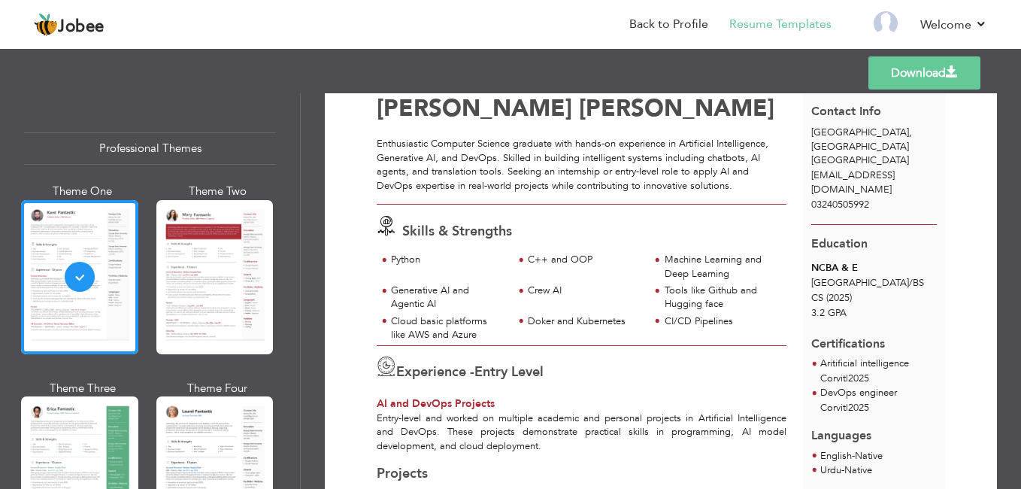
scroll to position [99, 0]
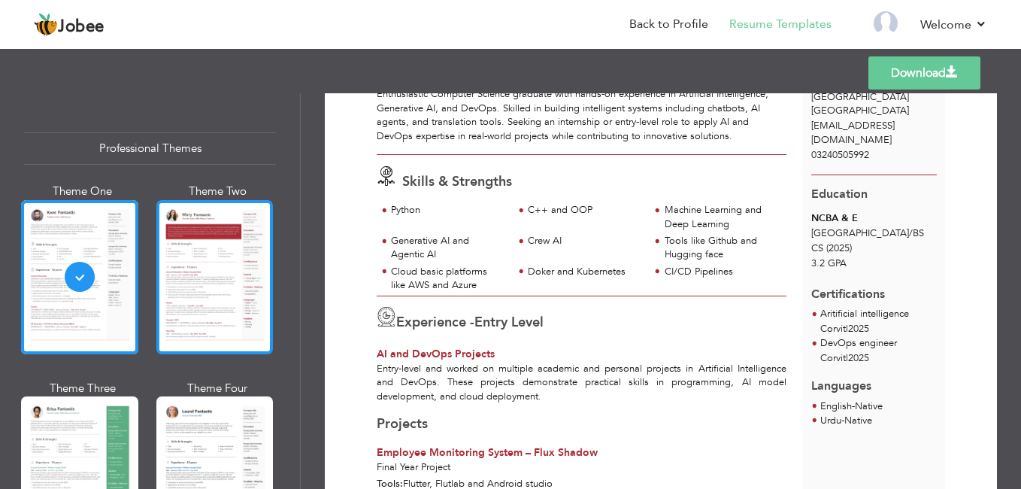
click at [226, 290] on div at bounding box center [214, 277] width 117 height 154
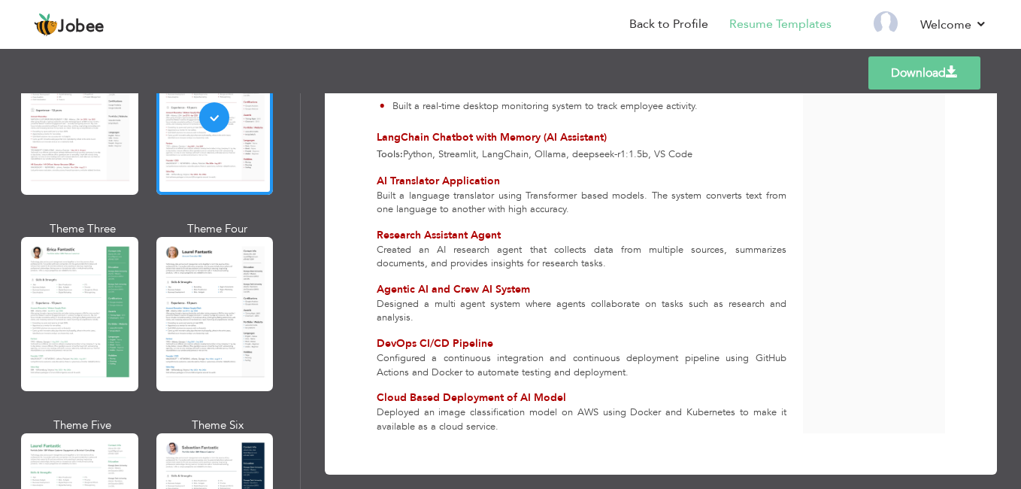
scroll to position [181, 0]
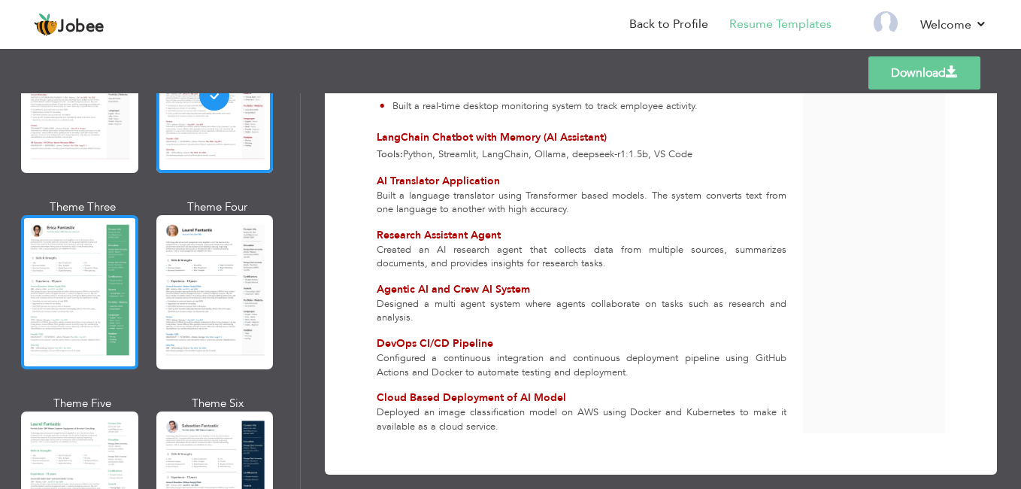
click at [73, 294] on div at bounding box center [79, 292] width 117 height 154
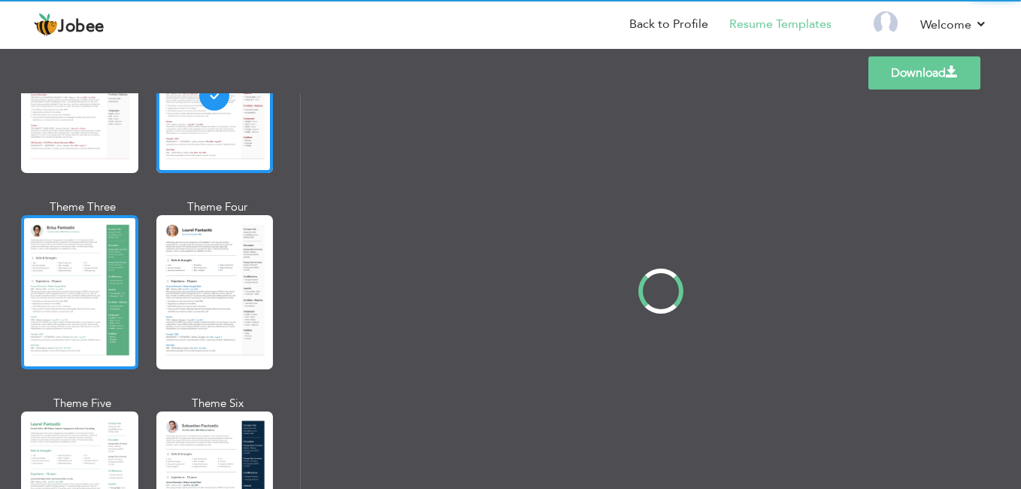
scroll to position [0, 0]
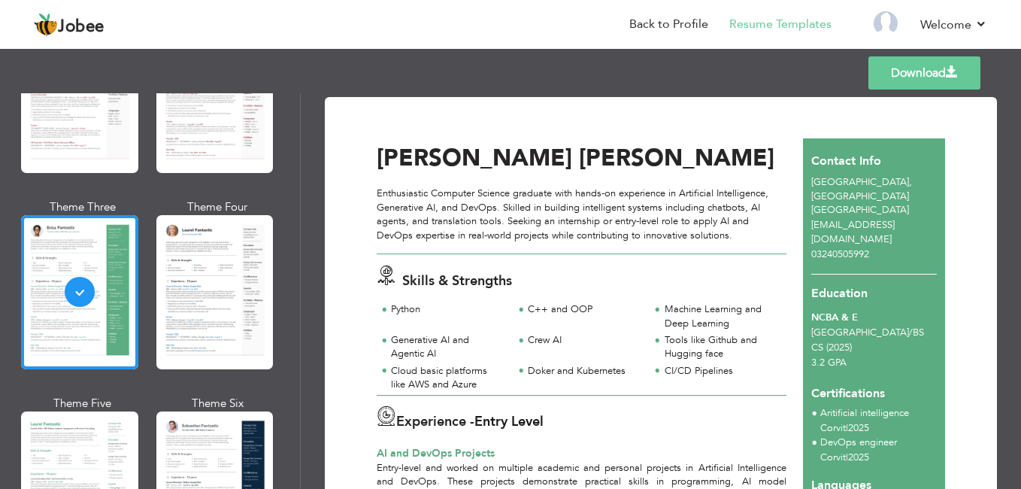
click at [902, 74] on link "Download" at bounding box center [925, 72] width 112 height 33
click at [257, 293] on div at bounding box center [214, 292] width 117 height 154
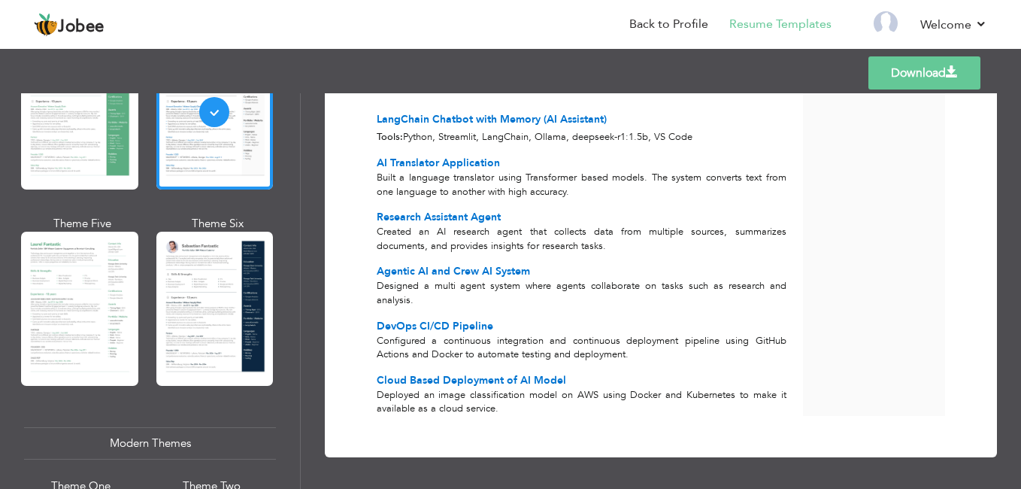
scroll to position [362, 0]
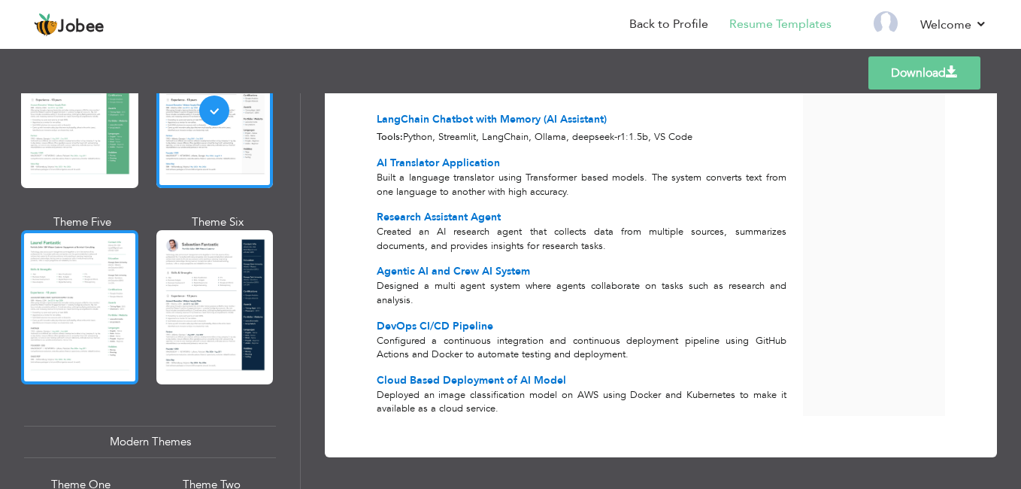
click at [84, 349] on div at bounding box center [79, 307] width 117 height 154
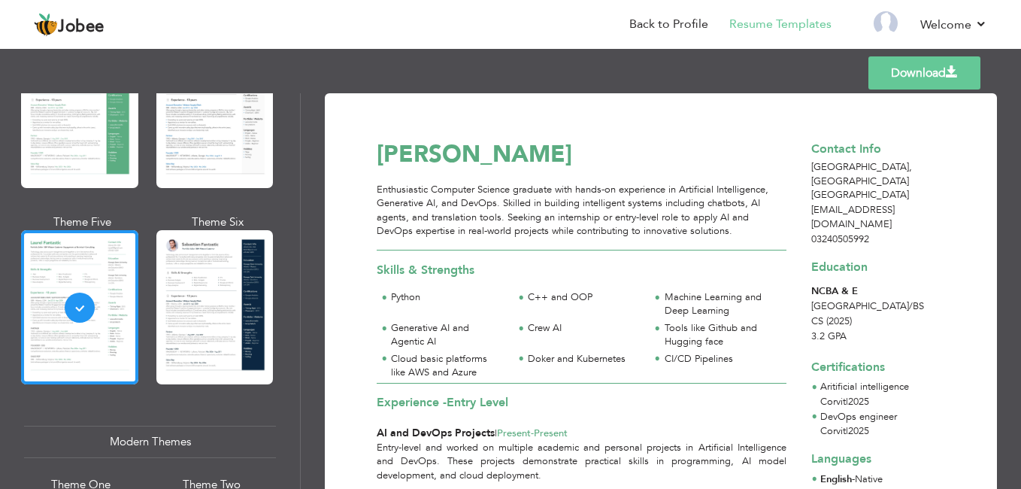
scroll to position [0, 0]
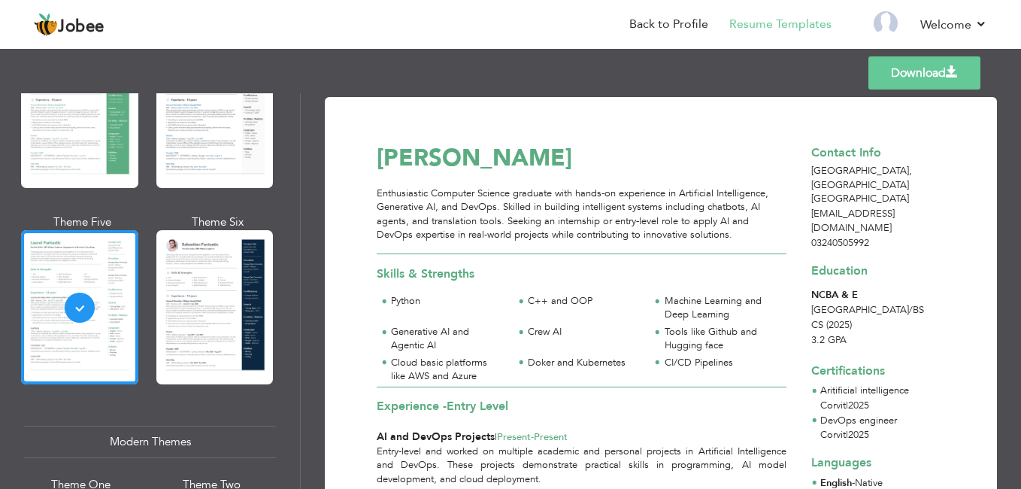
click at [896, 75] on link "Download" at bounding box center [925, 72] width 112 height 33
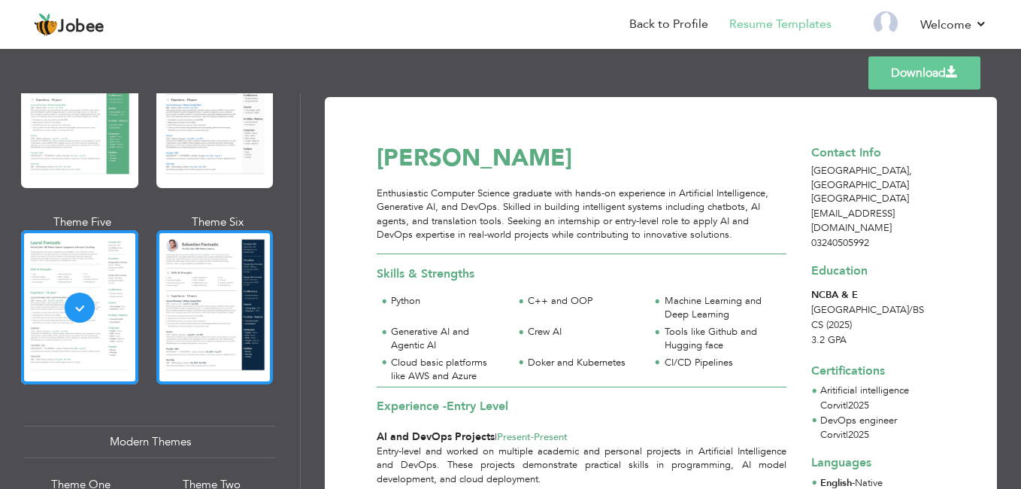
click at [240, 335] on div at bounding box center [214, 307] width 117 height 154
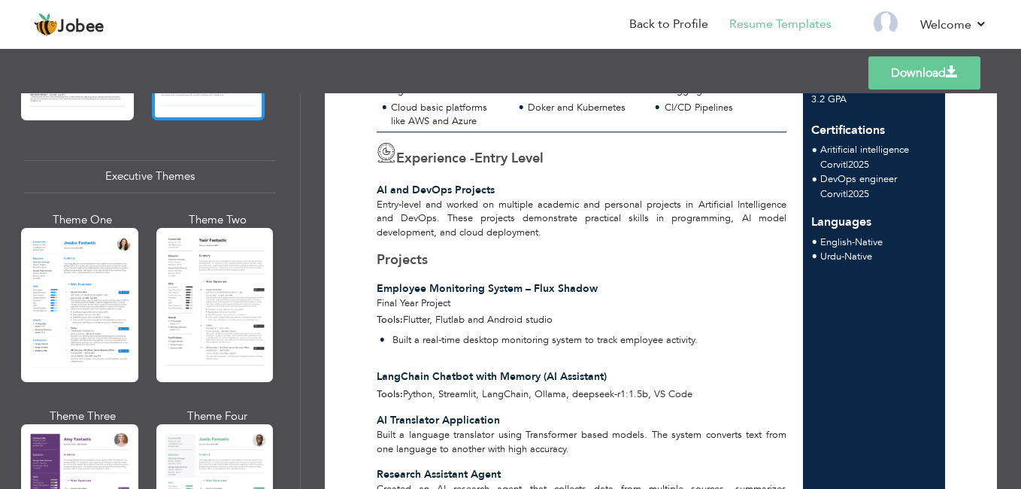
scroll to position [1070, 0]
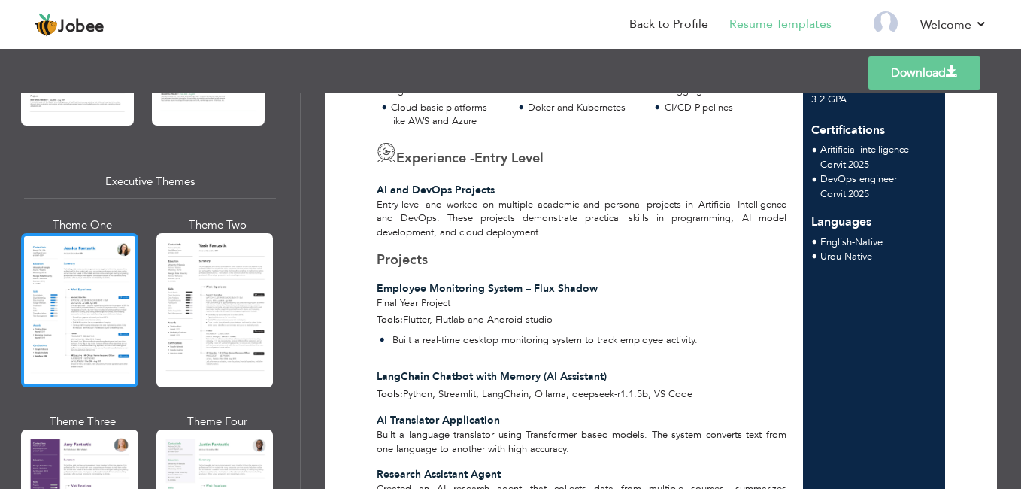
click at [126, 317] on div at bounding box center [79, 310] width 117 height 154
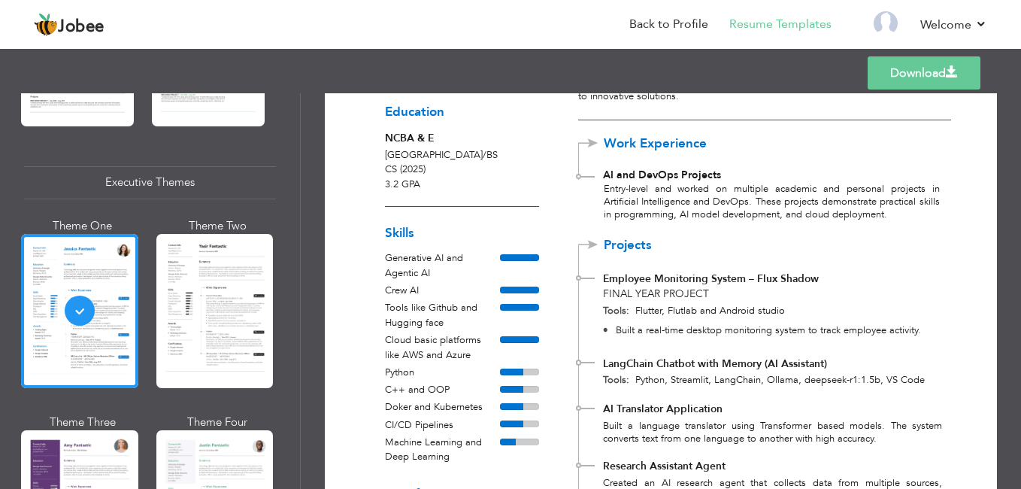
scroll to position [193, 0]
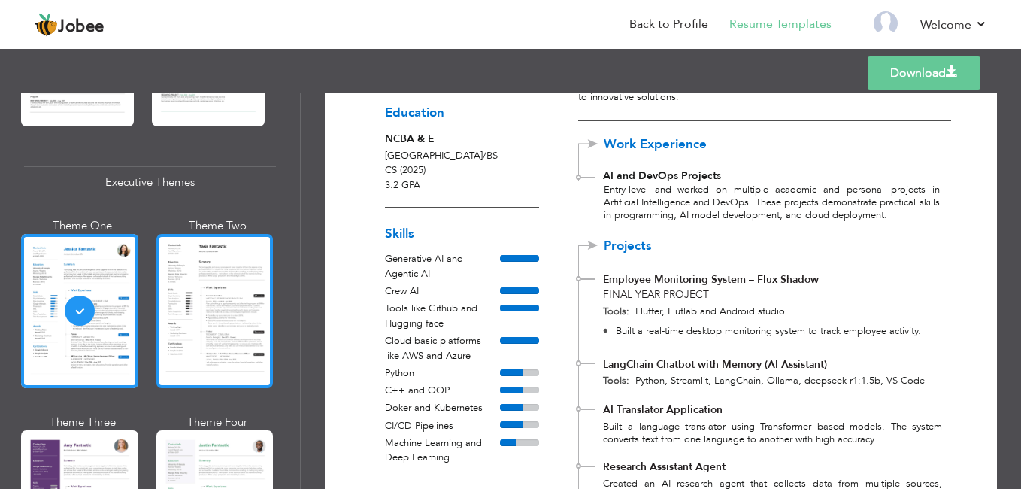
click at [238, 324] on div at bounding box center [214, 311] width 117 height 154
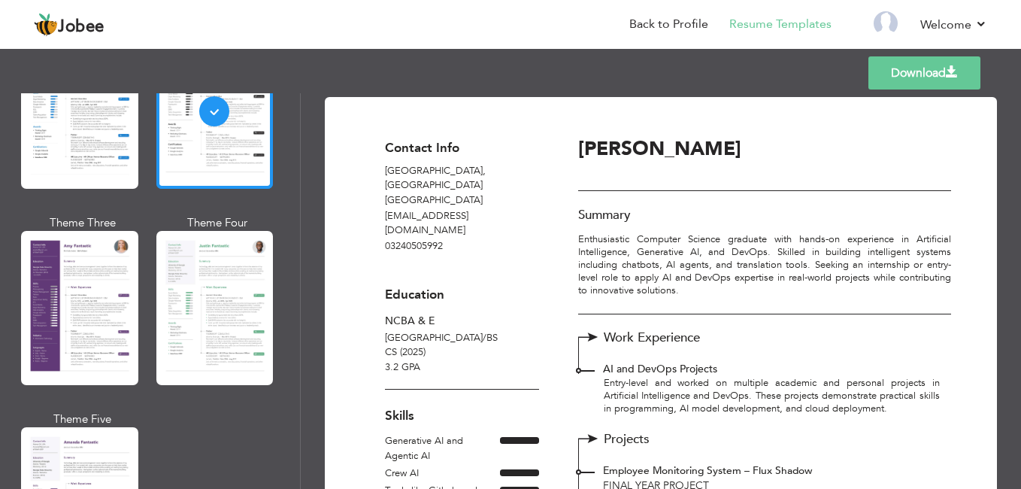
scroll to position [1269, 0]
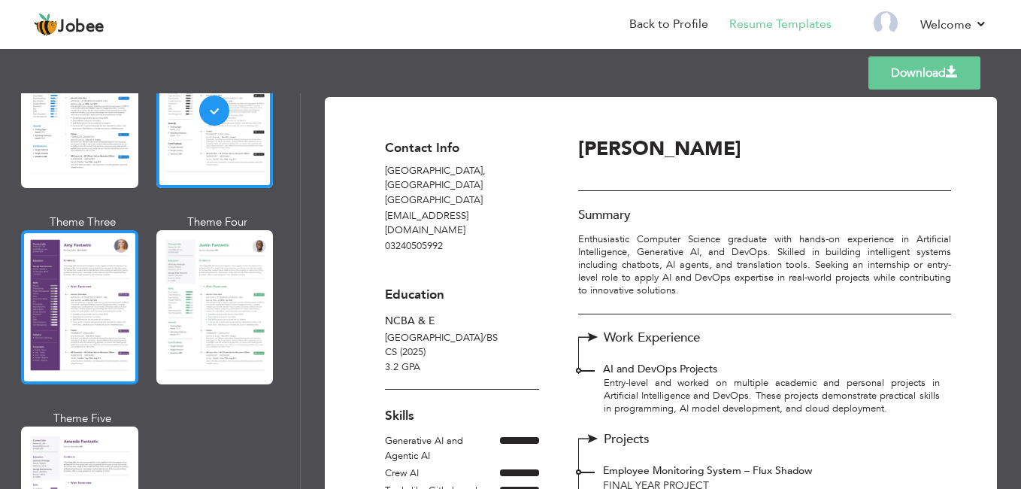
click at [120, 323] on div at bounding box center [79, 307] width 117 height 154
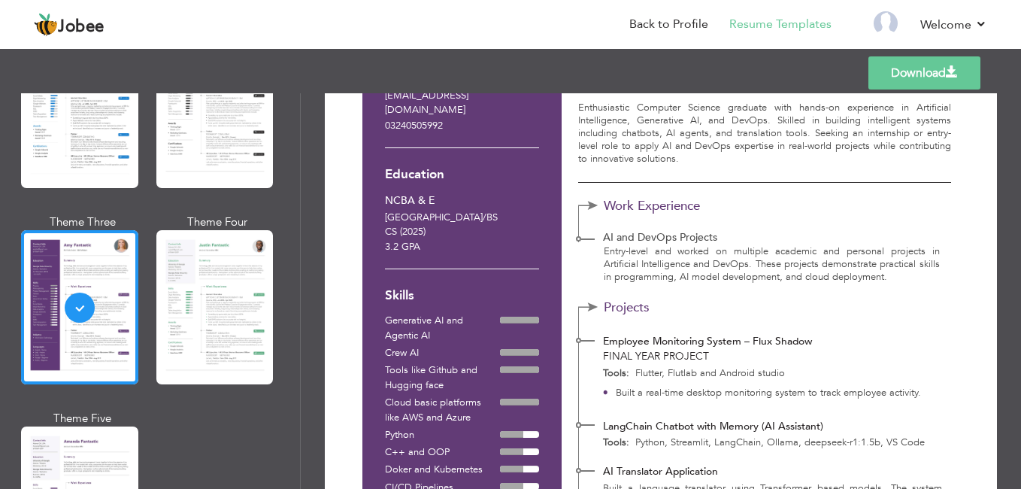
scroll to position [135, 0]
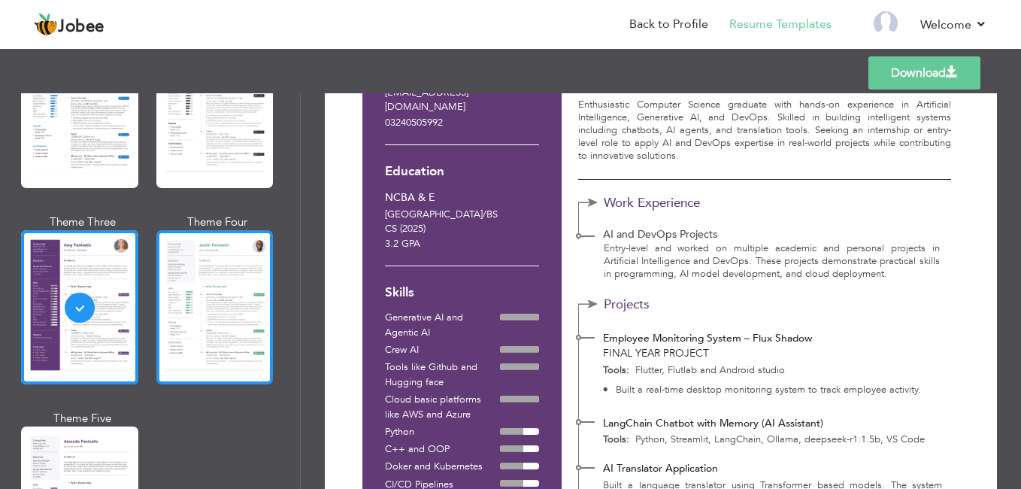
drag, startPoint x: 181, startPoint y: 376, endPoint x: 228, endPoint y: 315, distance: 76.7
click at [228, 315] on div "Theme Four" at bounding box center [217, 304] width 117 height 181
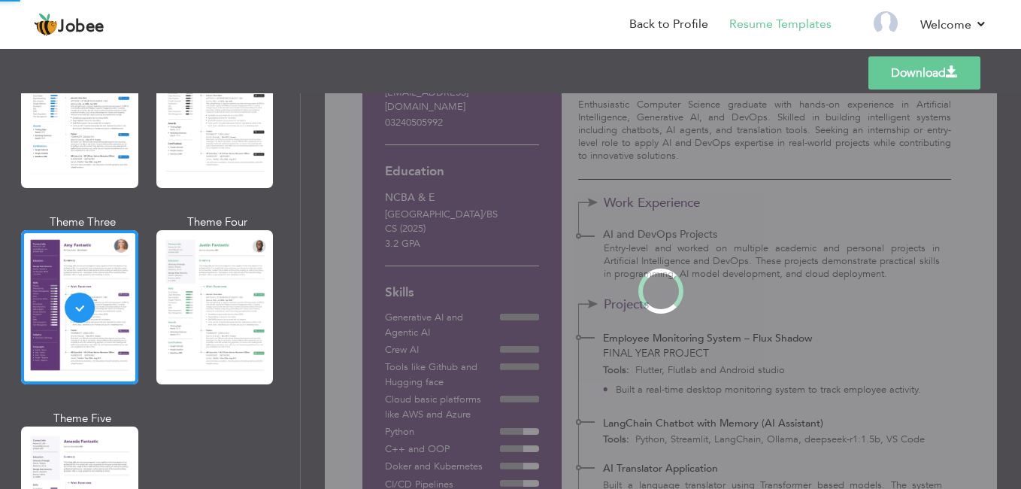
click at [228, 315] on div "Professional Themes Theme One Theme Two Theme Three Theme Four" at bounding box center [510, 291] width 1021 height 396
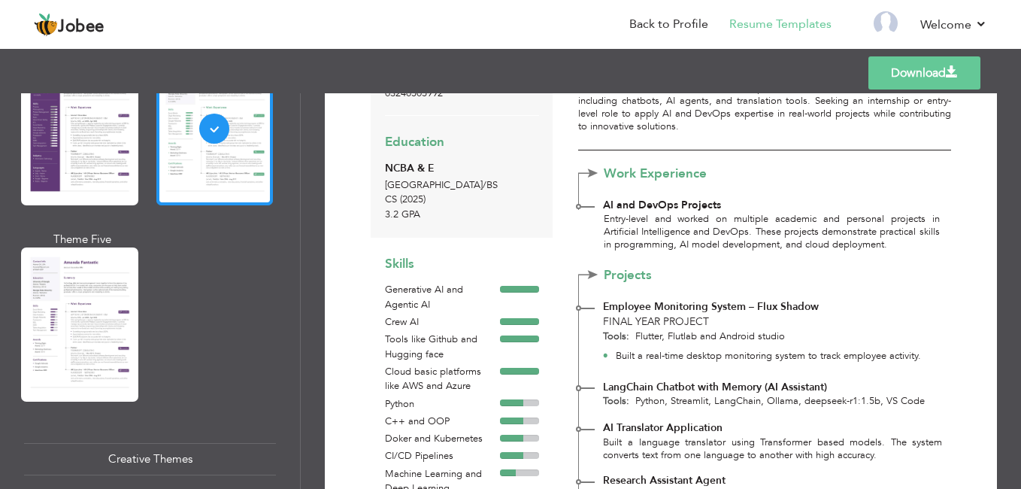
scroll to position [1503, 0]
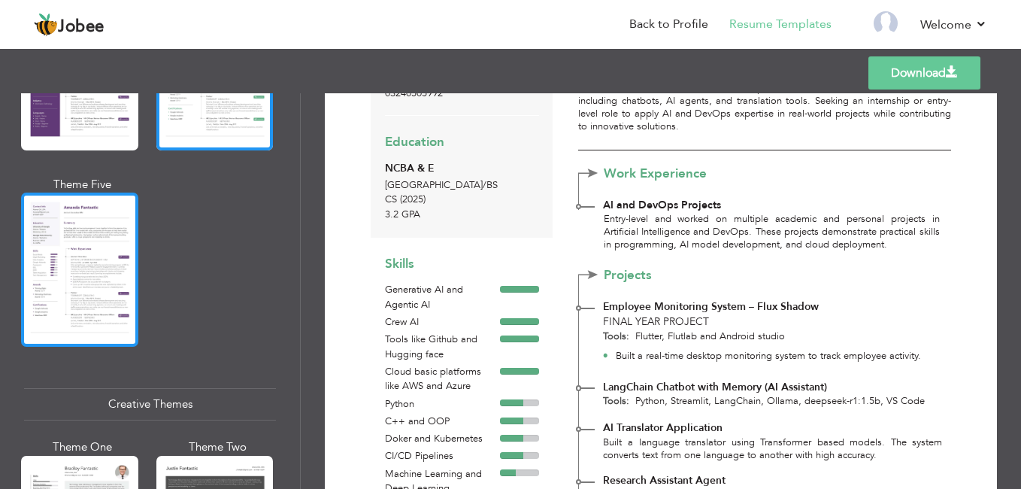
click at [87, 281] on div at bounding box center [79, 269] width 117 height 154
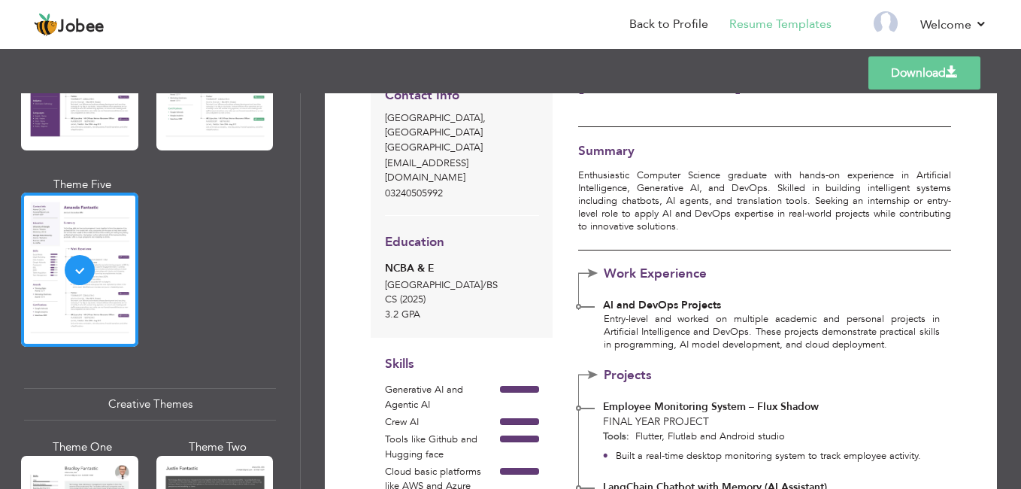
scroll to position [65, 0]
click at [905, 67] on link "Download" at bounding box center [925, 72] width 112 height 33
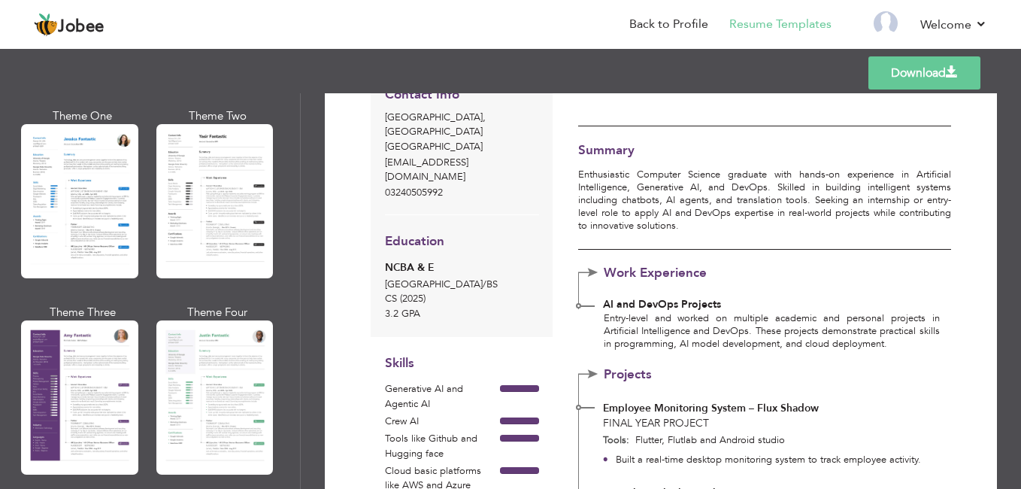
scroll to position [1164, 0]
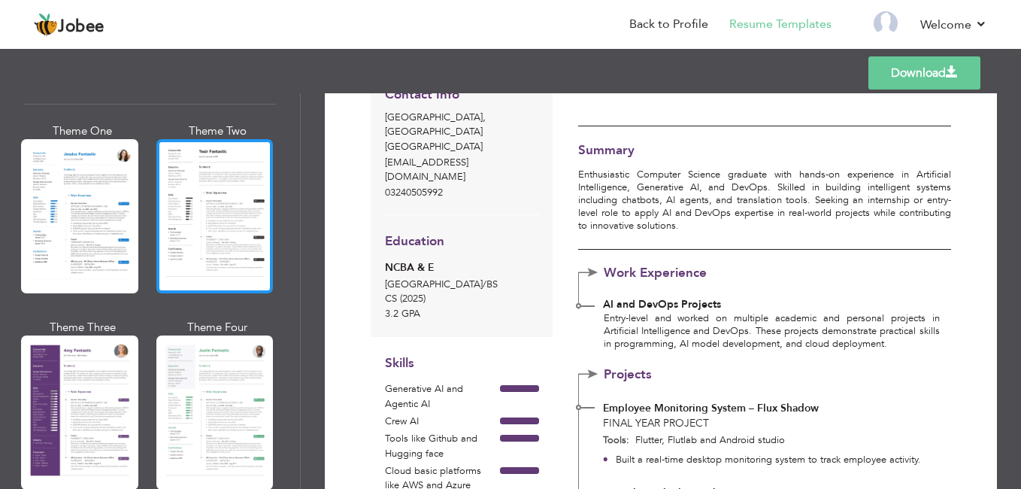
click at [210, 223] on div at bounding box center [214, 216] width 117 height 154
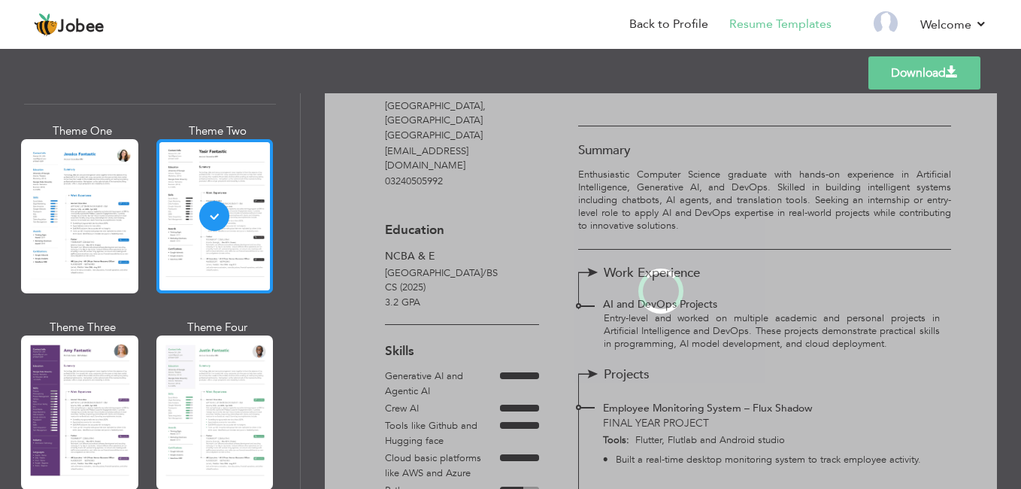
scroll to position [0, 0]
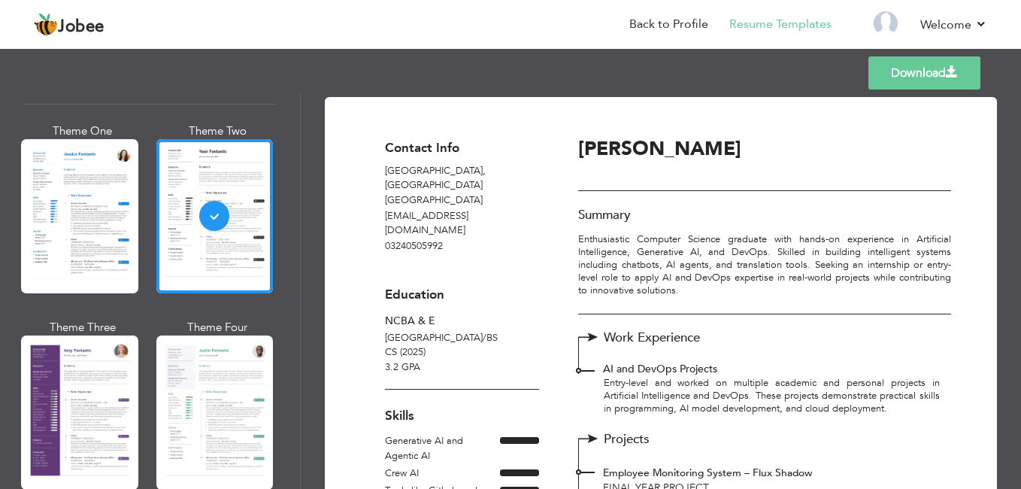
click at [949, 66] on span at bounding box center [952, 72] width 12 height 12
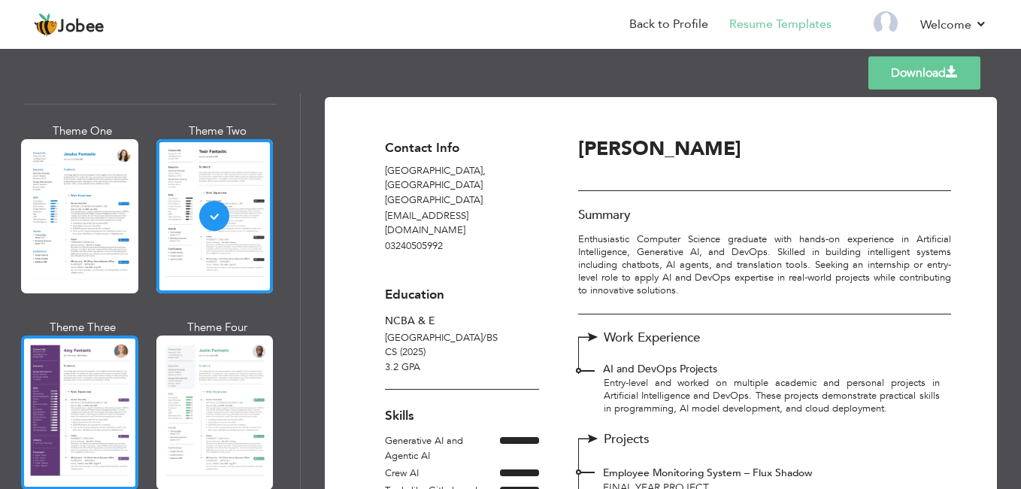
click at [91, 388] on div at bounding box center [79, 412] width 117 height 154
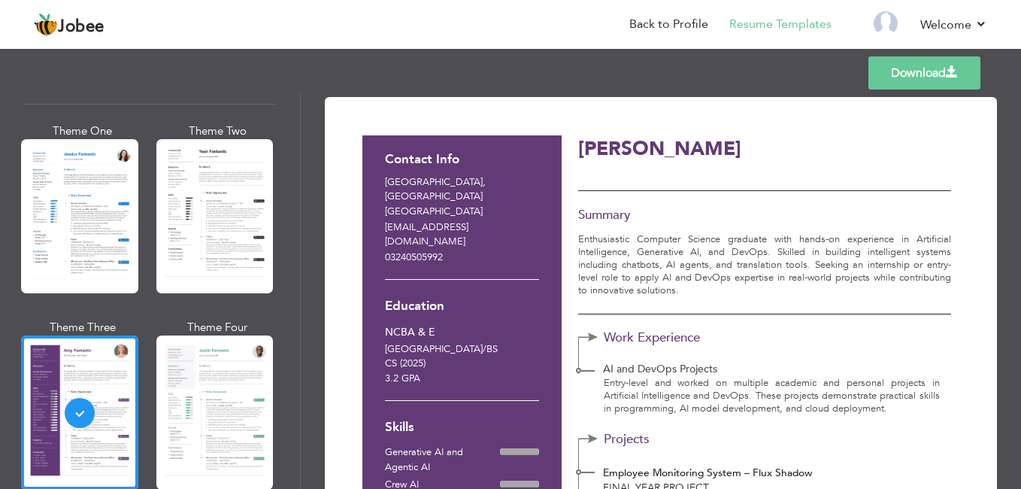
click at [885, 65] on link "Download" at bounding box center [925, 72] width 112 height 33
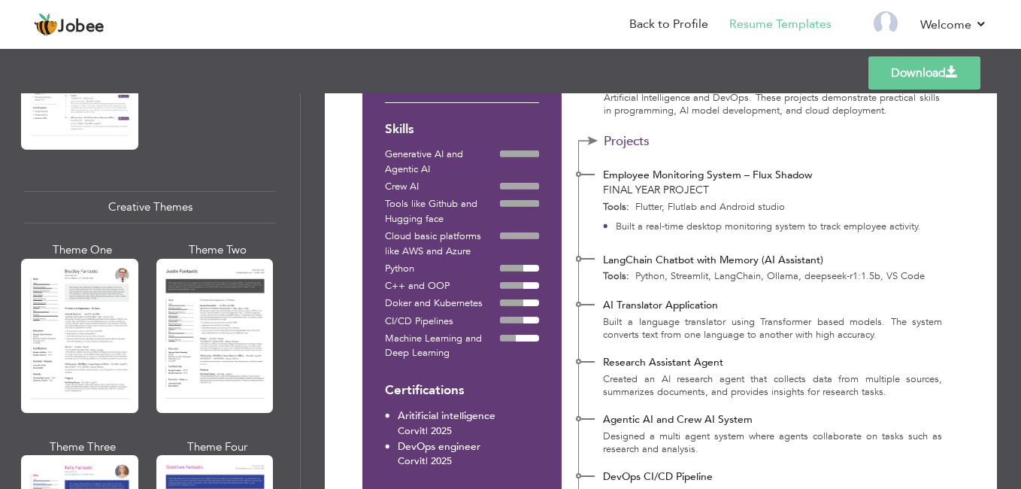
scroll to position [1714, 0]
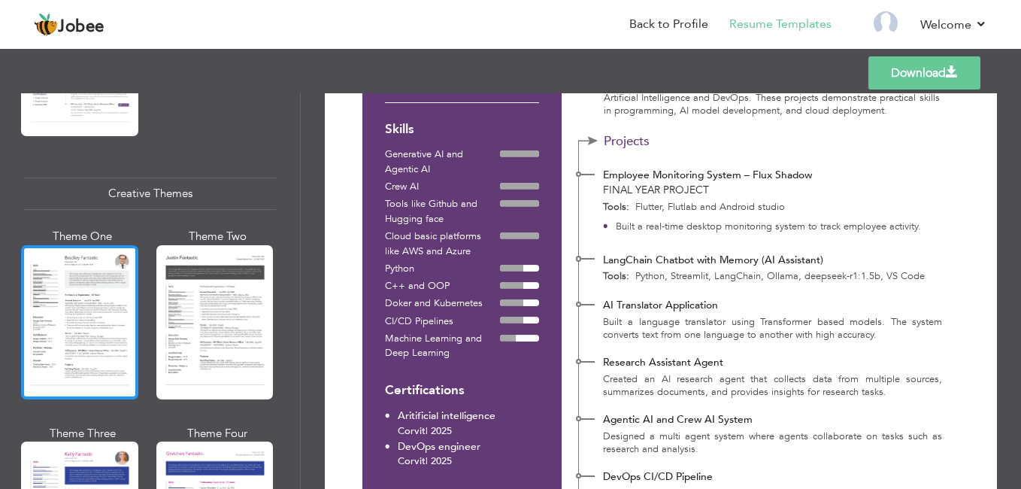
click at [113, 294] on div at bounding box center [79, 322] width 117 height 154
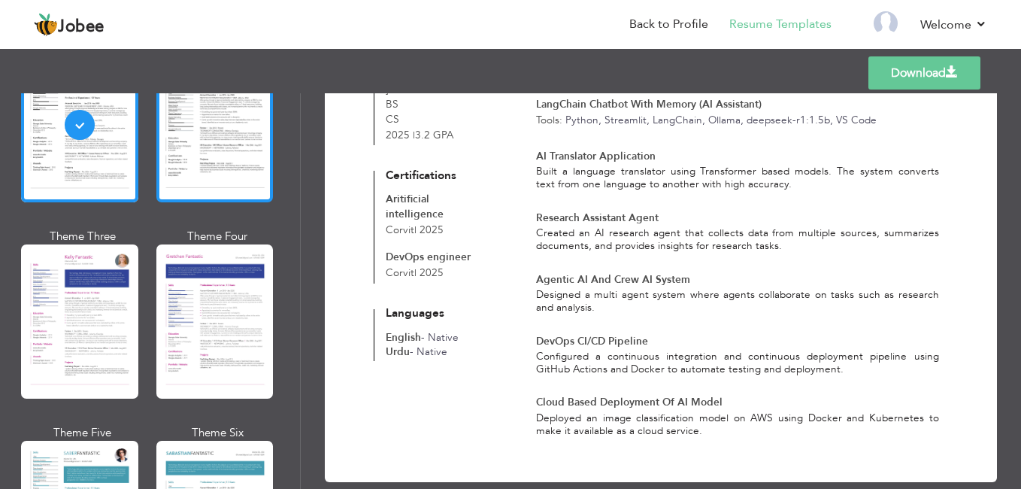
scroll to position [1912, 0]
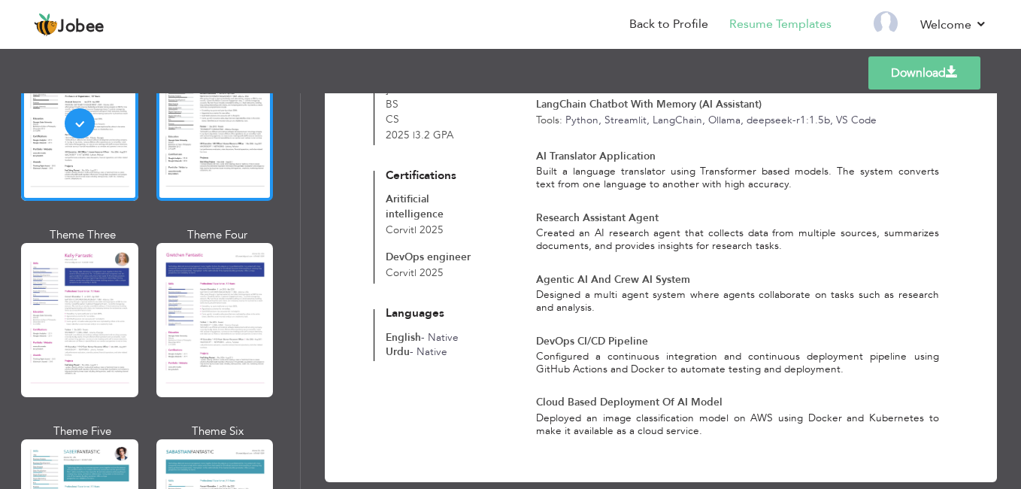
click at [224, 170] on div at bounding box center [214, 124] width 117 height 154
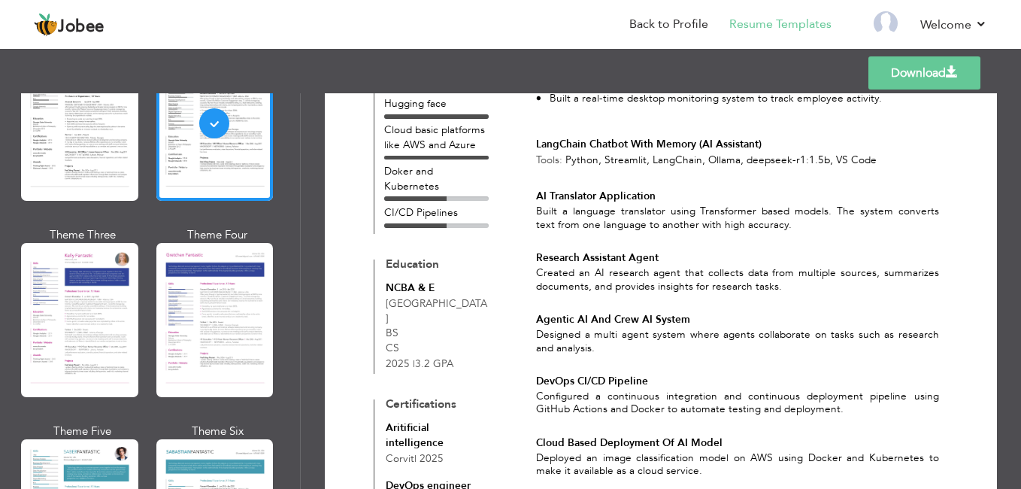
scroll to position [497, 0]
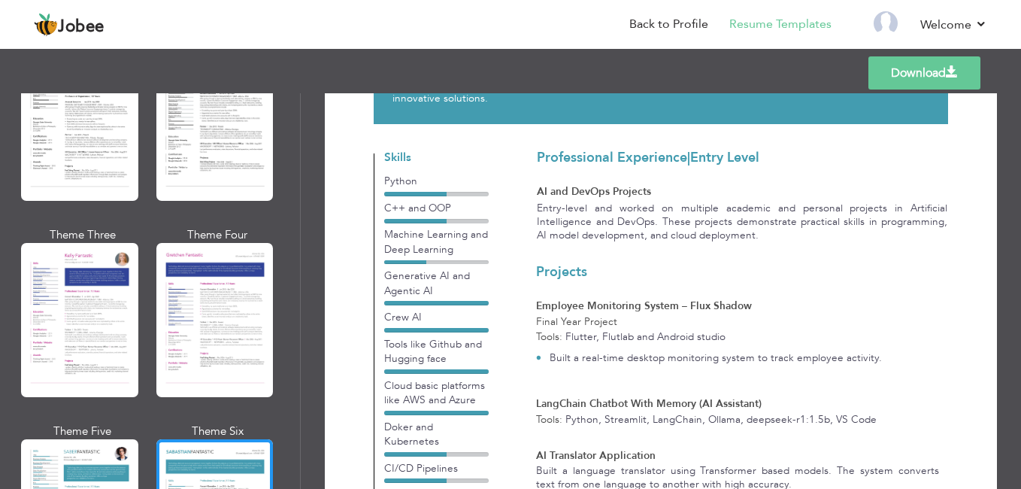
scroll to position [0, 0]
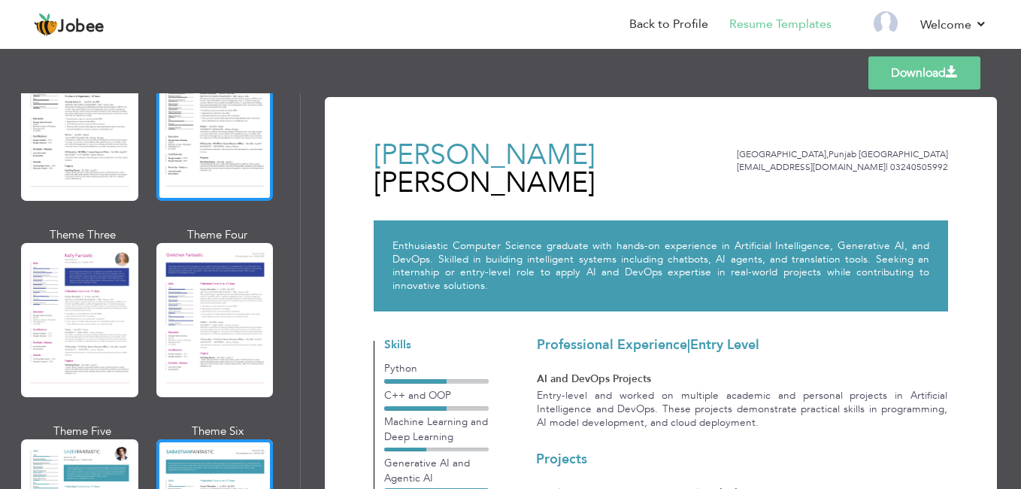
click at [243, 110] on div at bounding box center [214, 124] width 117 height 154
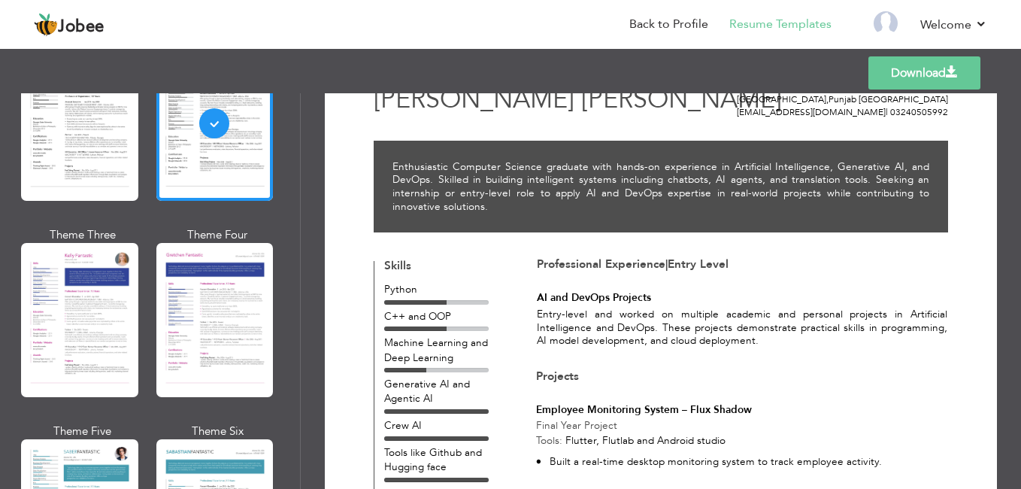
scroll to position [51, 0]
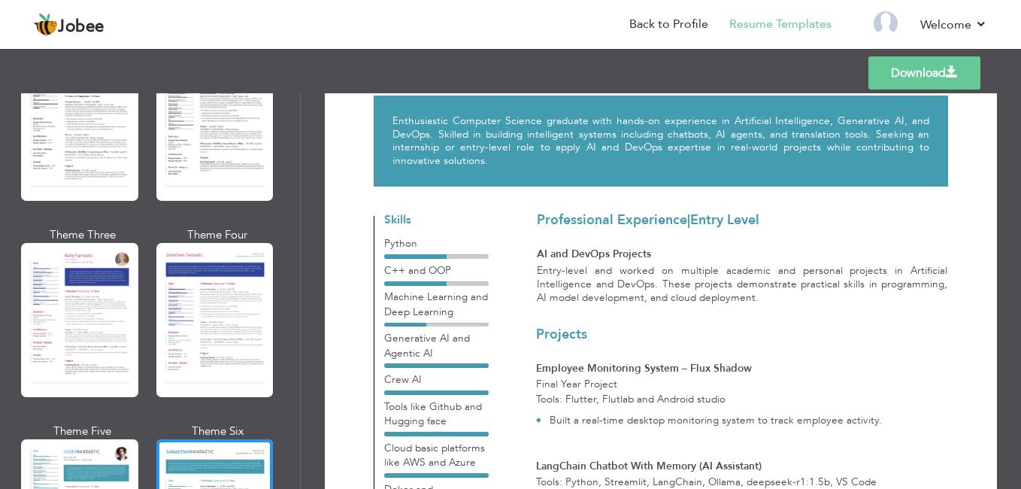
scroll to position [0, 0]
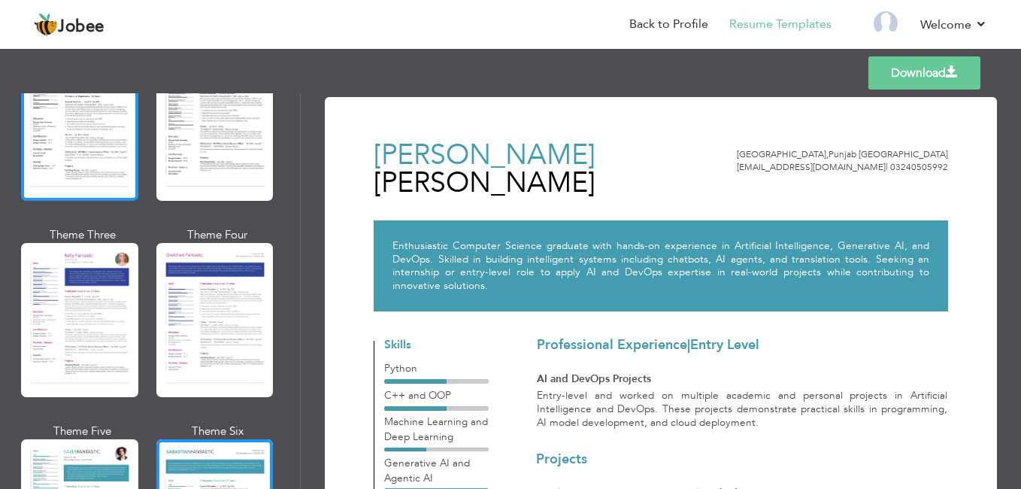
click at [41, 168] on div at bounding box center [79, 124] width 117 height 154
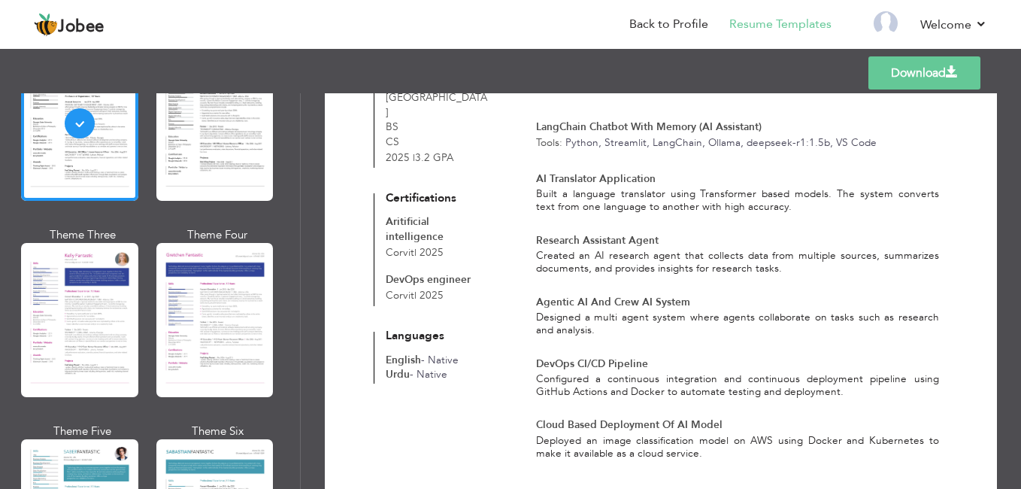
scroll to position [505, 0]
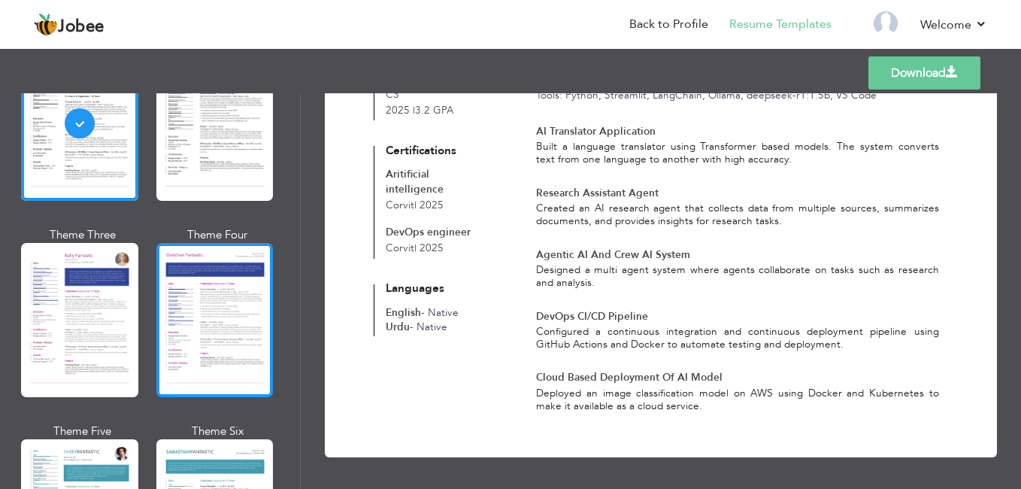
click at [199, 353] on div at bounding box center [214, 320] width 117 height 154
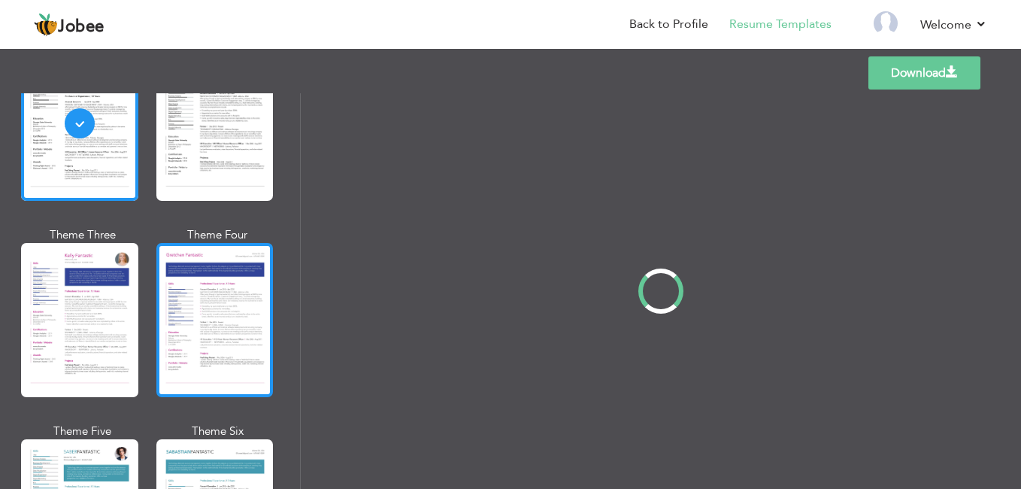
scroll to position [0, 0]
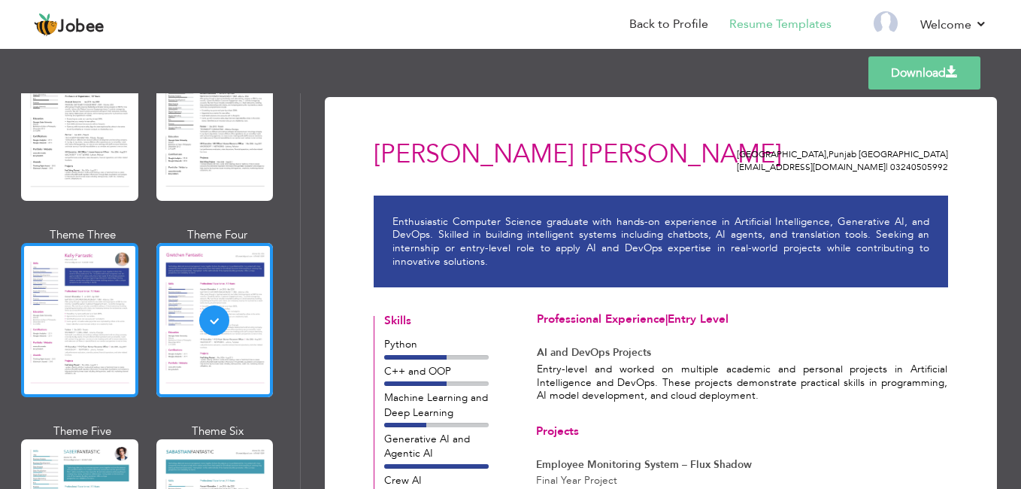
click at [70, 355] on div at bounding box center [79, 320] width 117 height 154
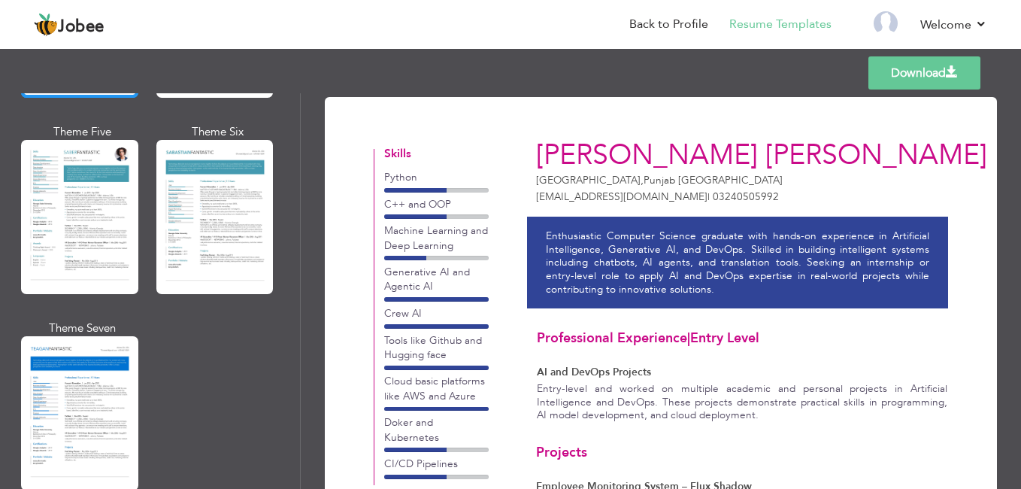
scroll to position [2211, 0]
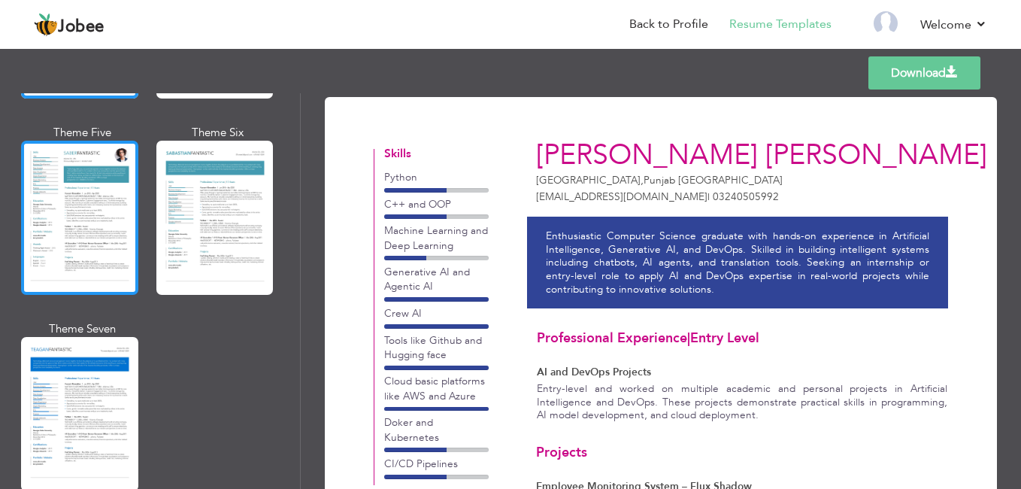
click at [100, 250] on div at bounding box center [79, 218] width 117 height 154
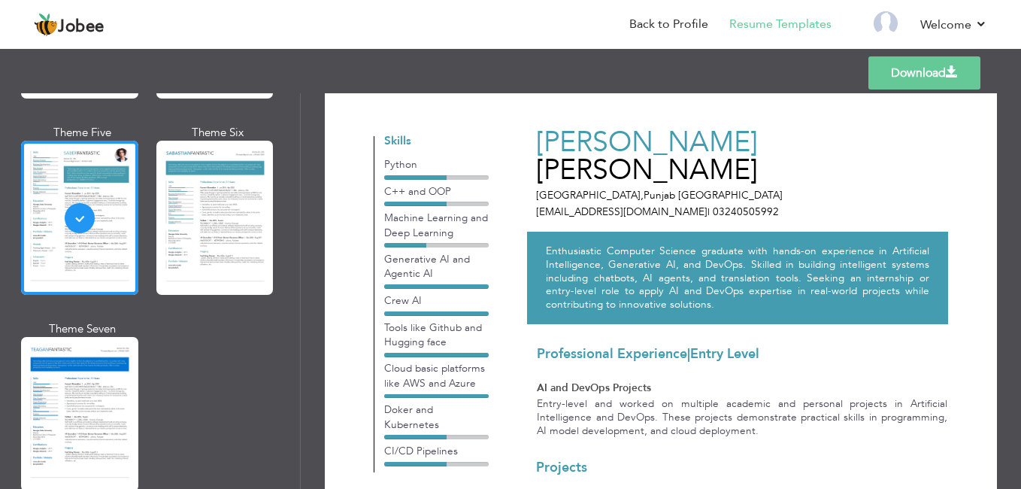
scroll to position [0, 0]
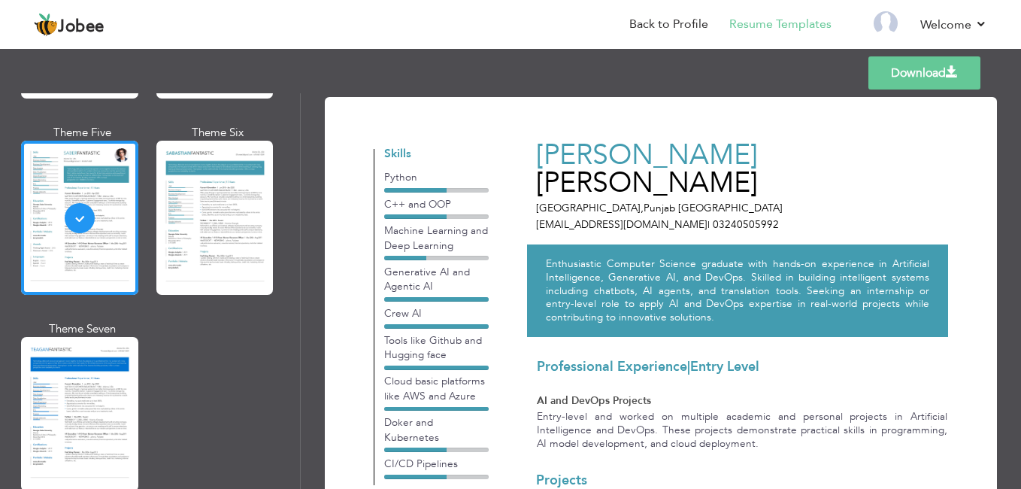
click at [900, 72] on link "Download" at bounding box center [925, 72] width 112 height 33
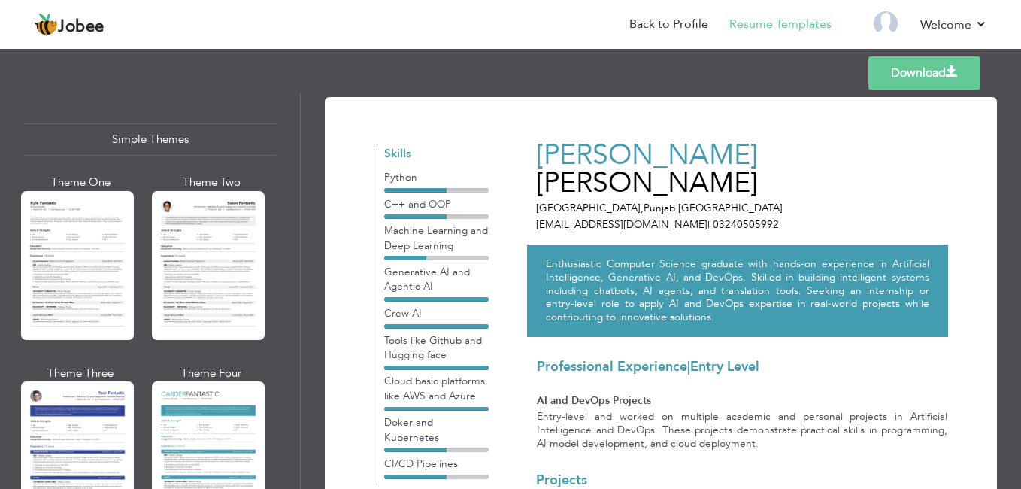
scroll to position [2626, 0]
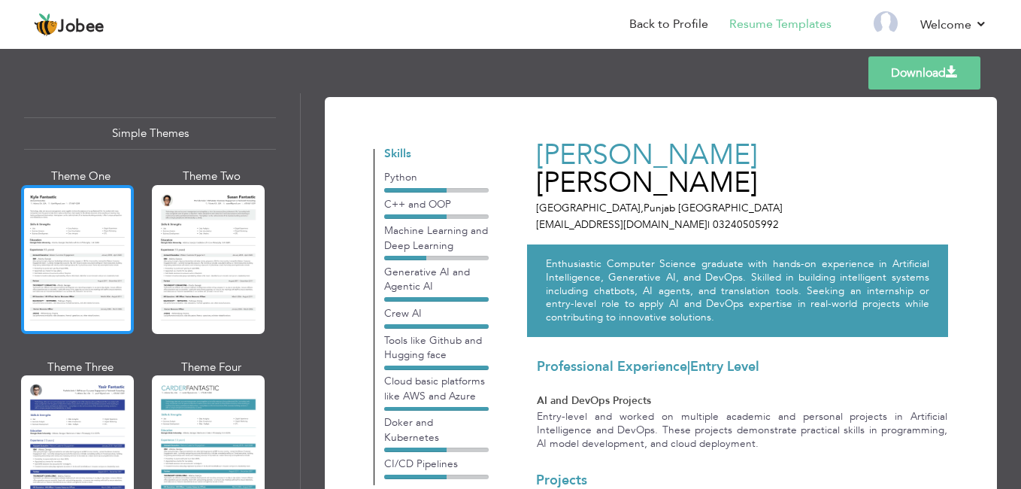
click at [102, 260] on div at bounding box center [77, 259] width 113 height 149
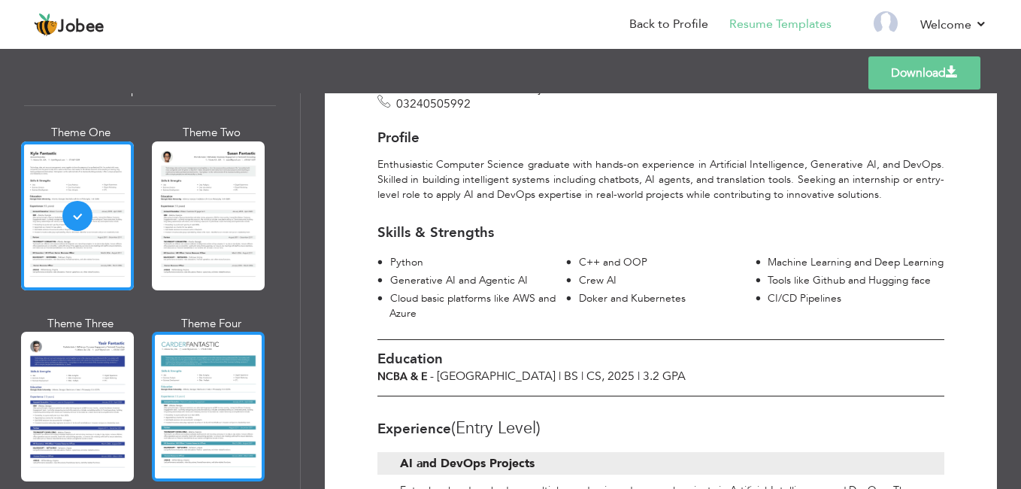
scroll to position [2670, 0]
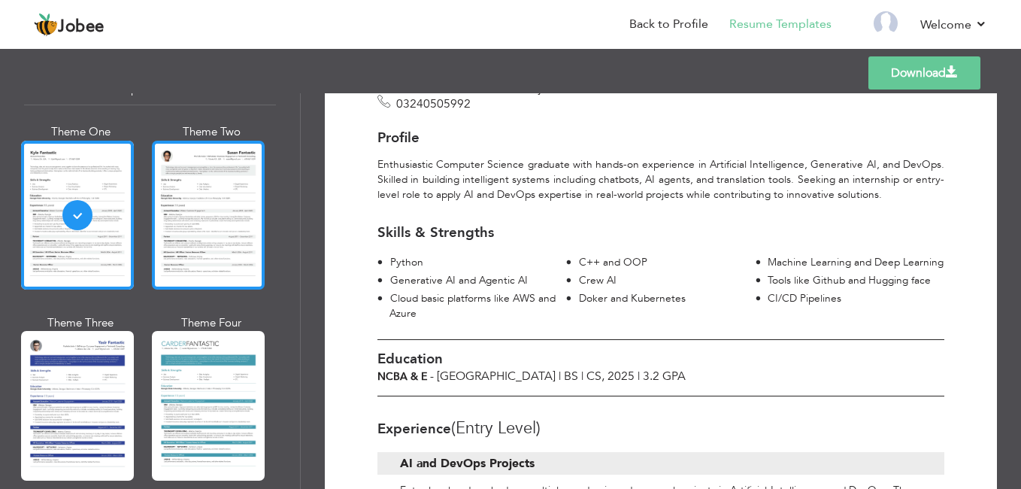
click at [227, 238] on div at bounding box center [208, 215] width 113 height 149
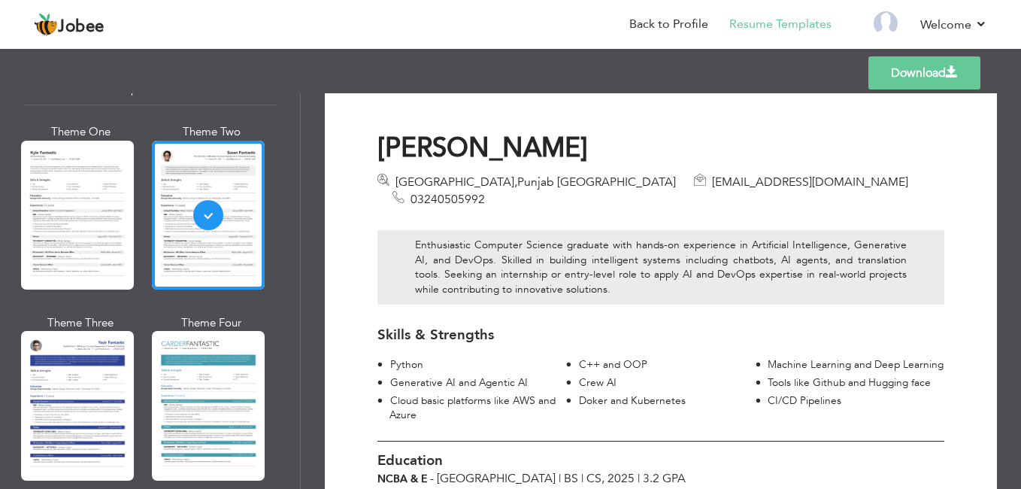
scroll to position [0, 0]
